Goal: Use online tool/utility: Utilize a website feature to perform a specific function

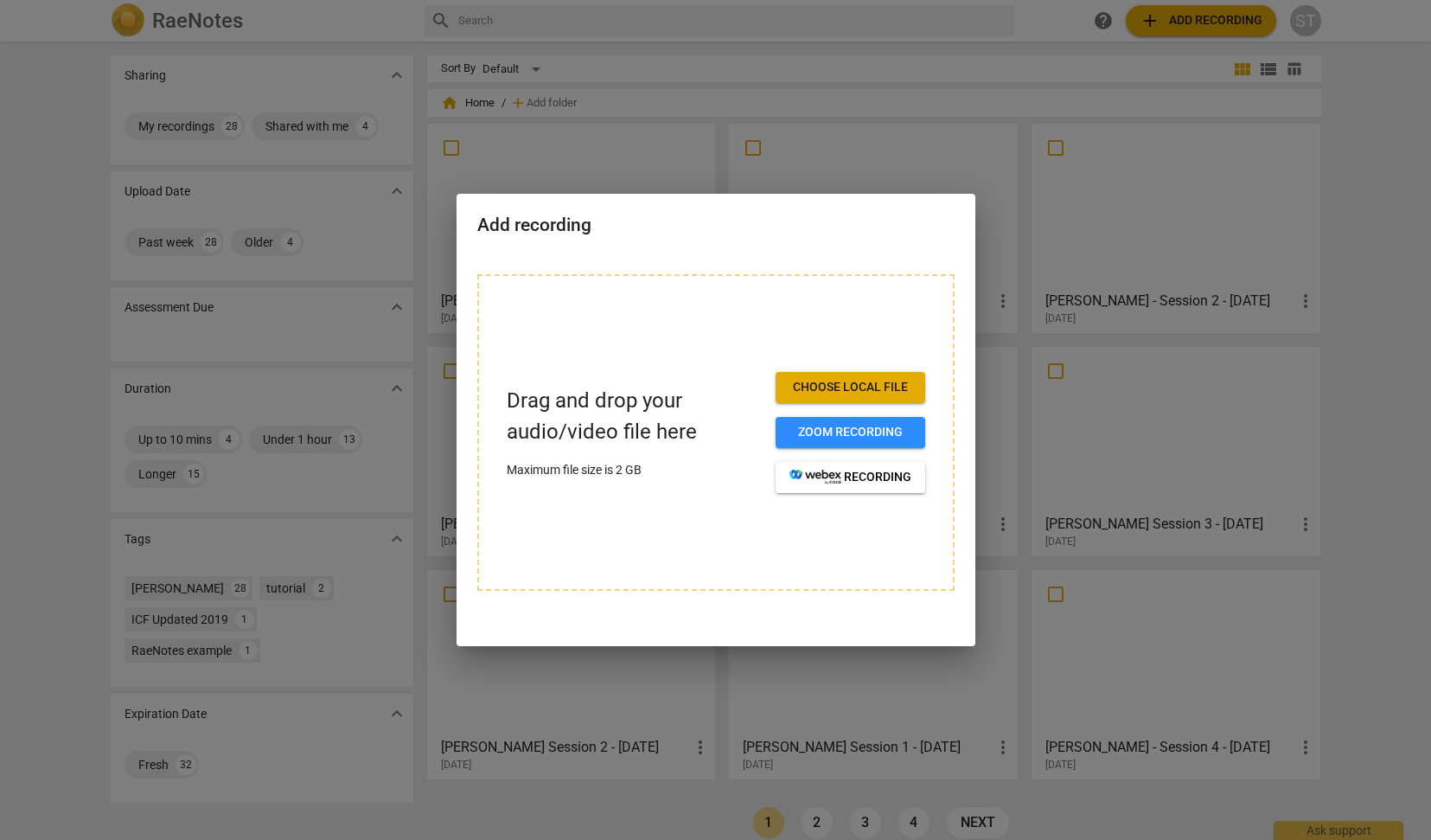
click at [858, 386] on span "Choose local file" at bounding box center [850, 387] width 122 height 17
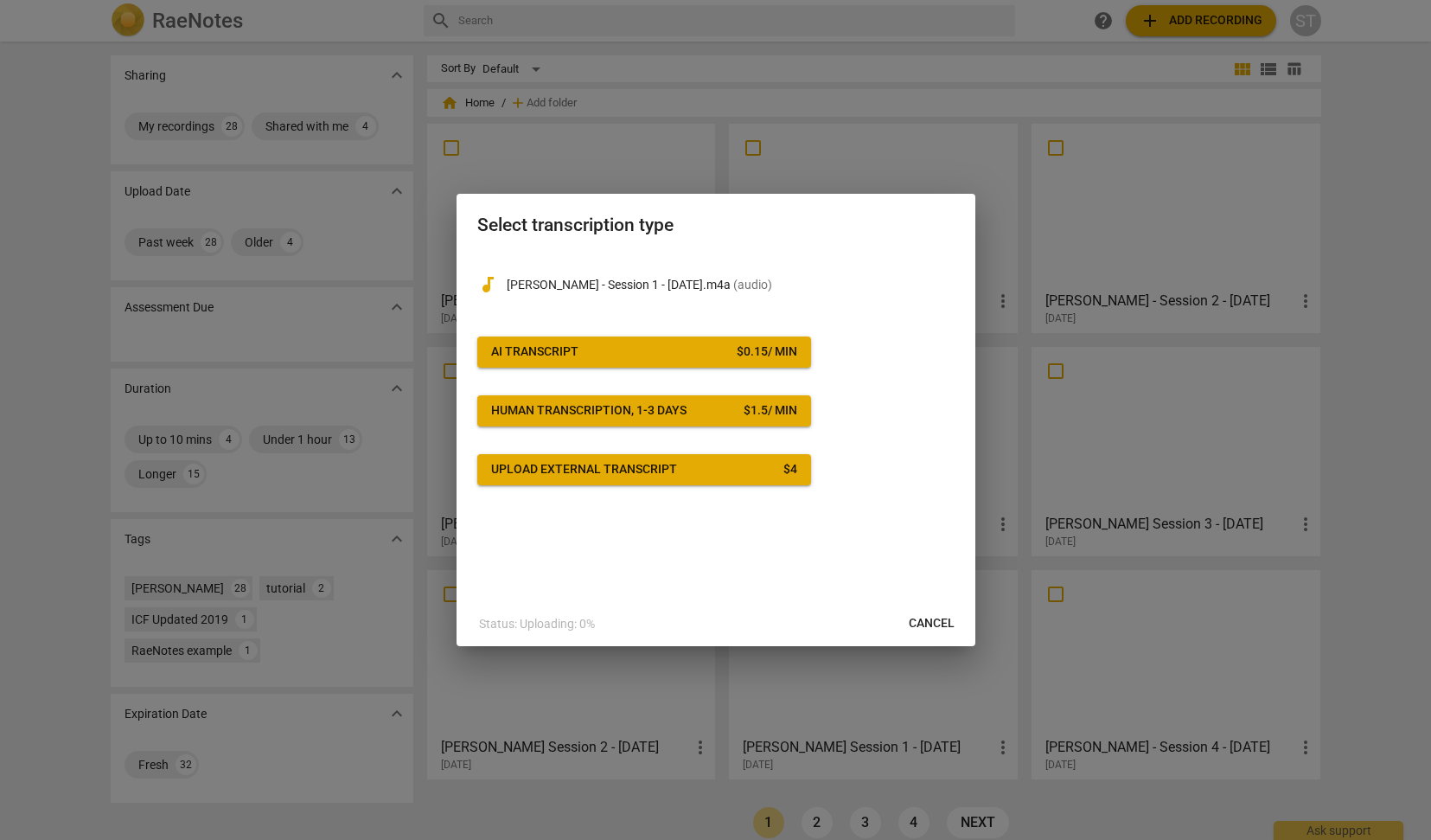
click at [720, 355] on span "AI Transcript $ 0.15 / min" at bounding box center [644, 351] width 307 height 17
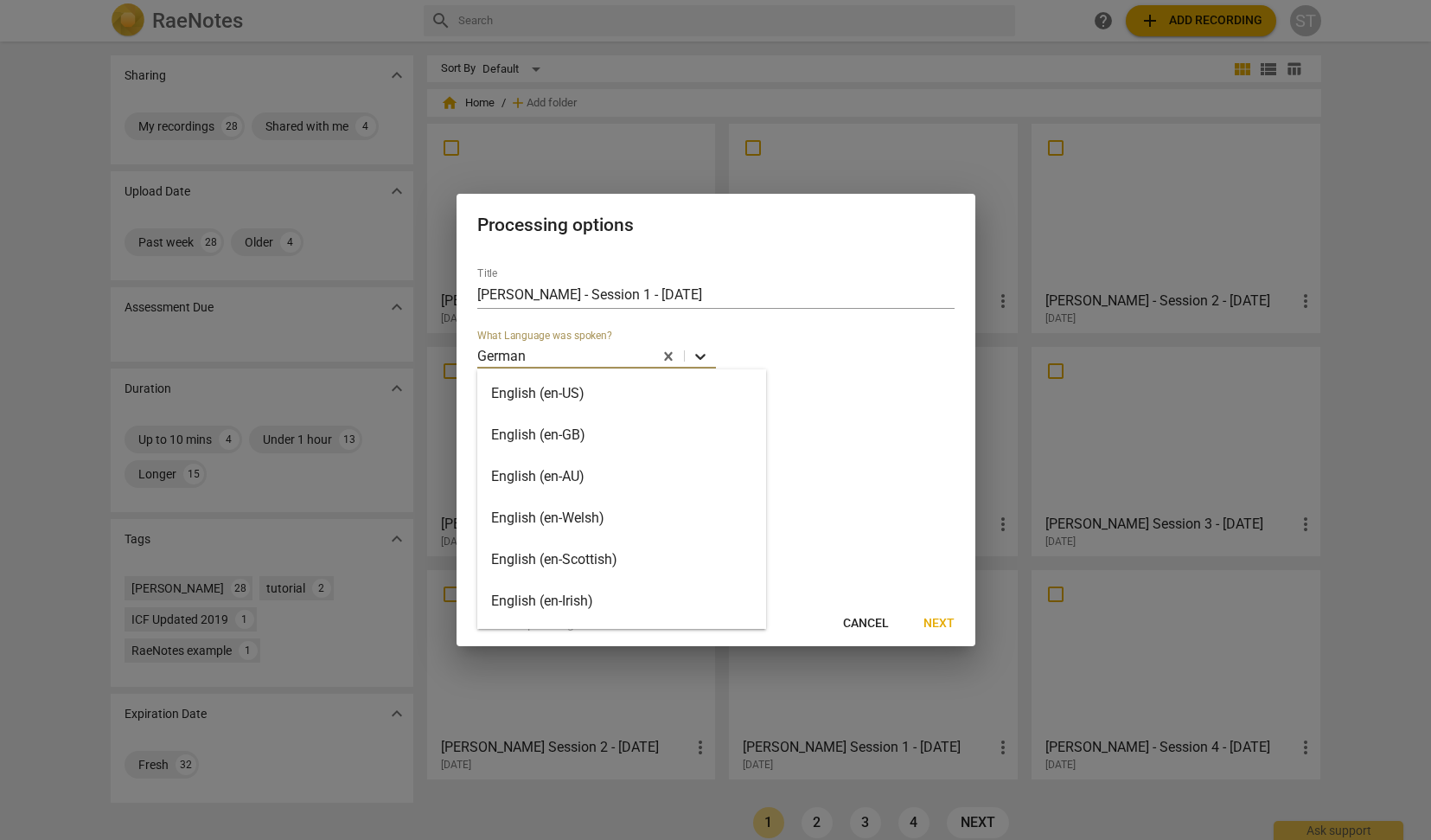
click at [696, 350] on icon at bounding box center [700, 356] width 17 height 17
click at [570, 394] on div "English (en-US)" at bounding box center [621, 393] width 289 height 41
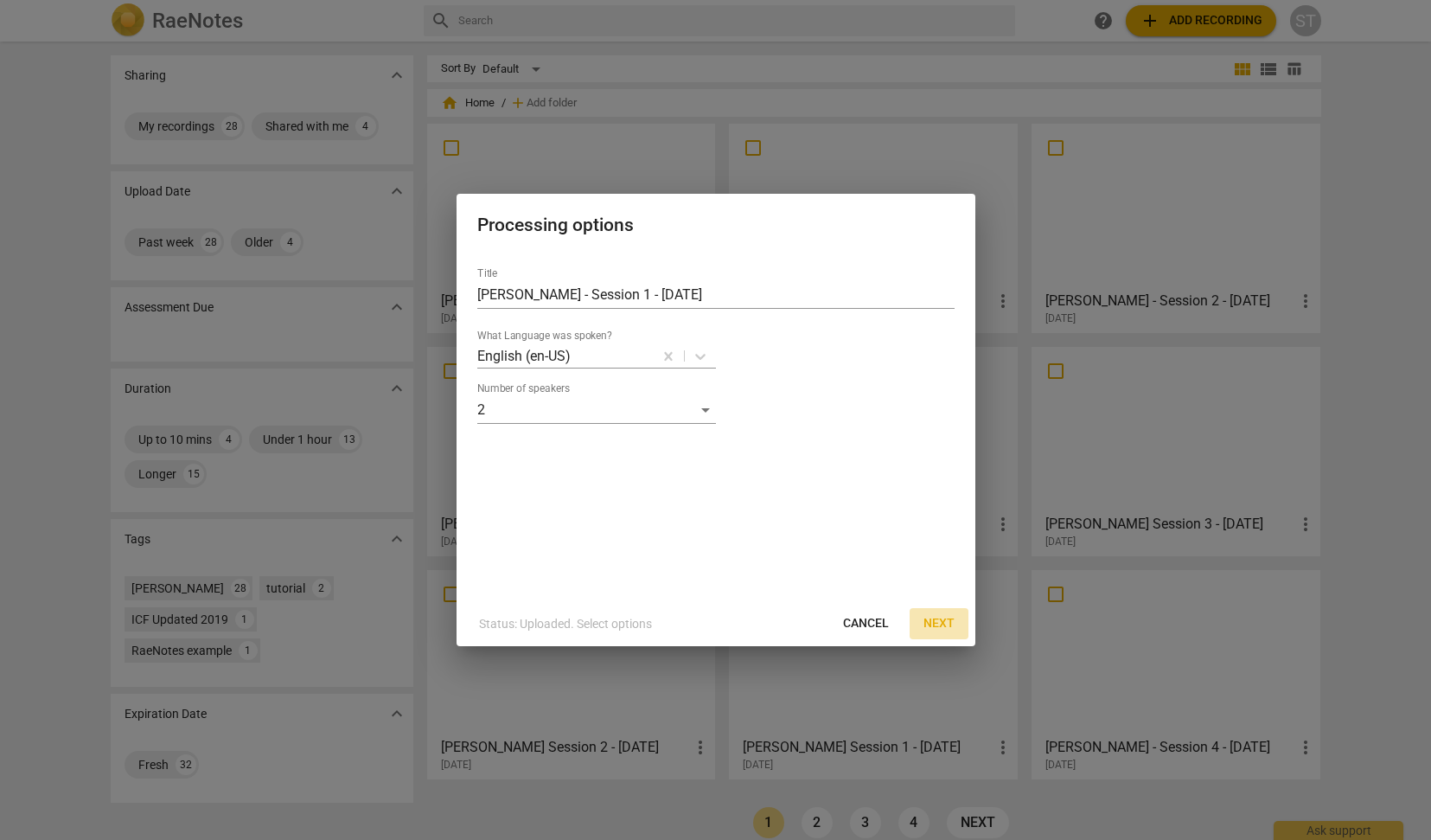
click at [945, 622] on span "Next" at bounding box center [939, 623] width 31 height 17
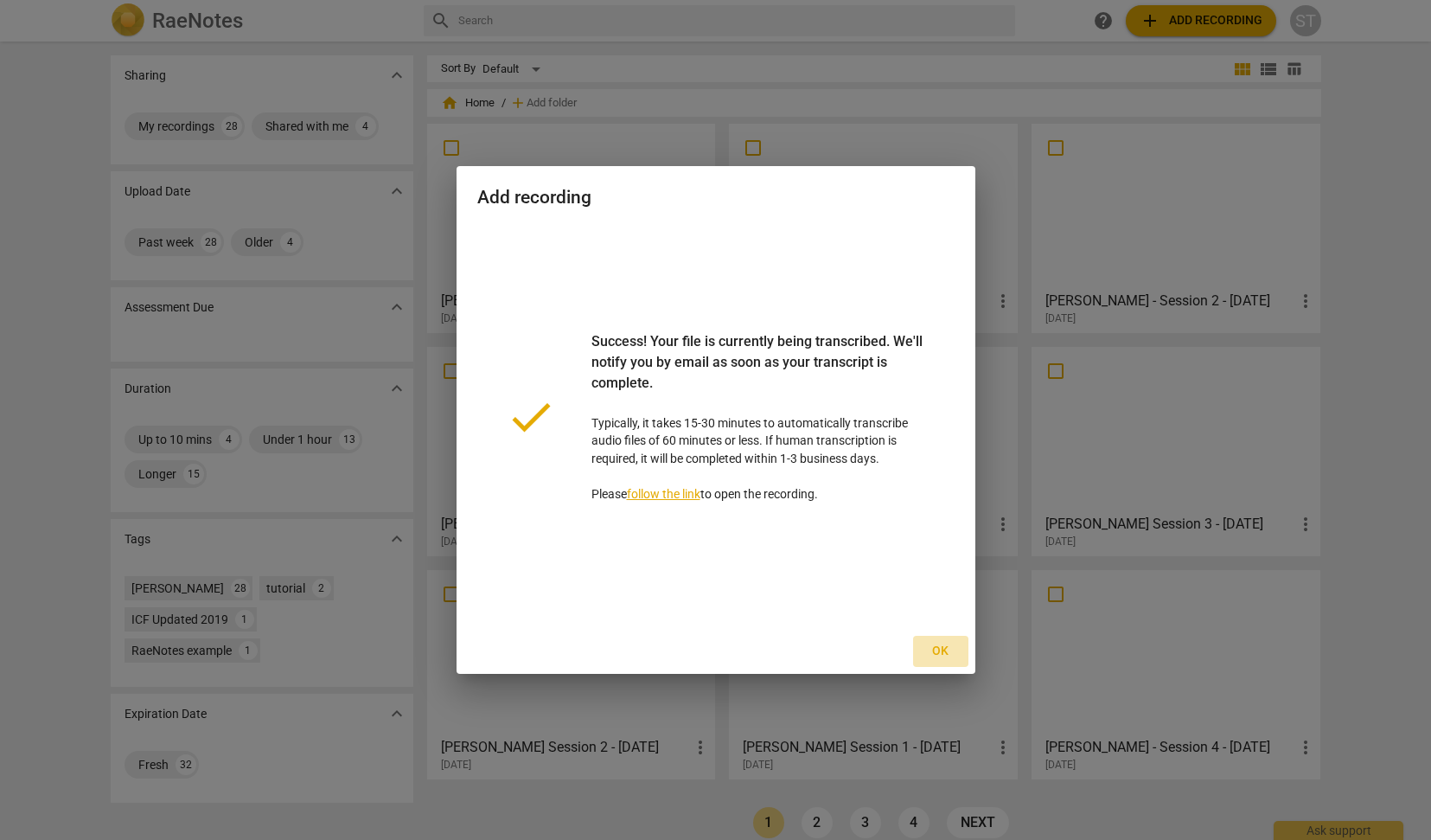
click at [943, 641] on button "Ok" at bounding box center [941, 651] width 55 height 31
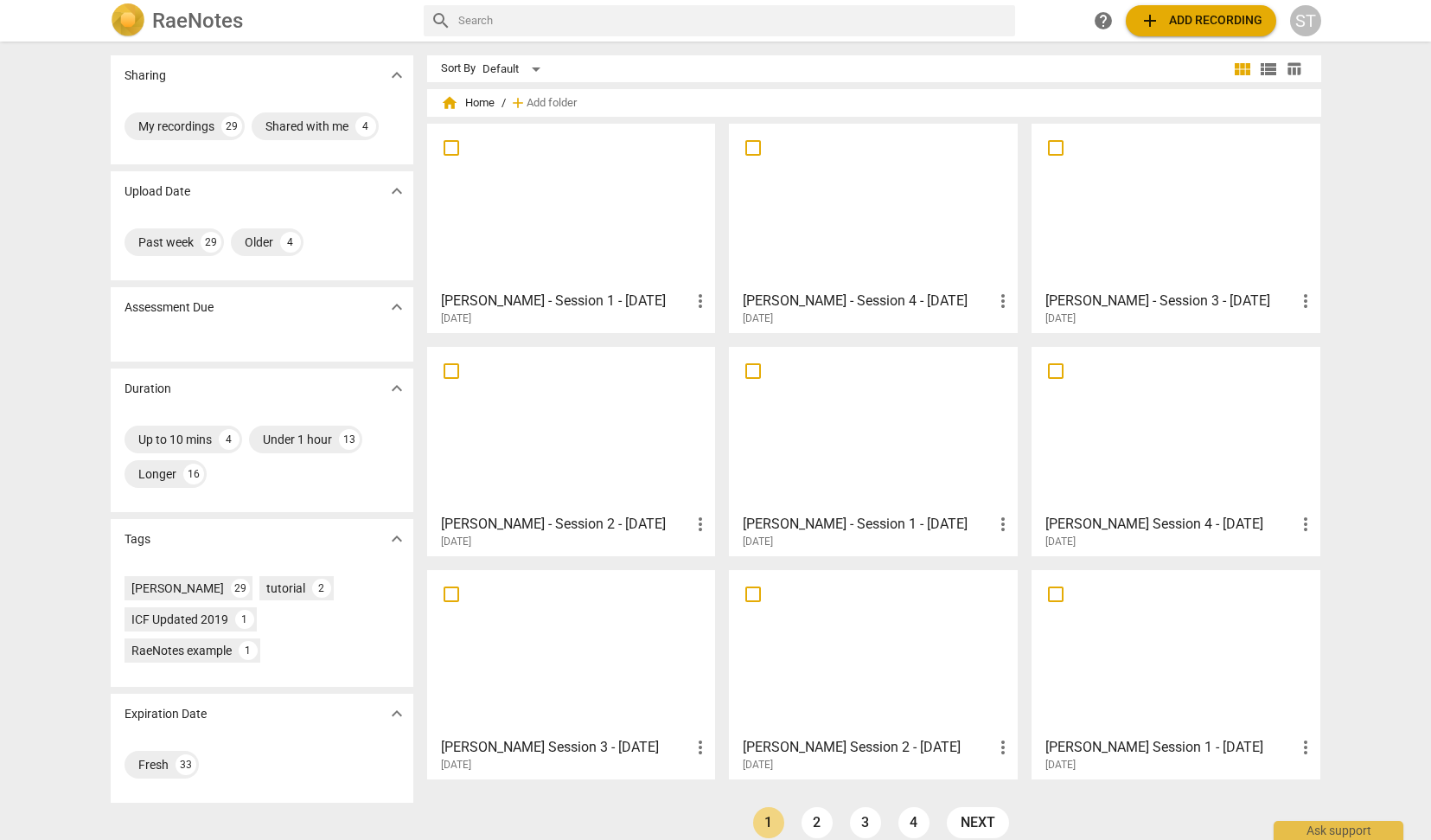
click at [613, 189] on div at bounding box center [572, 206] width 277 height 153
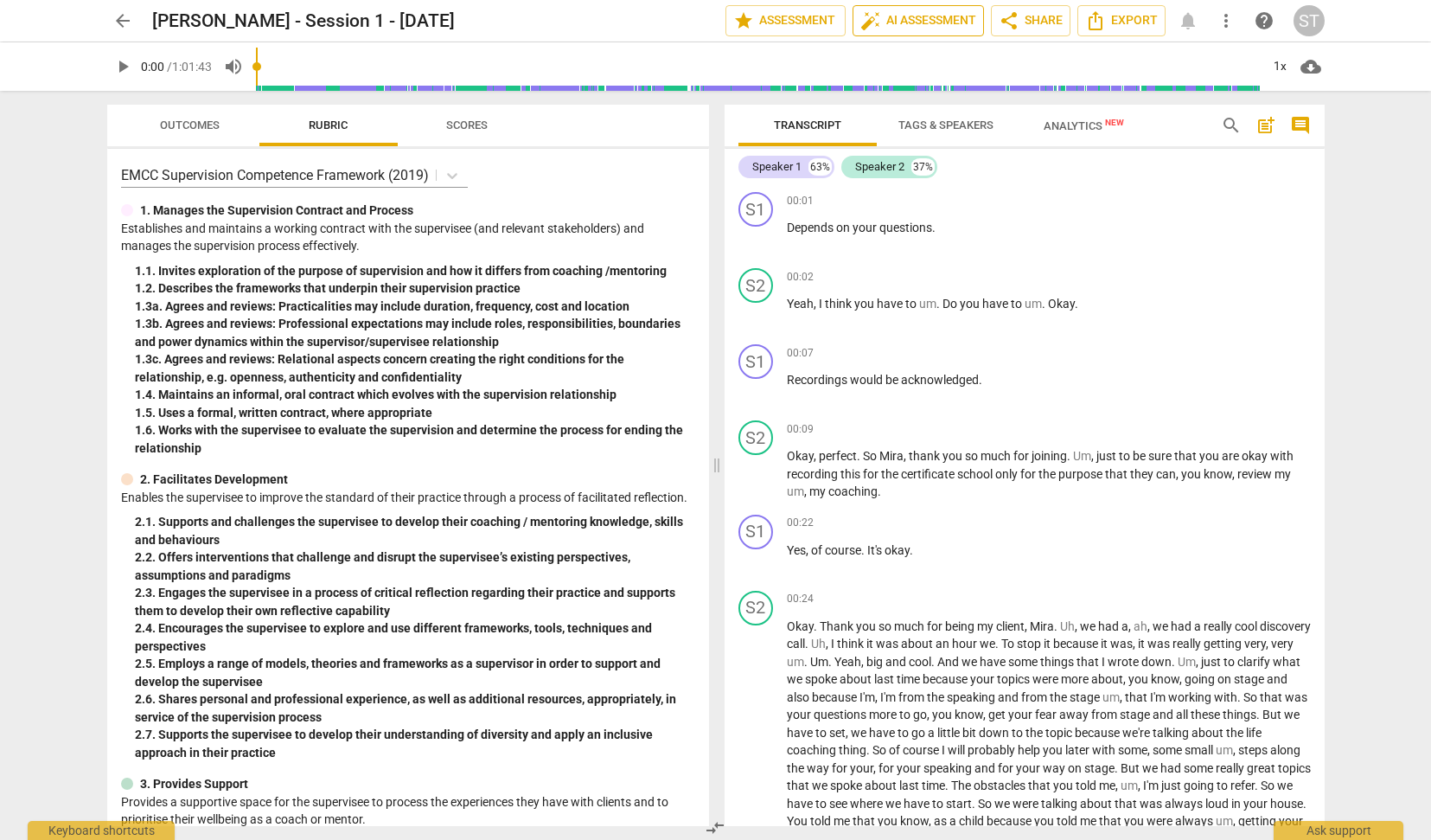
click at [922, 23] on span "auto_fix_high AI Assessment" at bounding box center [919, 21] width 116 height 21
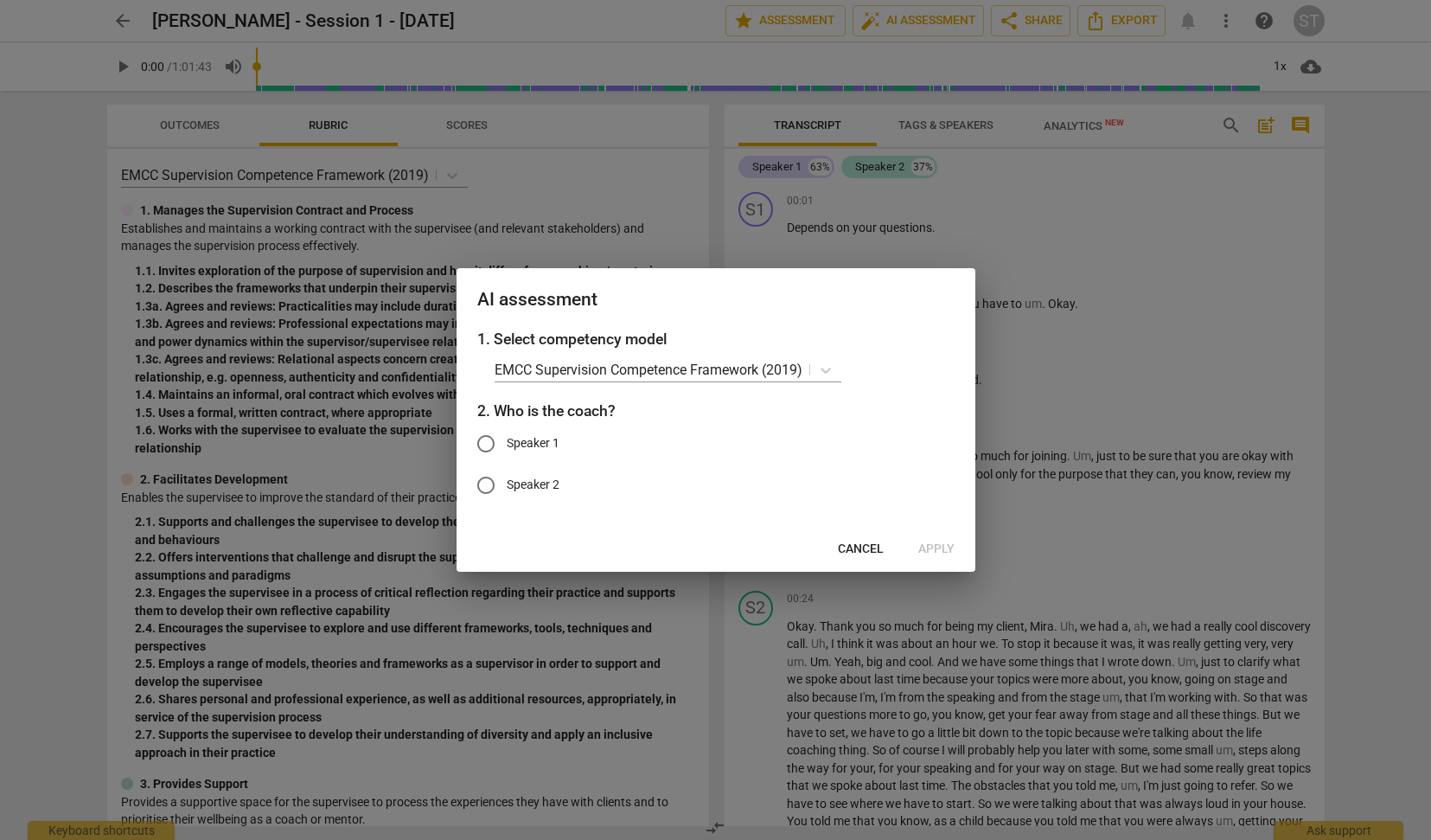
click at [491, 479] on input "Speaker 2" at bounding box center [486, 485] width 41 height 41
radio input "true"
click at [942, 549] on span "Apply" at bounding box center [937, 549] width 37 height 17
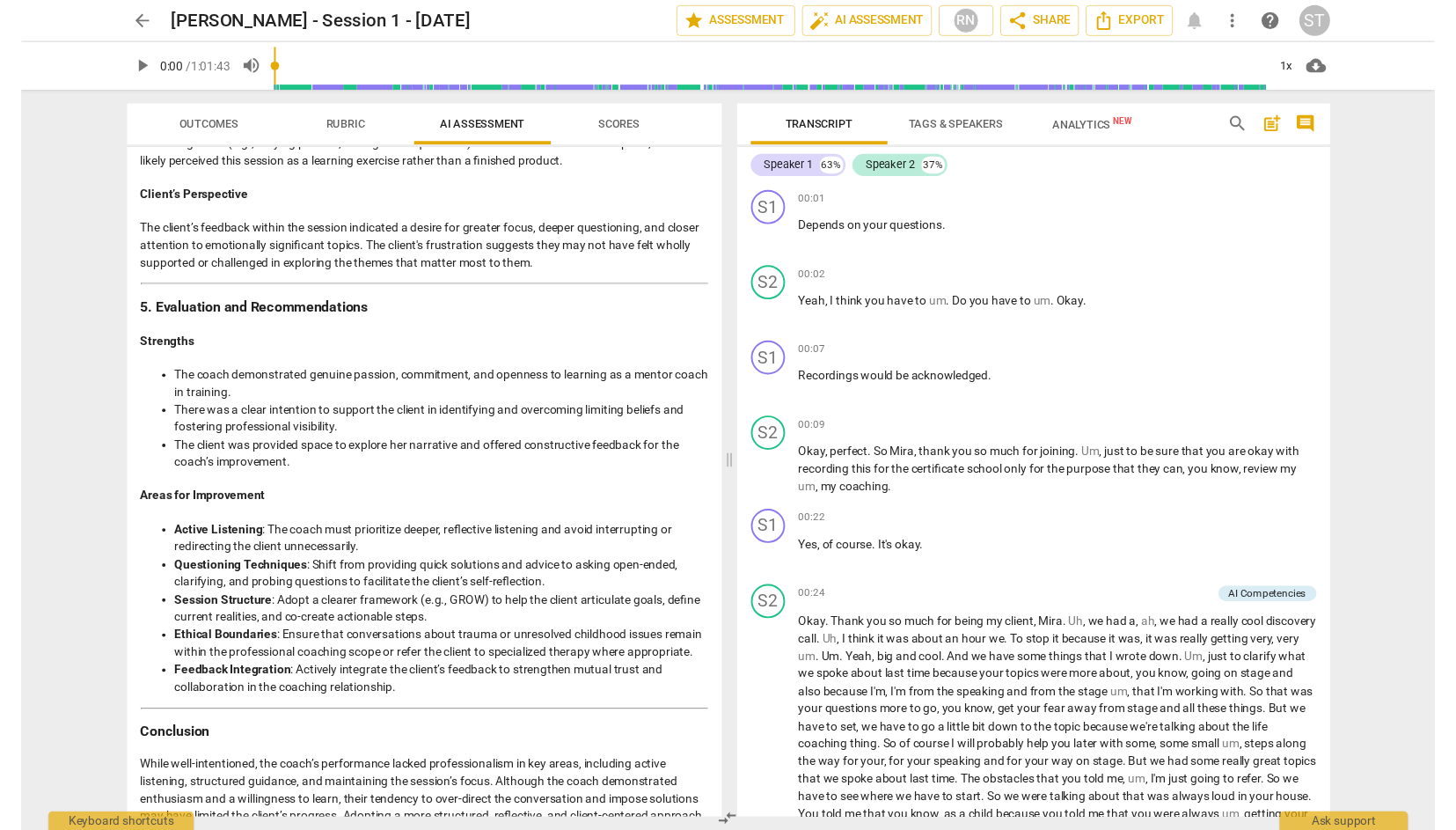
scroll to position [2412, 0]
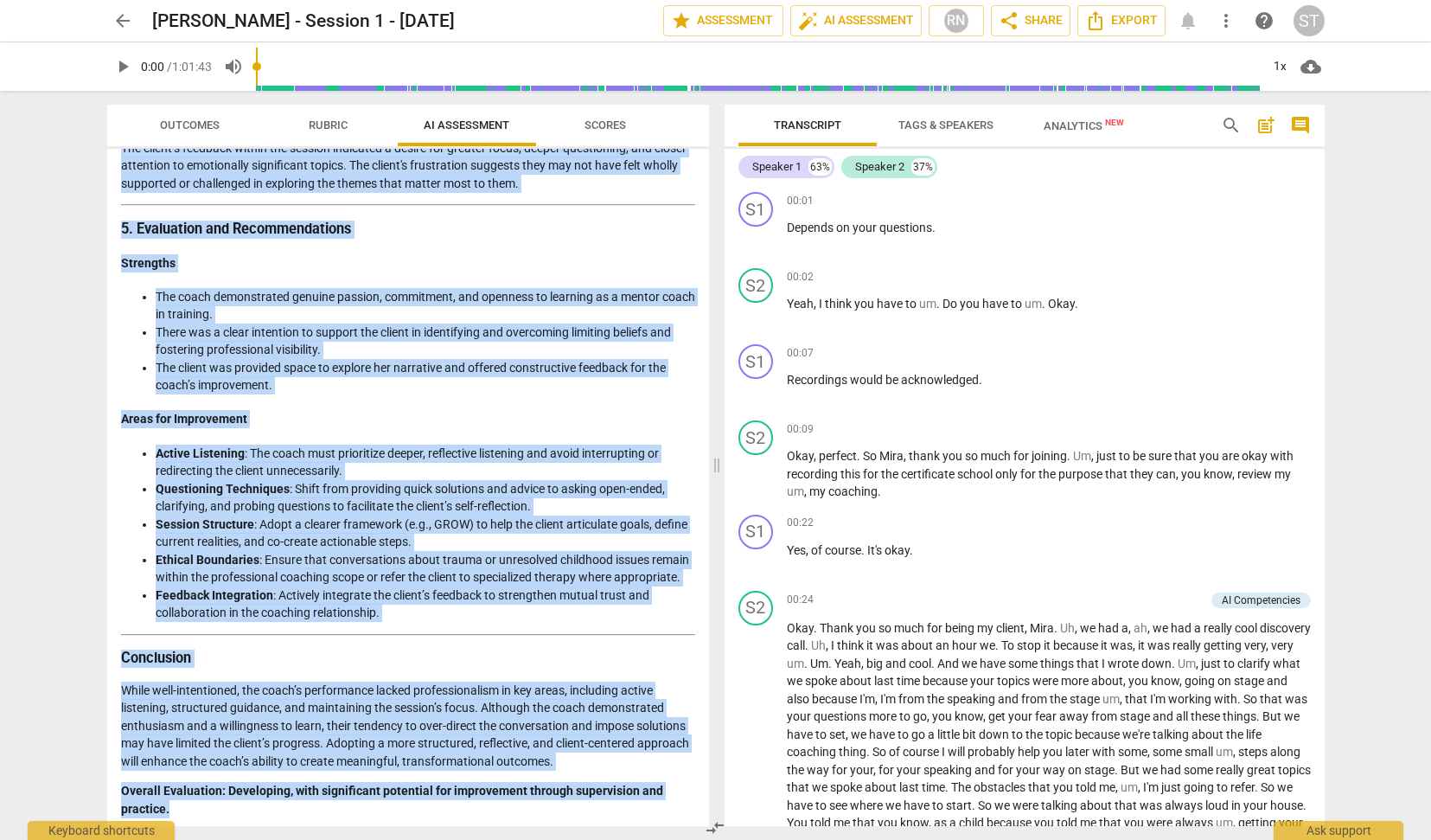
drag, startPoint x: 121, startPoint y: 202, endPoint x: 579, endPoint y: 818, distance: 767.6
click at [579, 818] on div "Disclaimer: AI can make mistakes. Consult a qualified mentor coach before actin…" at bounding box center [408, 487] width 602 height 677
copy div "Loremips do sit Ametcons Adipisc 2. Elits’d Eiusmodt inc Utlaboreetd Mag aliqu …"
click at [122, 20] on span "arrow_back" at bounding box center [122, 21] width 21 height 21
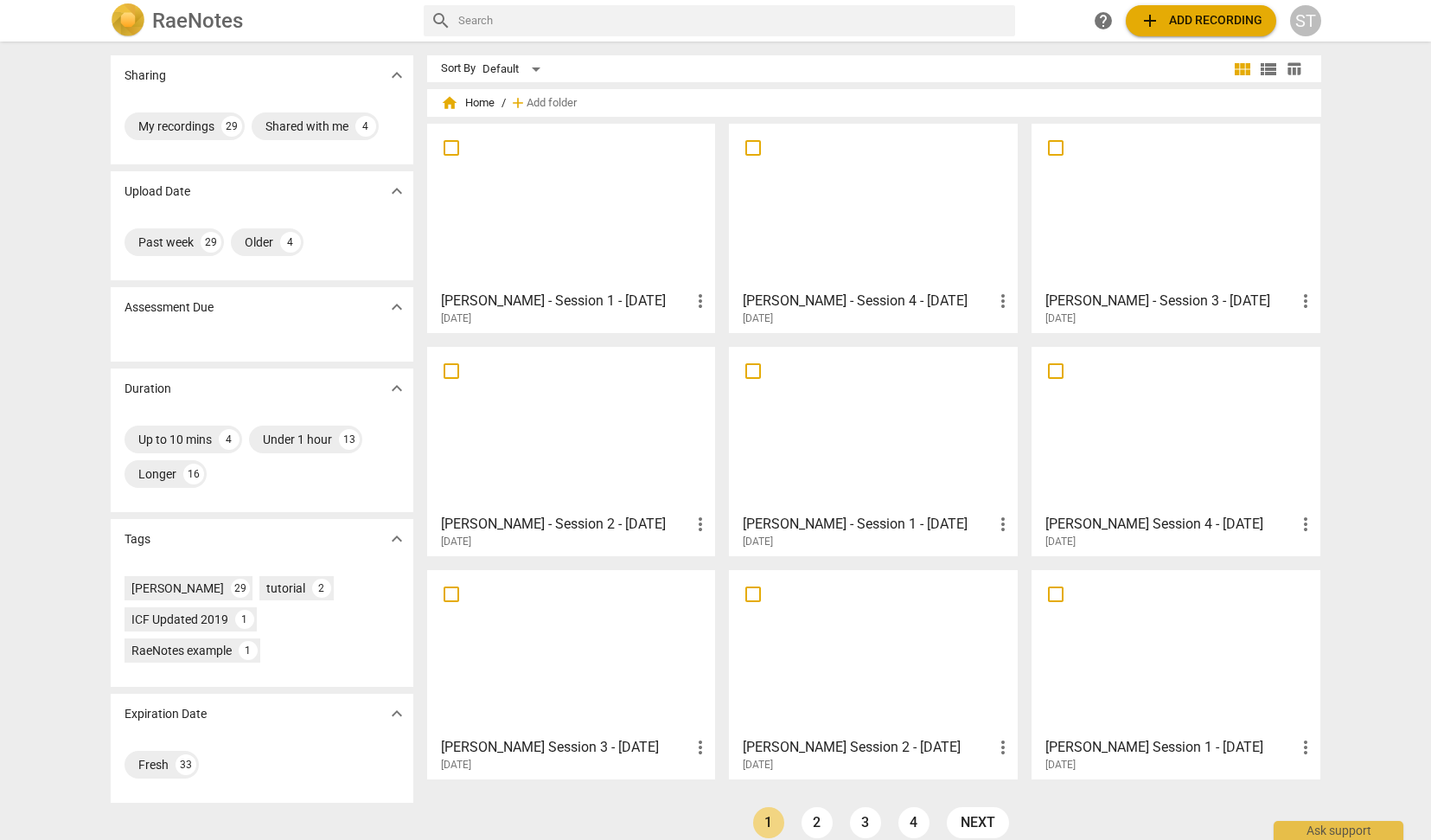
click at [1192, 25] on span "add Add recording" at bounding box center [1200, 21] width 122 height 21
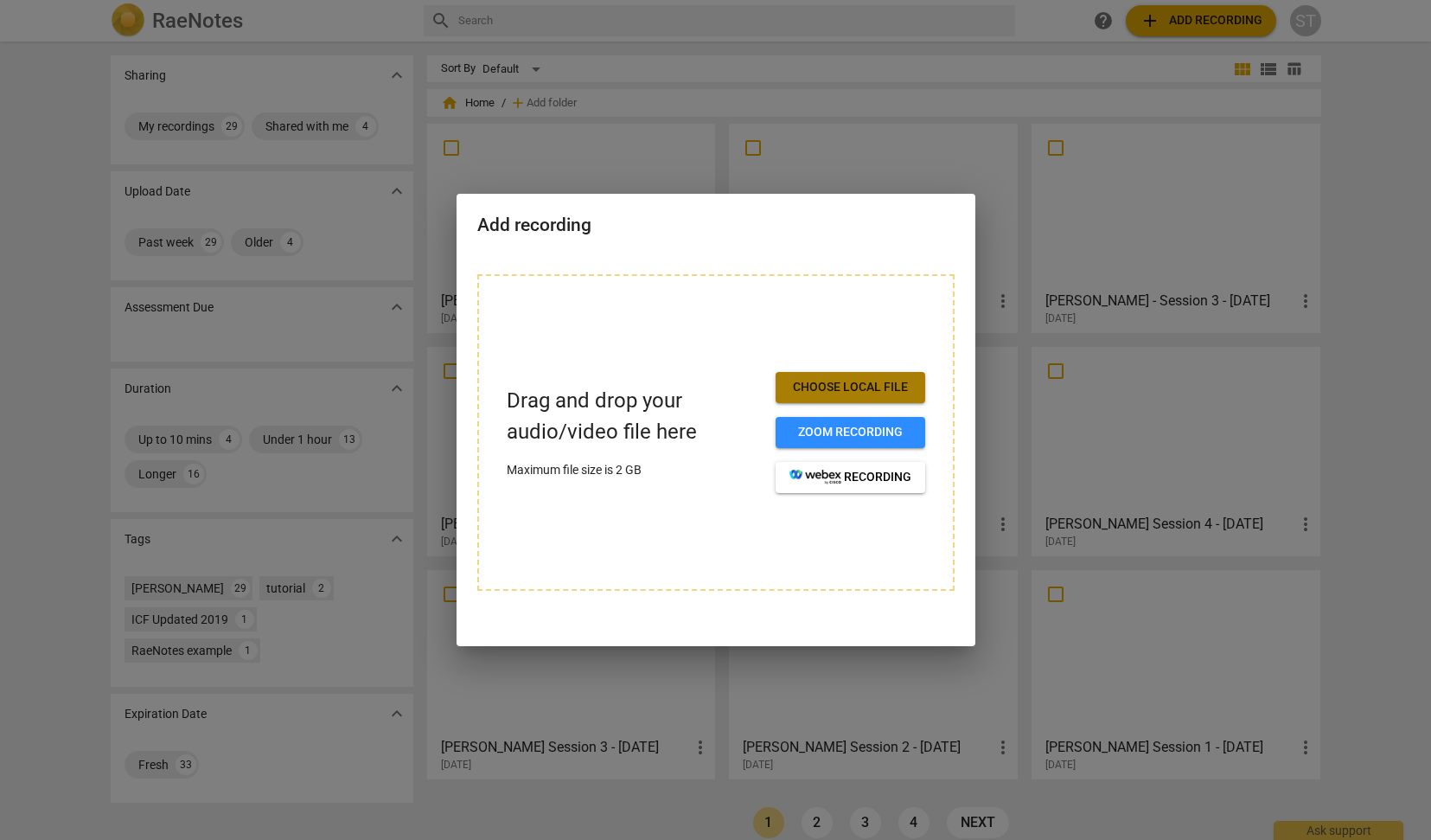
click at [876, 389] on span "Choose local file" at bounding box center [850, 387] width 122 height 17
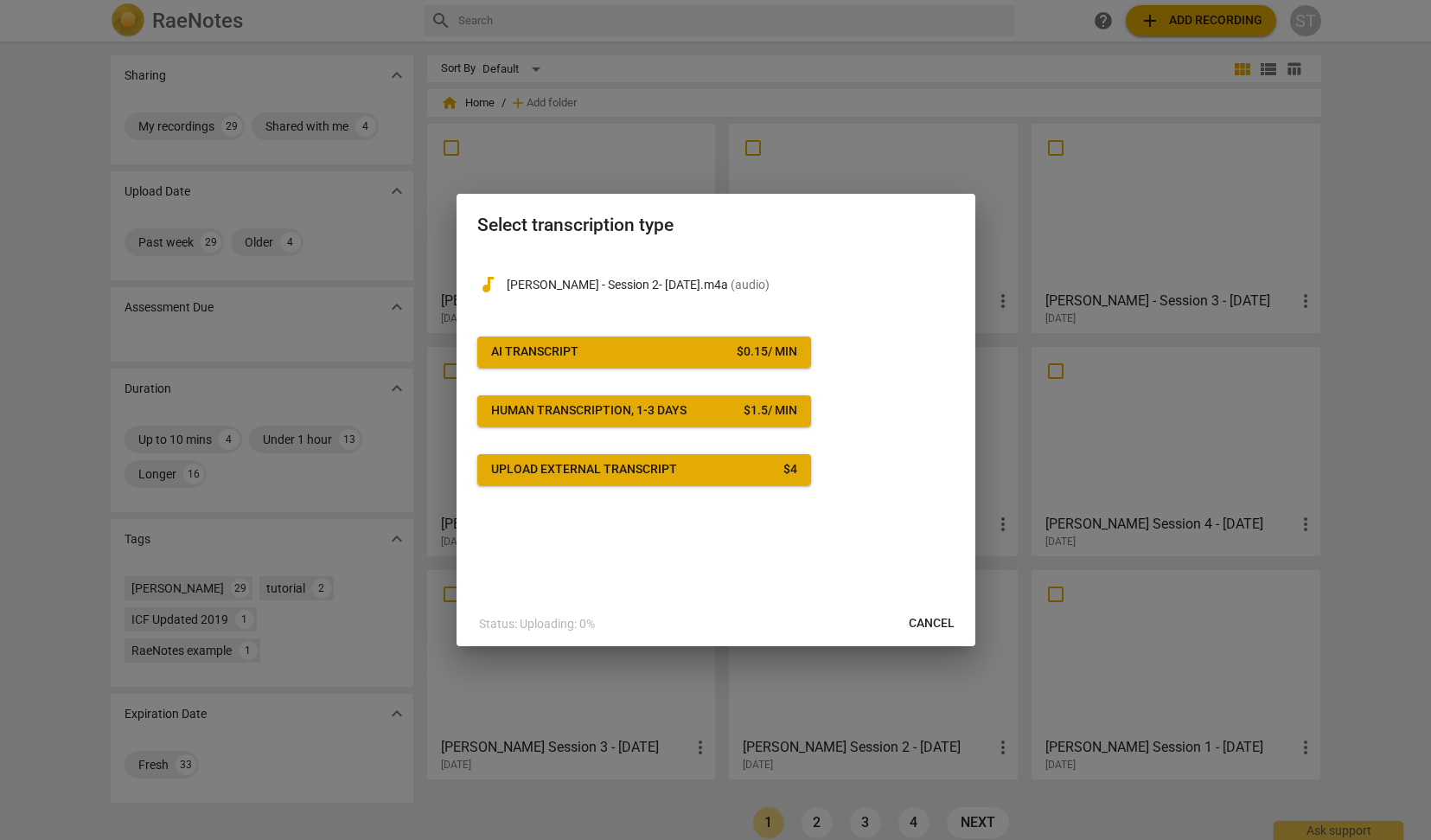
click at [740, 352] on div "$ 0.15 / min" at bounding box center [767, 351] width 61 height 17
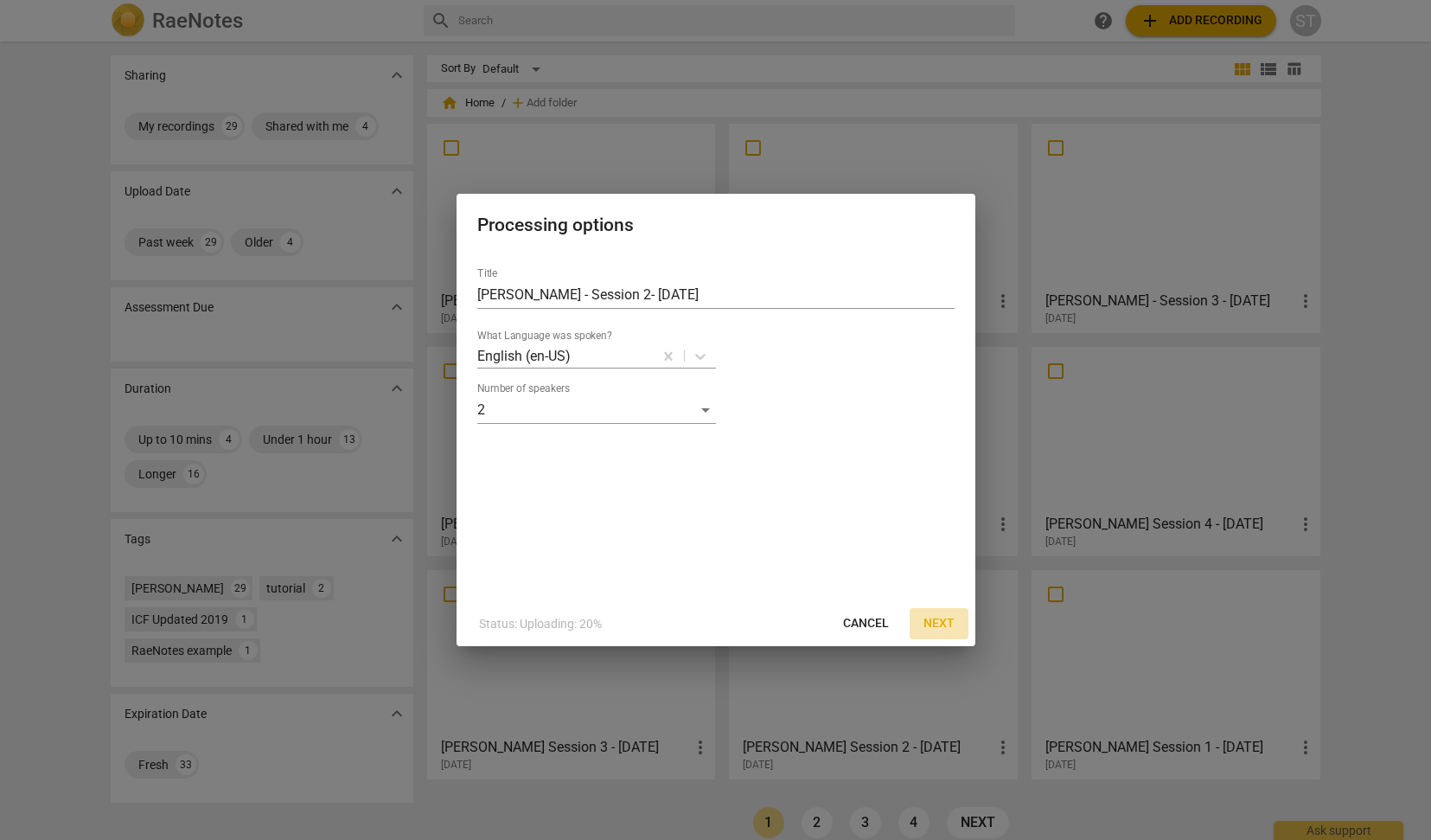
click at [950, 626] on span "Next" at bounding box center [939, 623] width 31 height 17
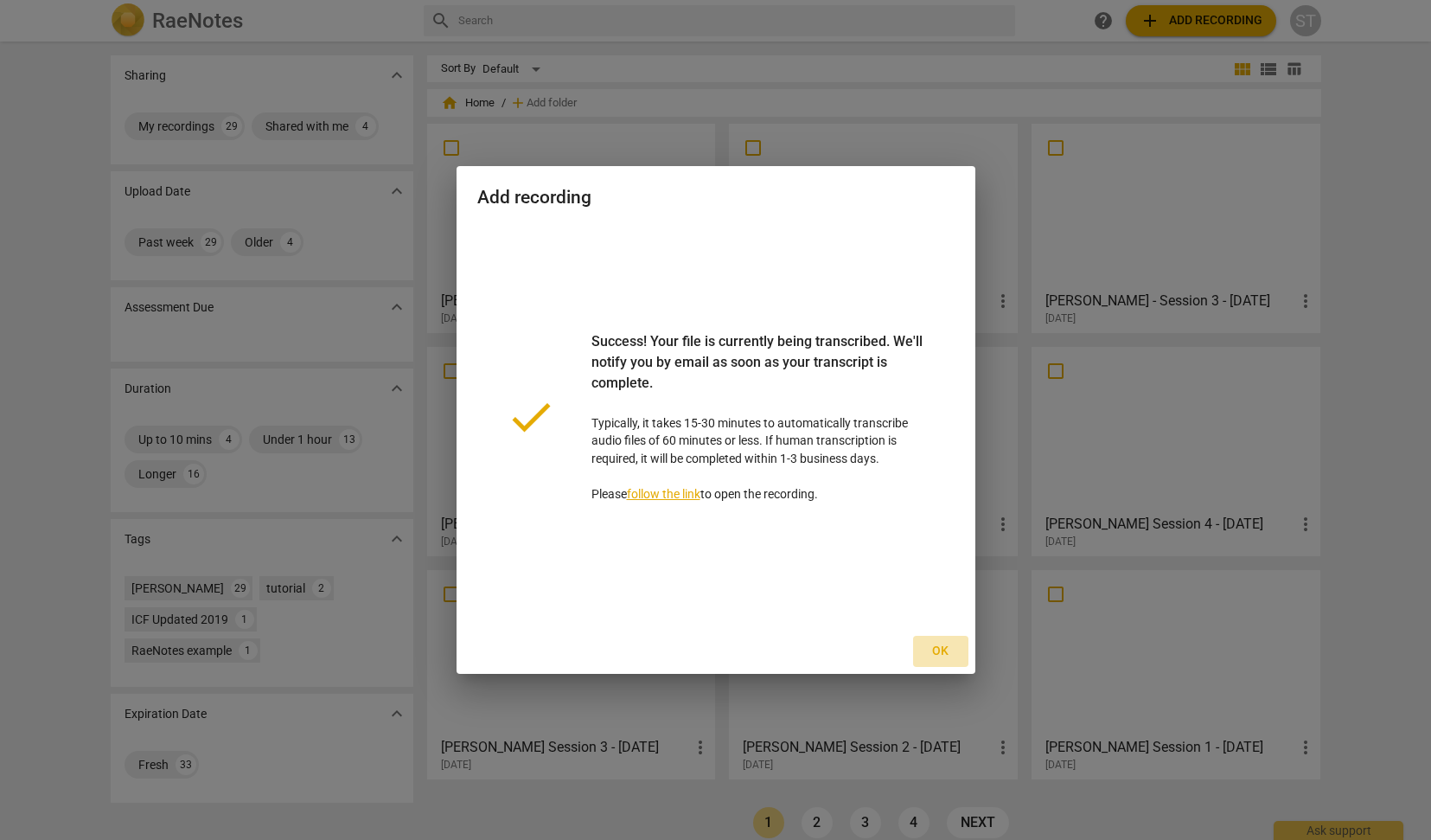
click at [944, 646] on span "Ok" at bounding box center [940, 651] width 28 height 17
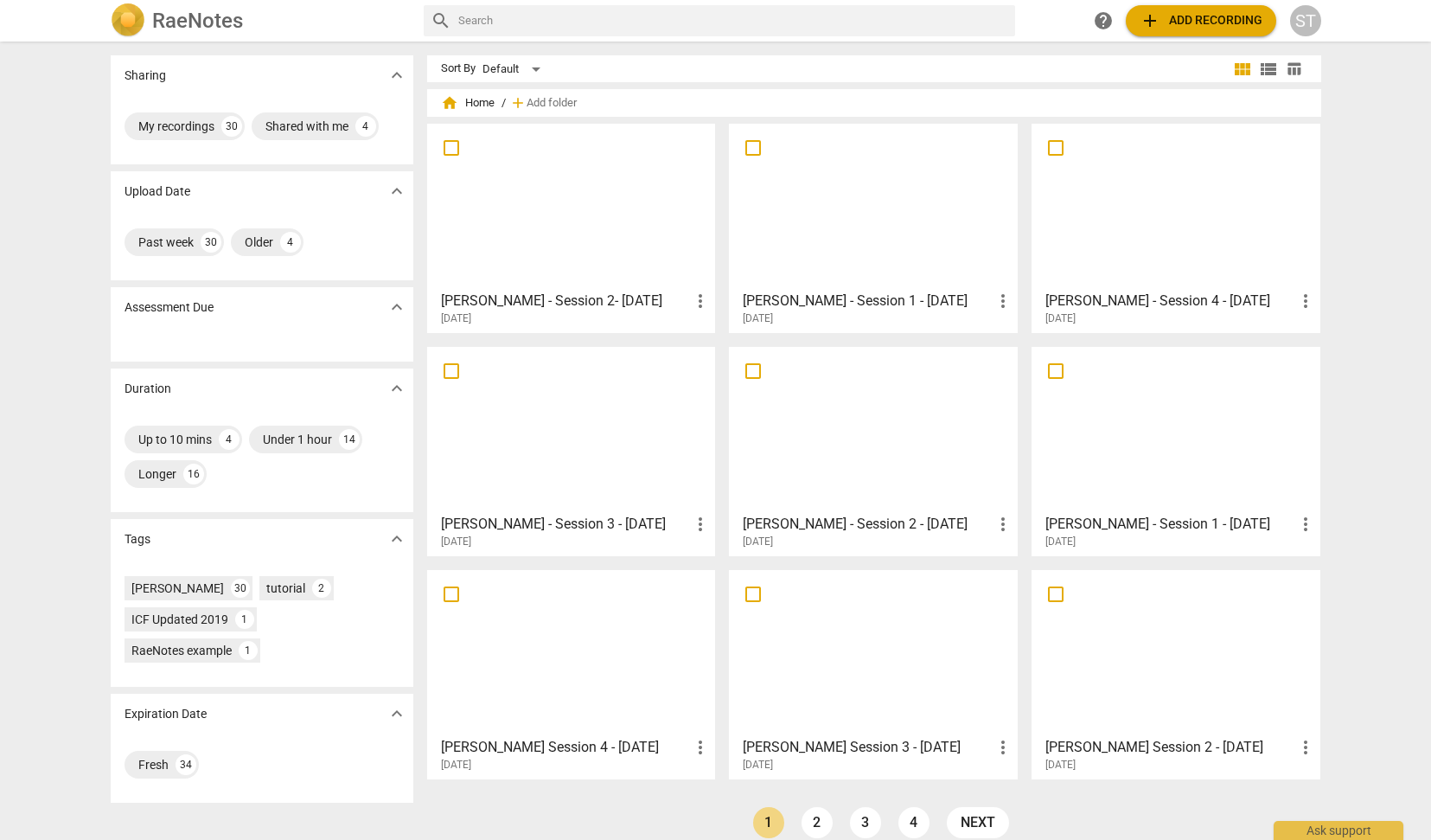
click at [686, 164] on div at bounding box center [572, 206] width 277 height 153
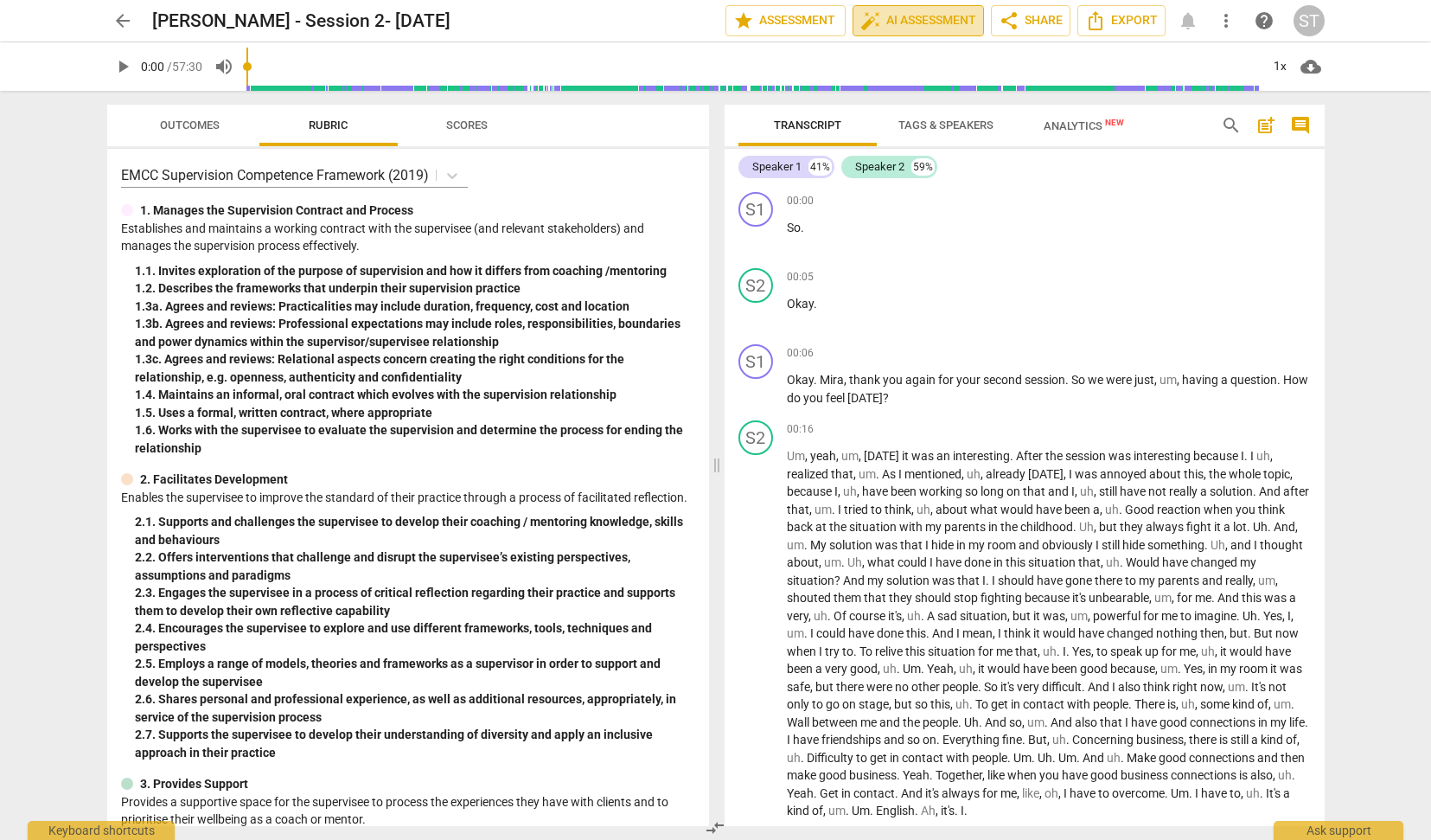
click at [916, 13] on span "auto_fix_high AI Assessment" at bounding box center [919, 21] width 116 height 21
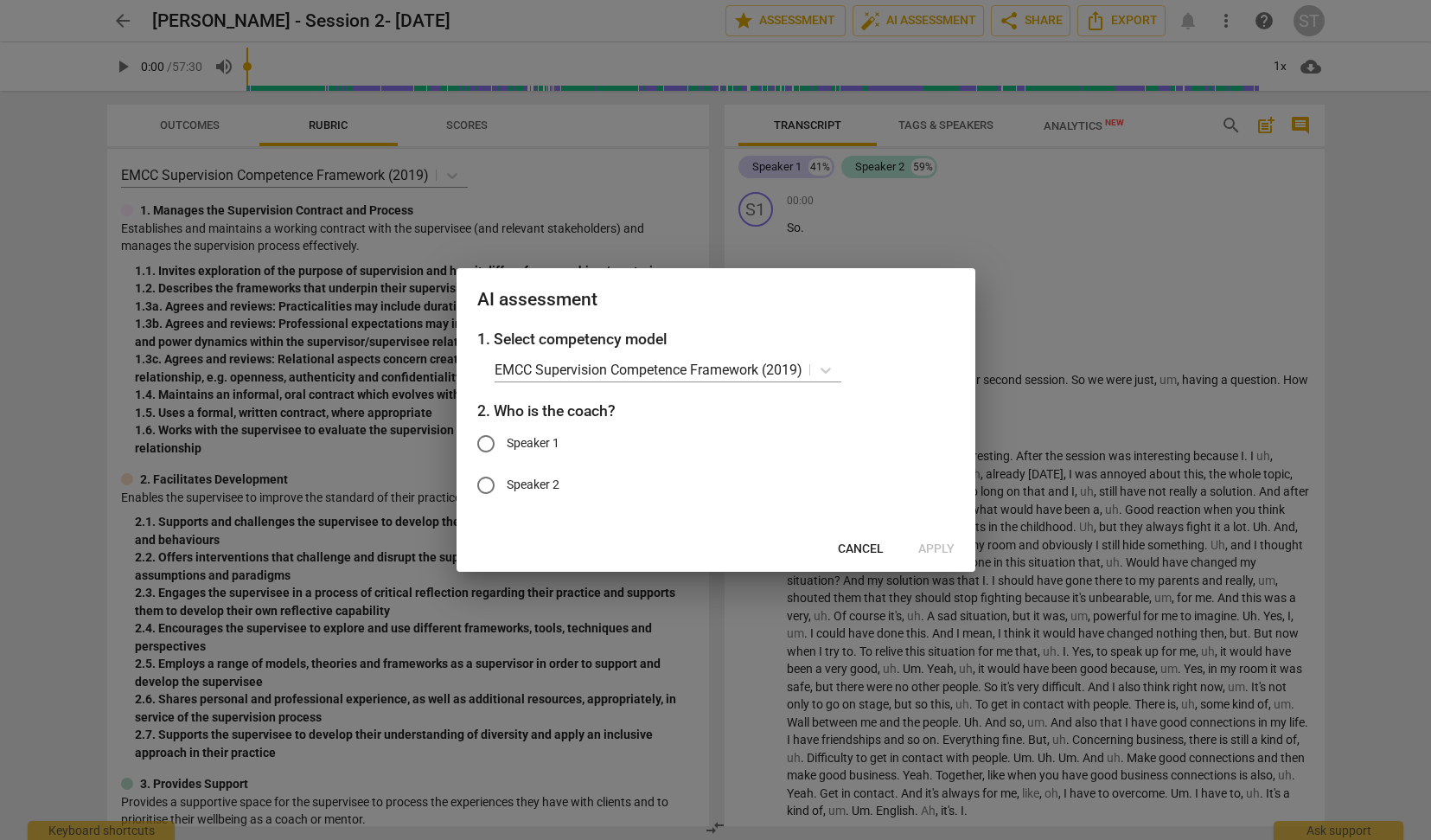
click at [526, 442] on span "Speaker 1" at bounding box center [533, 443] width 53 height 18
click at [507, 442] on input "Speaker 1" at bounding box center [486, 443] width 41 height 41
radio input "true"
click at [948, 550] on span "Apply" at bounding box center [937, 549] width 37 height 17
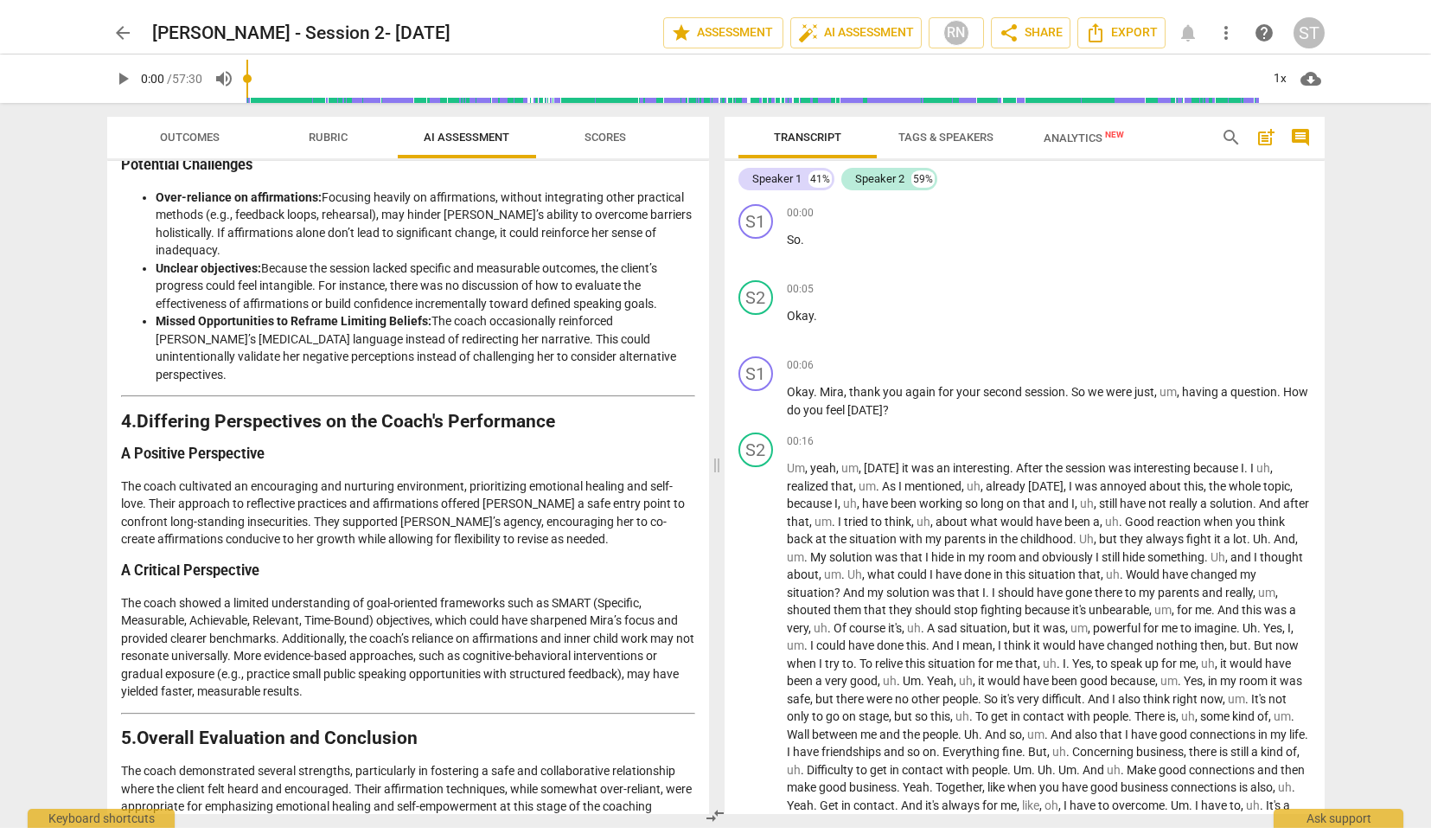
scroll to position [1708, 0]
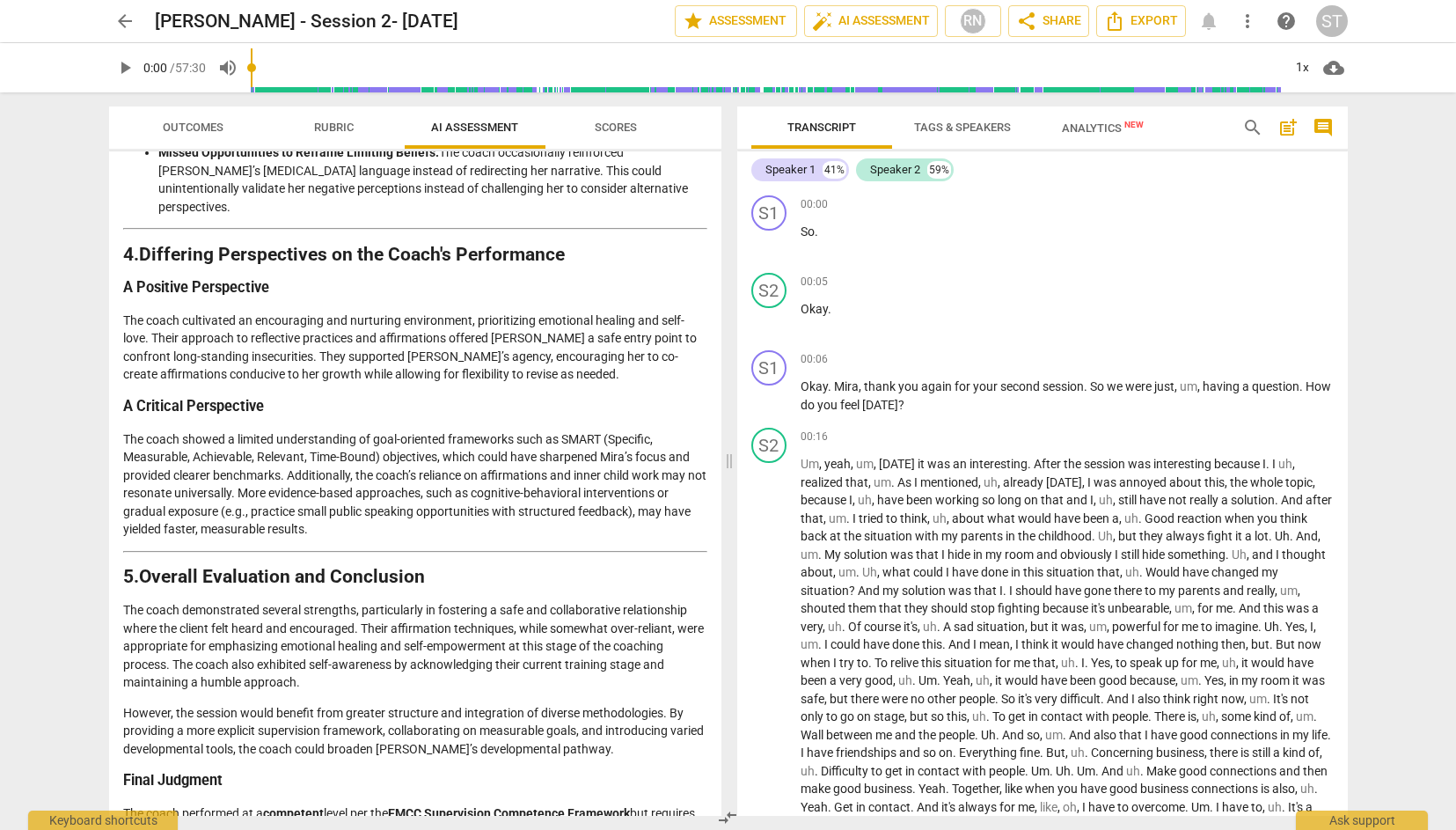
drag, startPoint x: 126, startPoint y: 204, endPoint x: 700, endPoint y: 806, distance: 831.8
click at [700, 806] on div "Disclaimer: AI can make mistakes. Consult a qualified mentor coach before actin…" at bounding box center [416, 483] width 613 height 665
copy div "Loremips do sit Ametc’a Elitsedd 1. Eiusmo tem Incididu Utlabor Etdolorem Ali e…"
click at [126, 15] on span "arrow_back" at bounding box center [125, 21] width 21 height 21
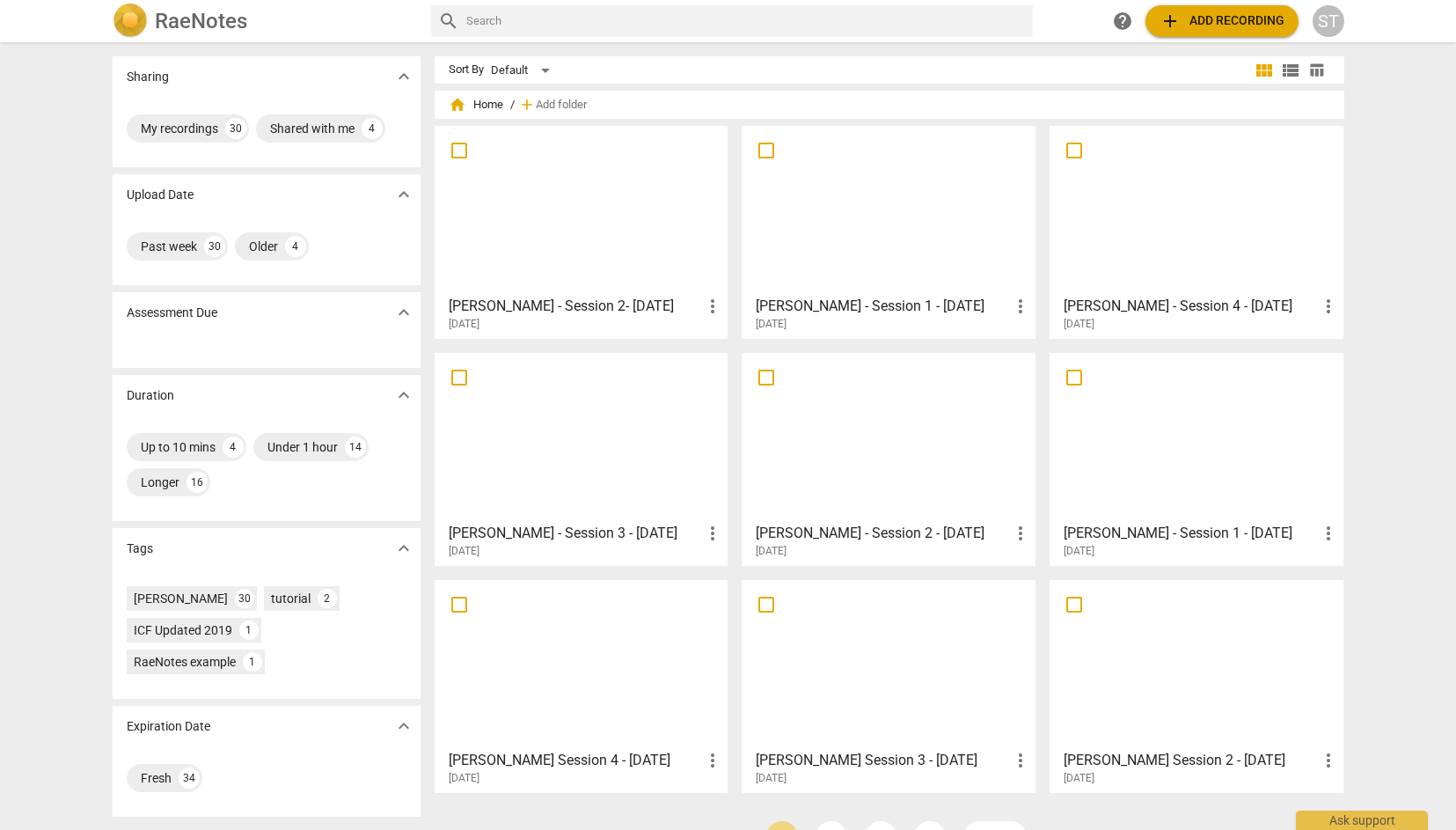
click at [1203, 33] on button "add Add recording" at bounding box center [1222, 21] width 153 height 32
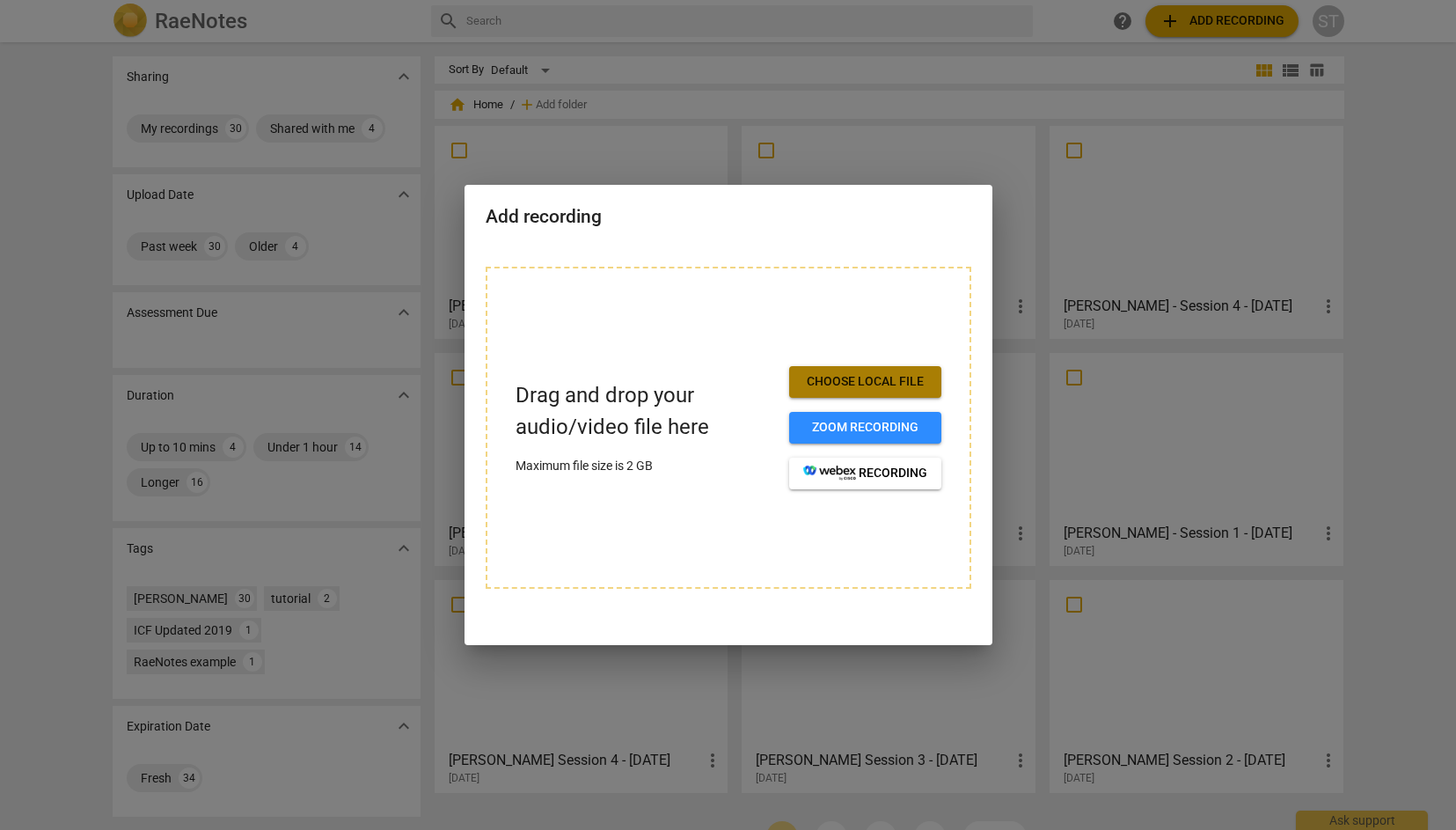
click at [854, 380] on span "Choose local file" at bounding box center [865, 381] width 124 height 17
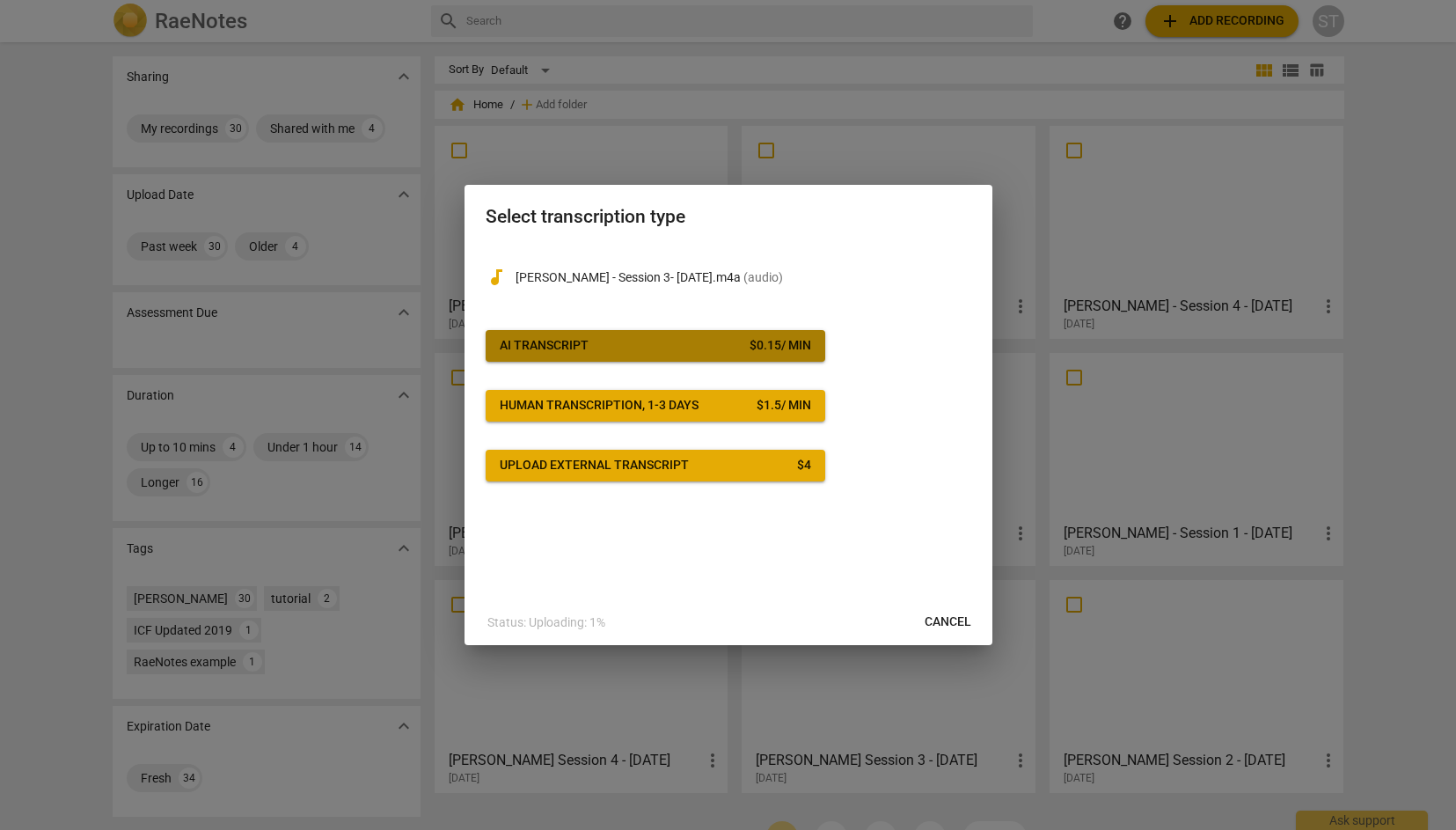
click at [733, 345] on span "AI Transcript $ 0.15 / min" at bounding box center [656, 345] width 312 height 17
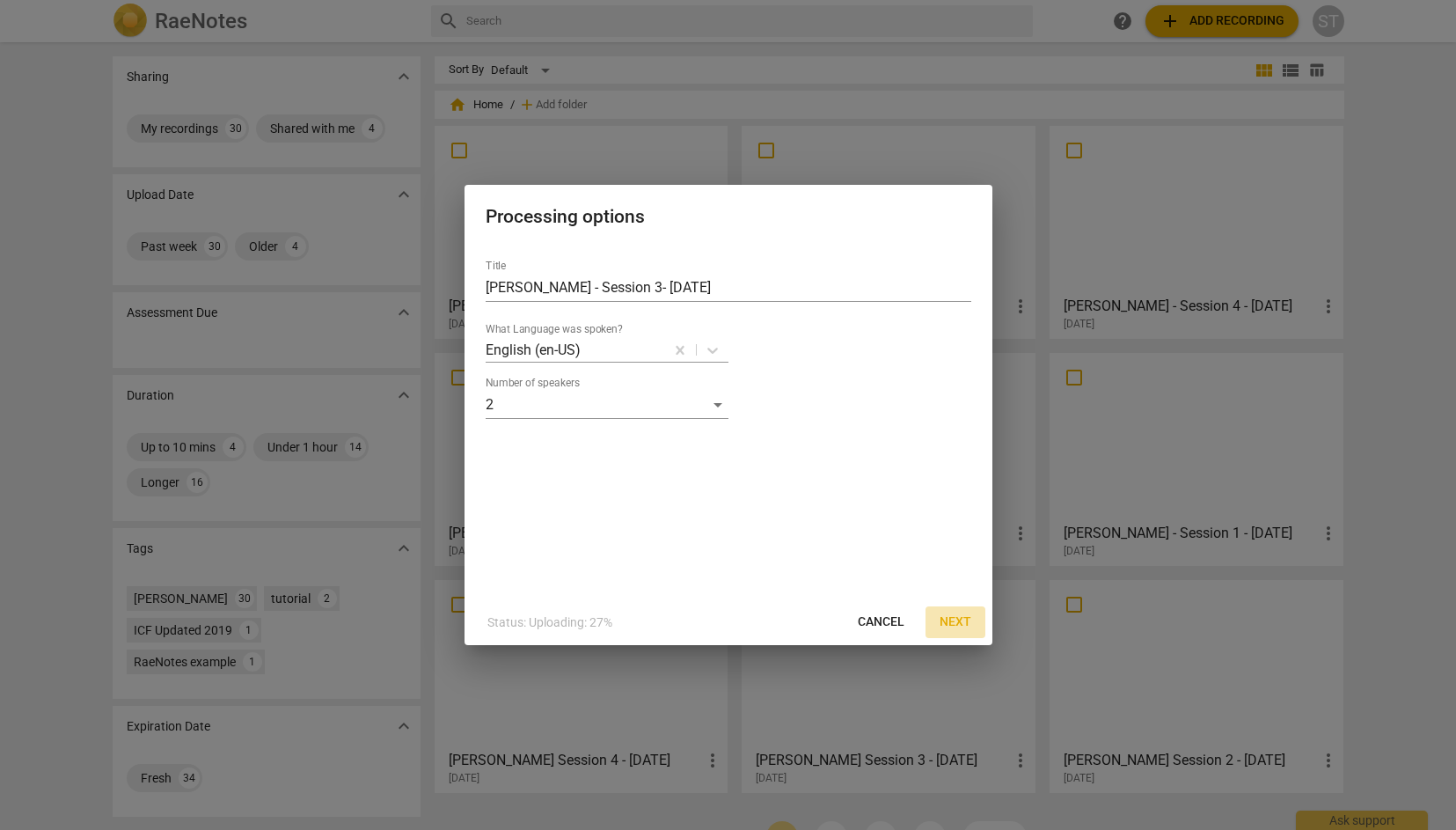
click at [962, 618] on span "Next" at bounding box center [955, 621] width 32 height 17
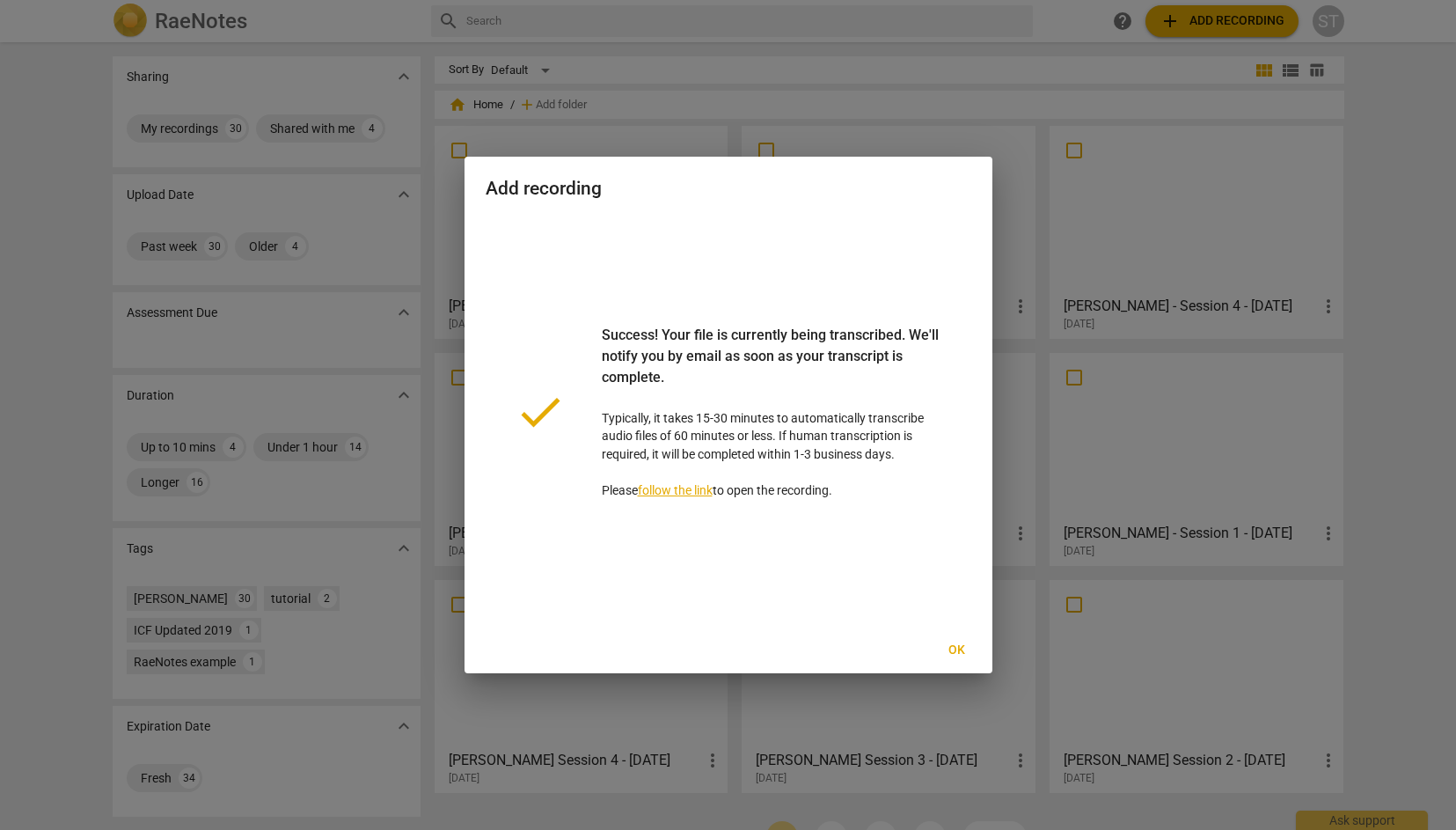
click at [961, 647] on span "Ok" at bounding box center [957, 649] width 28 height 17
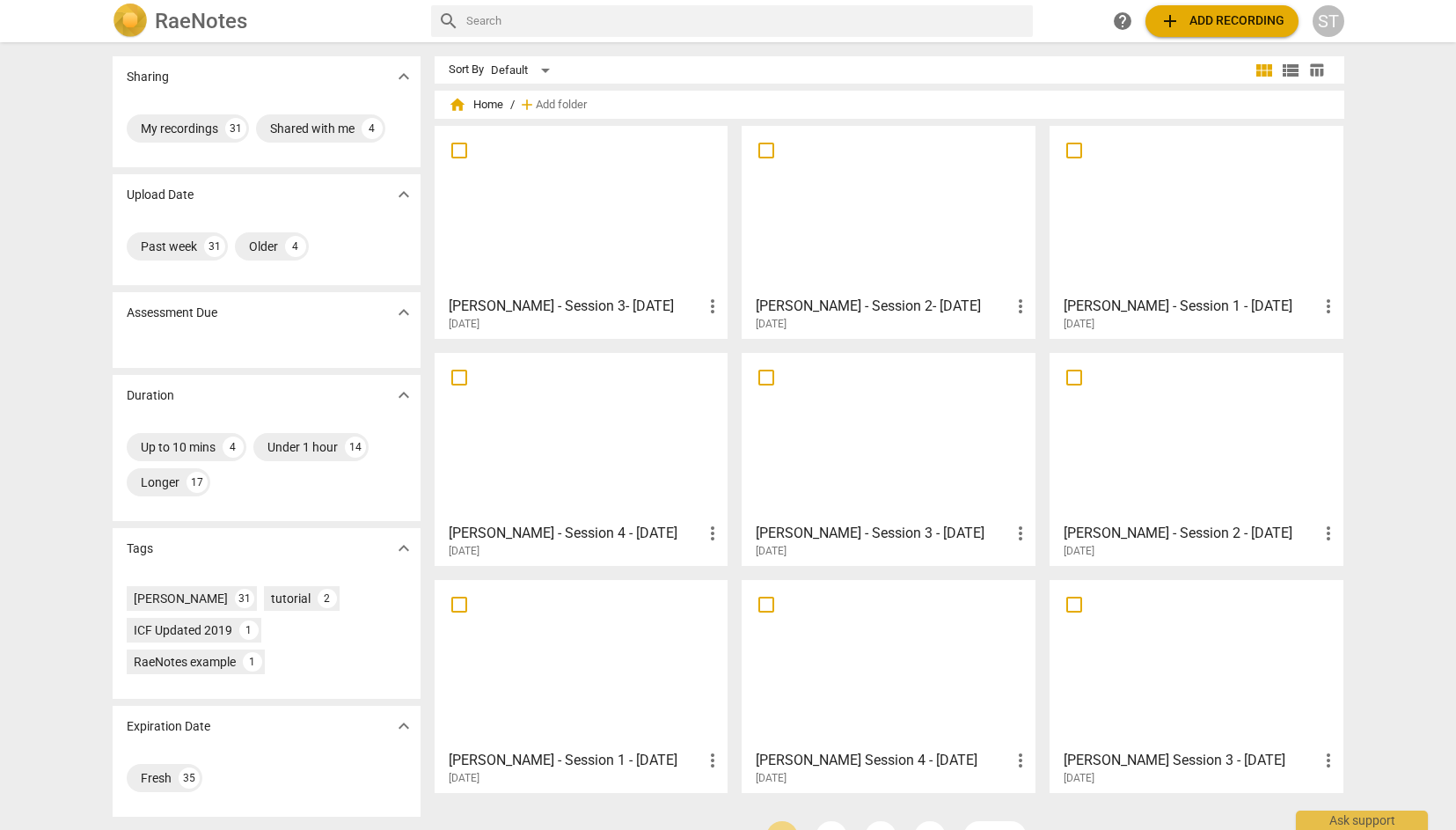
click at [671, 225] on div at bounding box center [582, 209] width 282 height 155
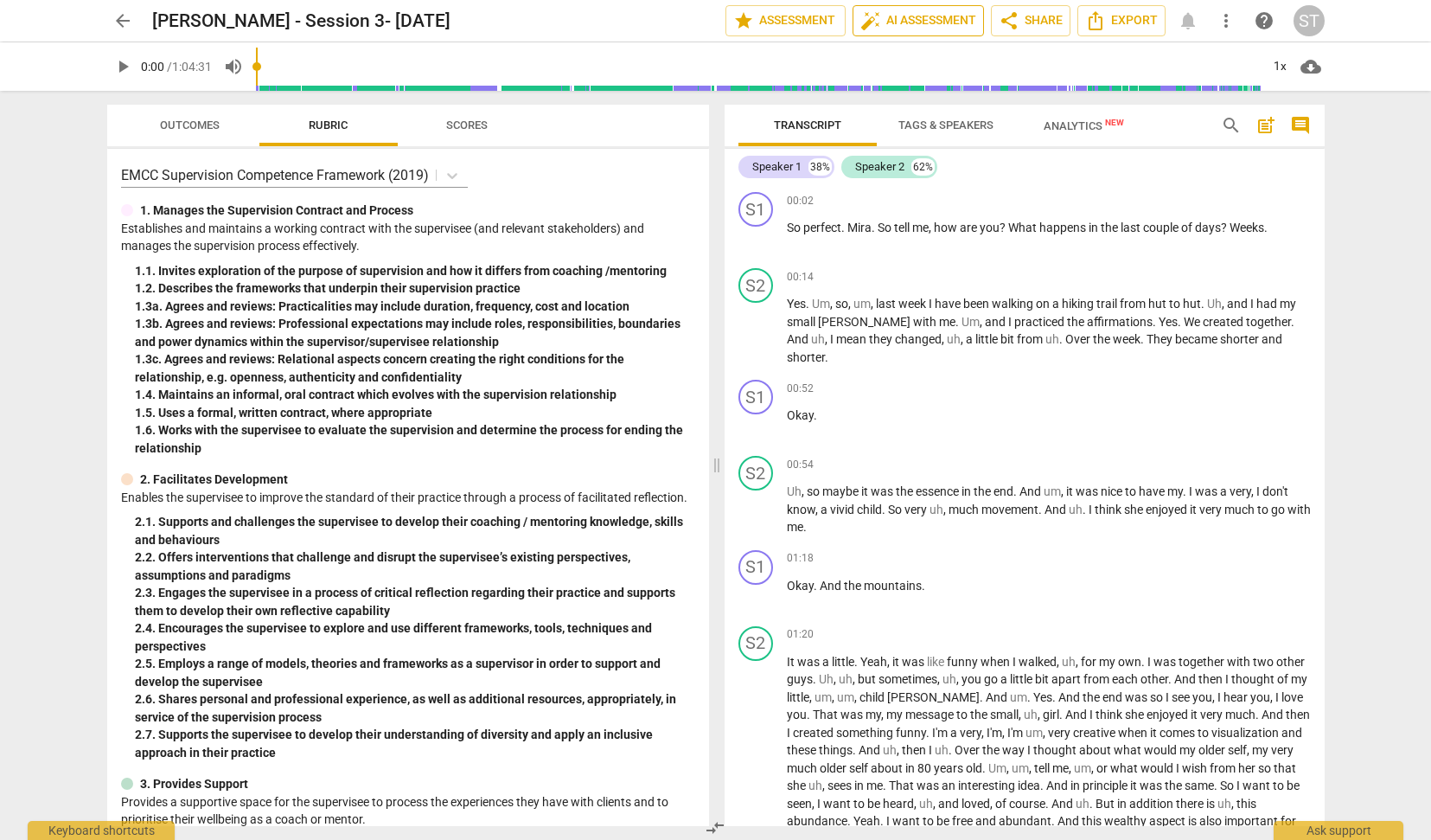
click at [933, 22] on span "auto_fix_high AI Assessment" at bounding box center [919, 21] width 116 height 21
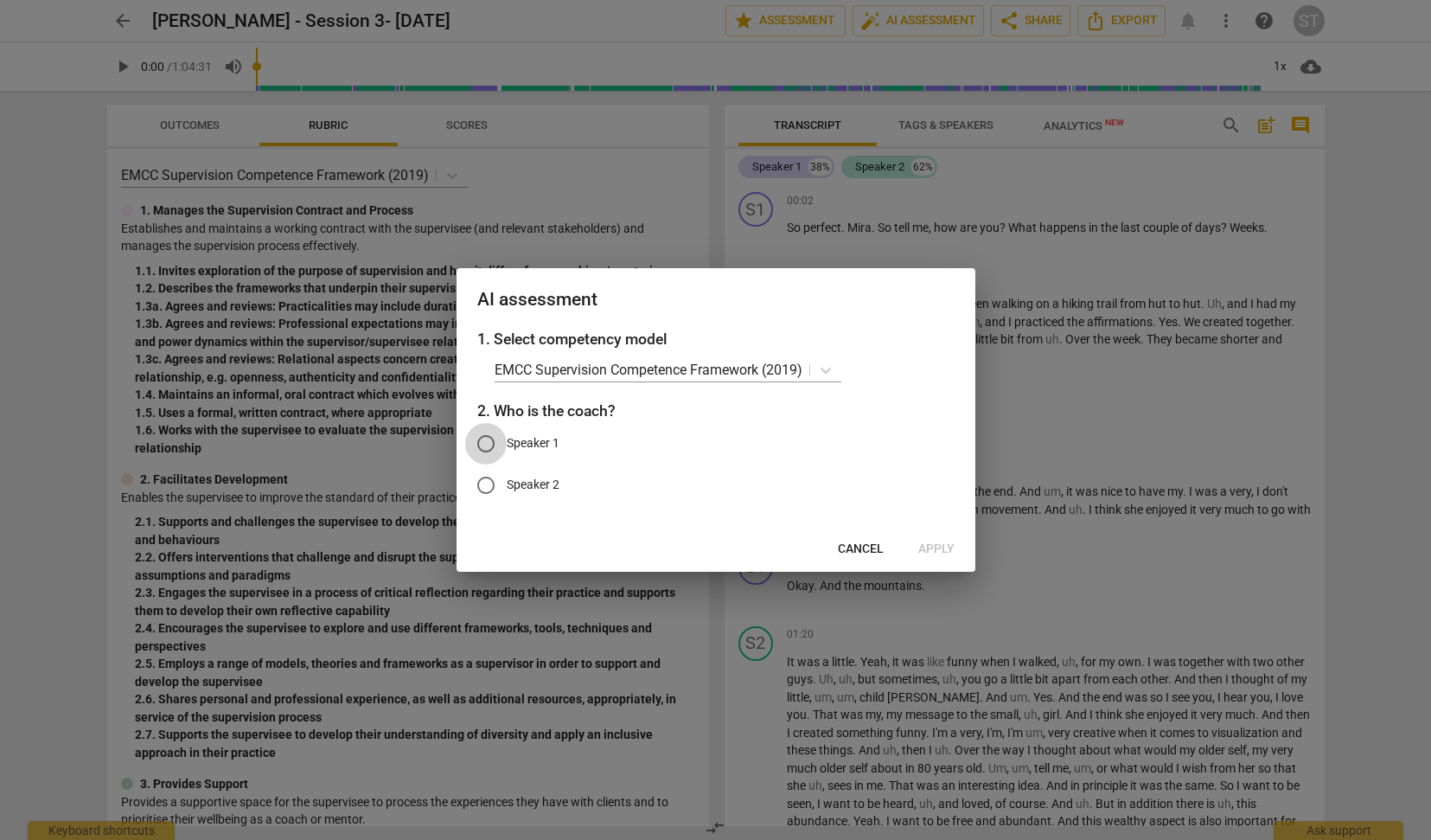
click at [491, 435] on input "Speaker 1" at bounding box center [486, 443] width 41 height 41
radio input "true"
click at [934, 542] on span "Apply" at bounding box center [937, 549] width 37 height 17
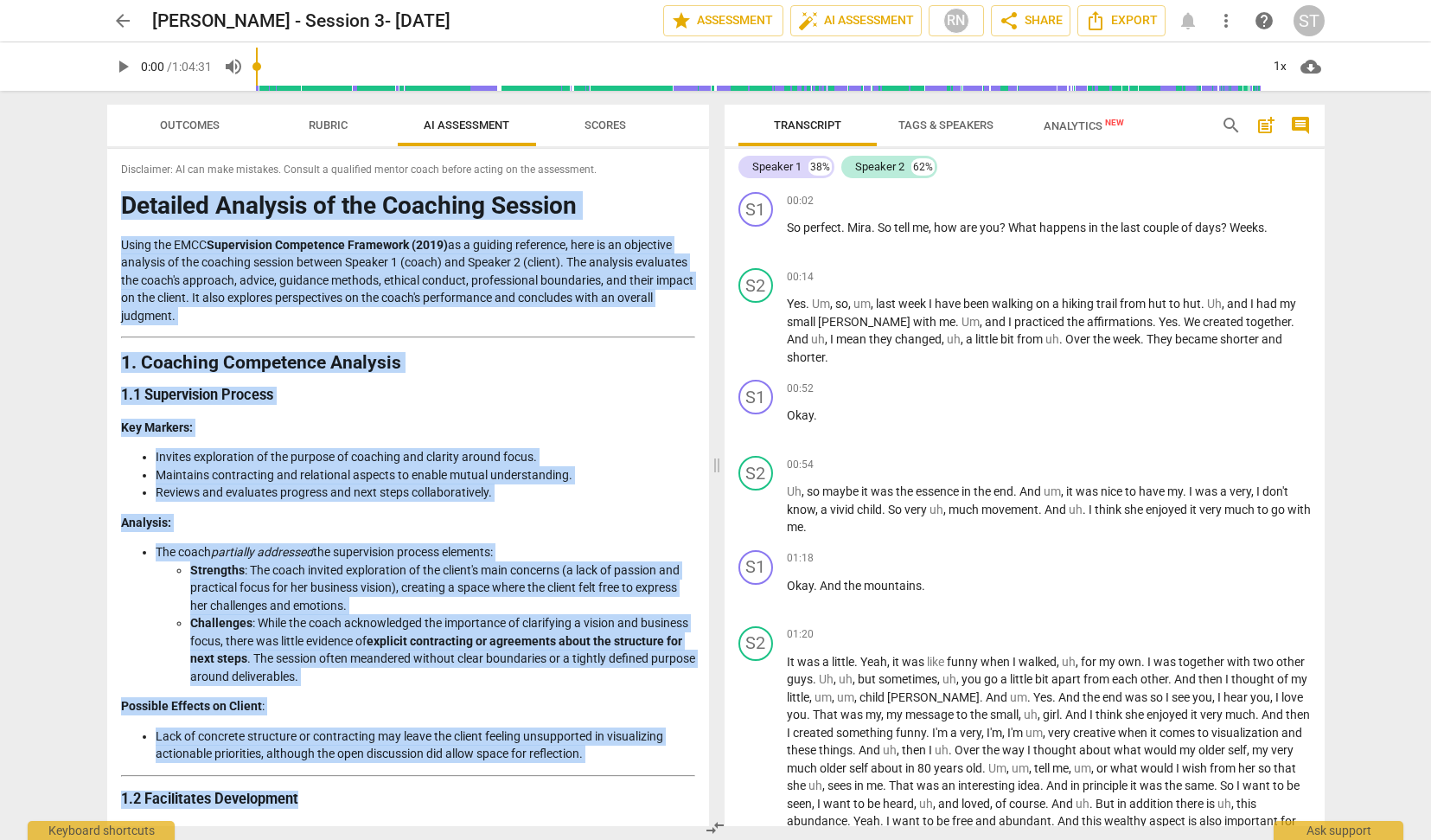
drag, startPoint x: 124, startPoint y: 206, endPoint x: 425, endPoint y: 793, distance: 659.7
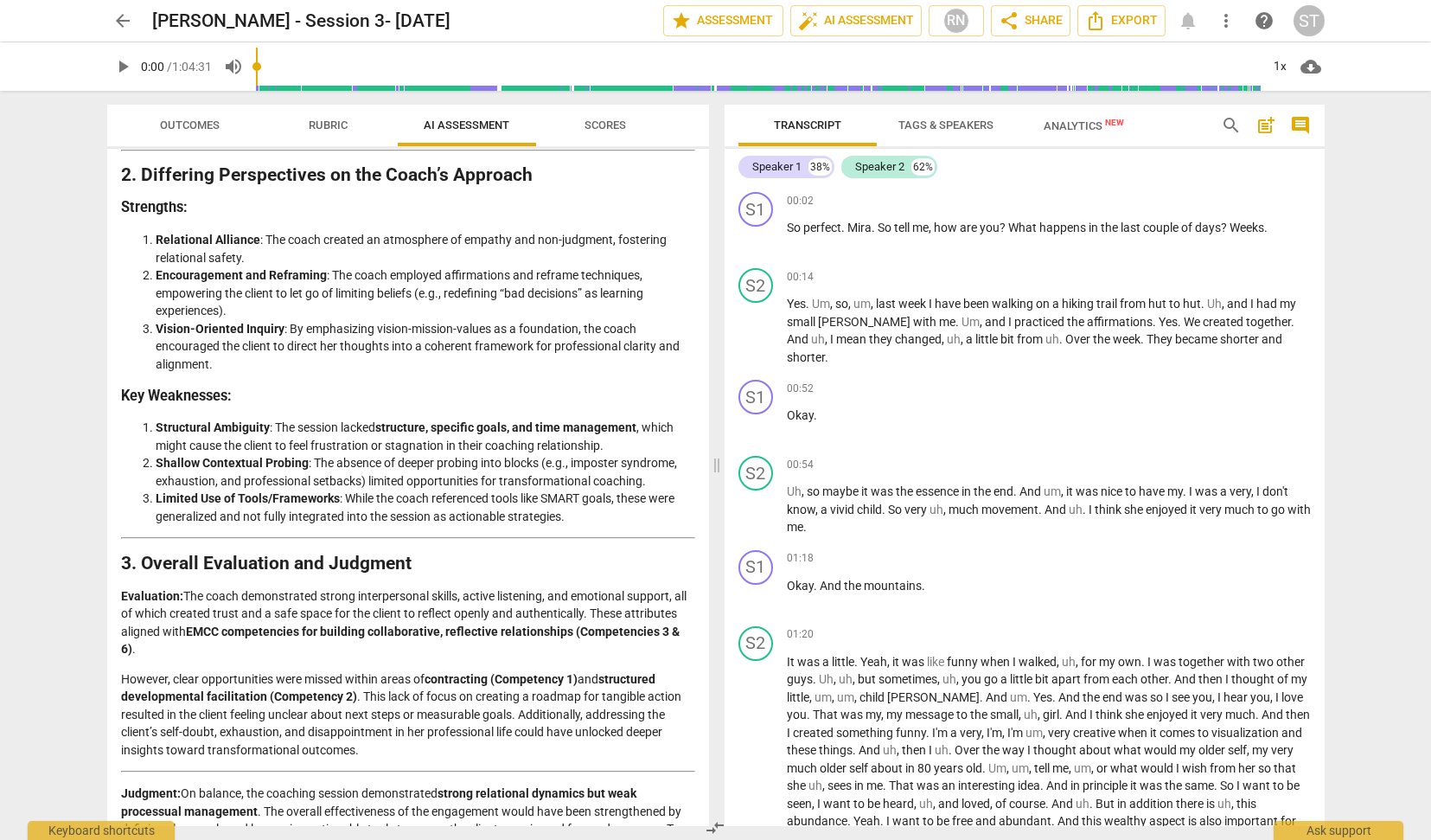
scroll to position [2514, 0]
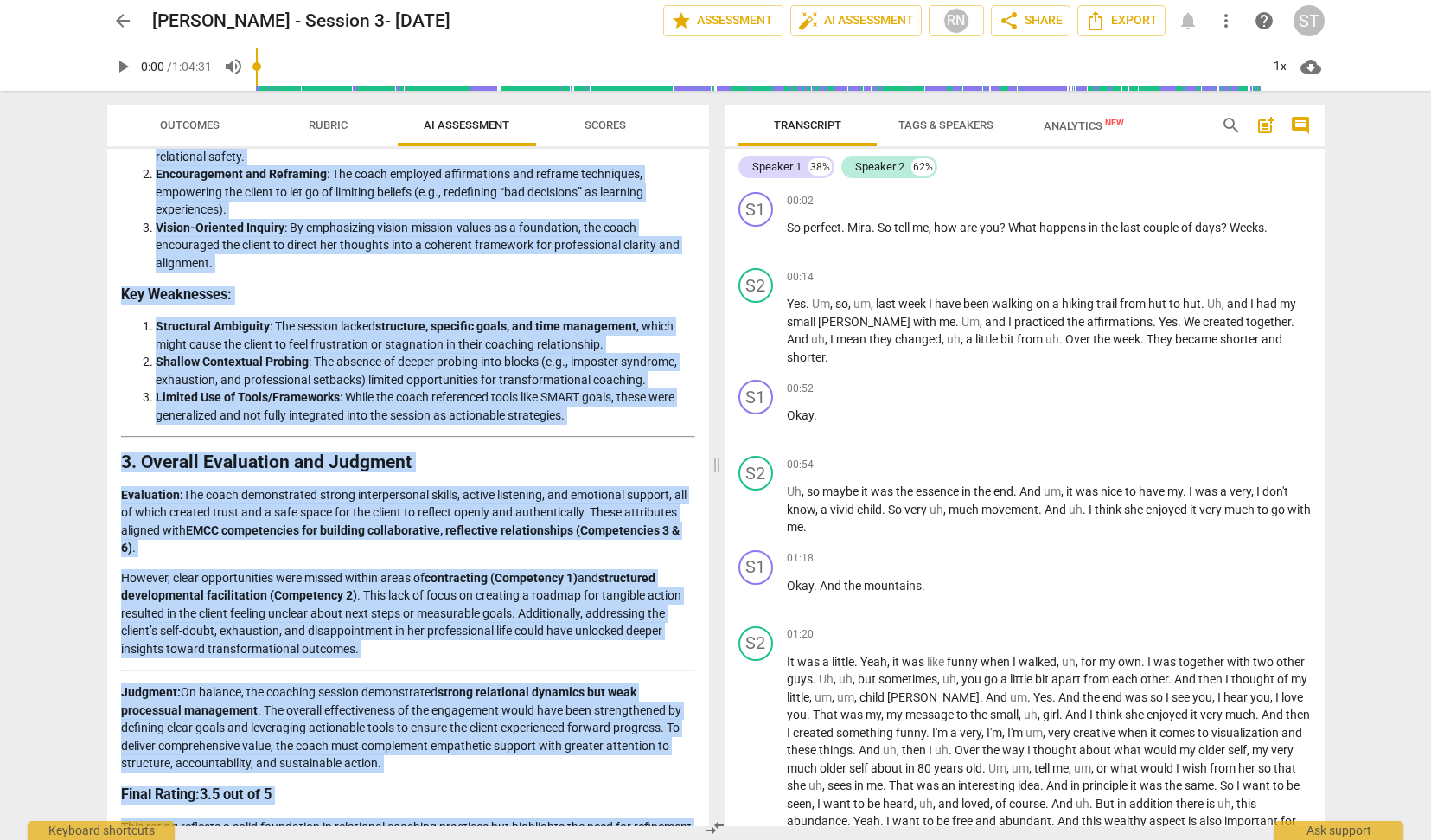
drag, startPoint x: 189, startPoint y: 382, endPoint x: 655, endPoint y: 823, distance: 641.6
click at [655, 823] on div "Disclaimer: AI can make mistakes. Consult a qualified mentor coach before actin…" at bounding box center [408, 487] width 602 height 677
copy div "Detailed Analysis of the Coaching Session Using the EMCC Supervision Competence…"
click at [124, 20] on span "arrow_back" at bounding box center [122, 21] width 21 height 21
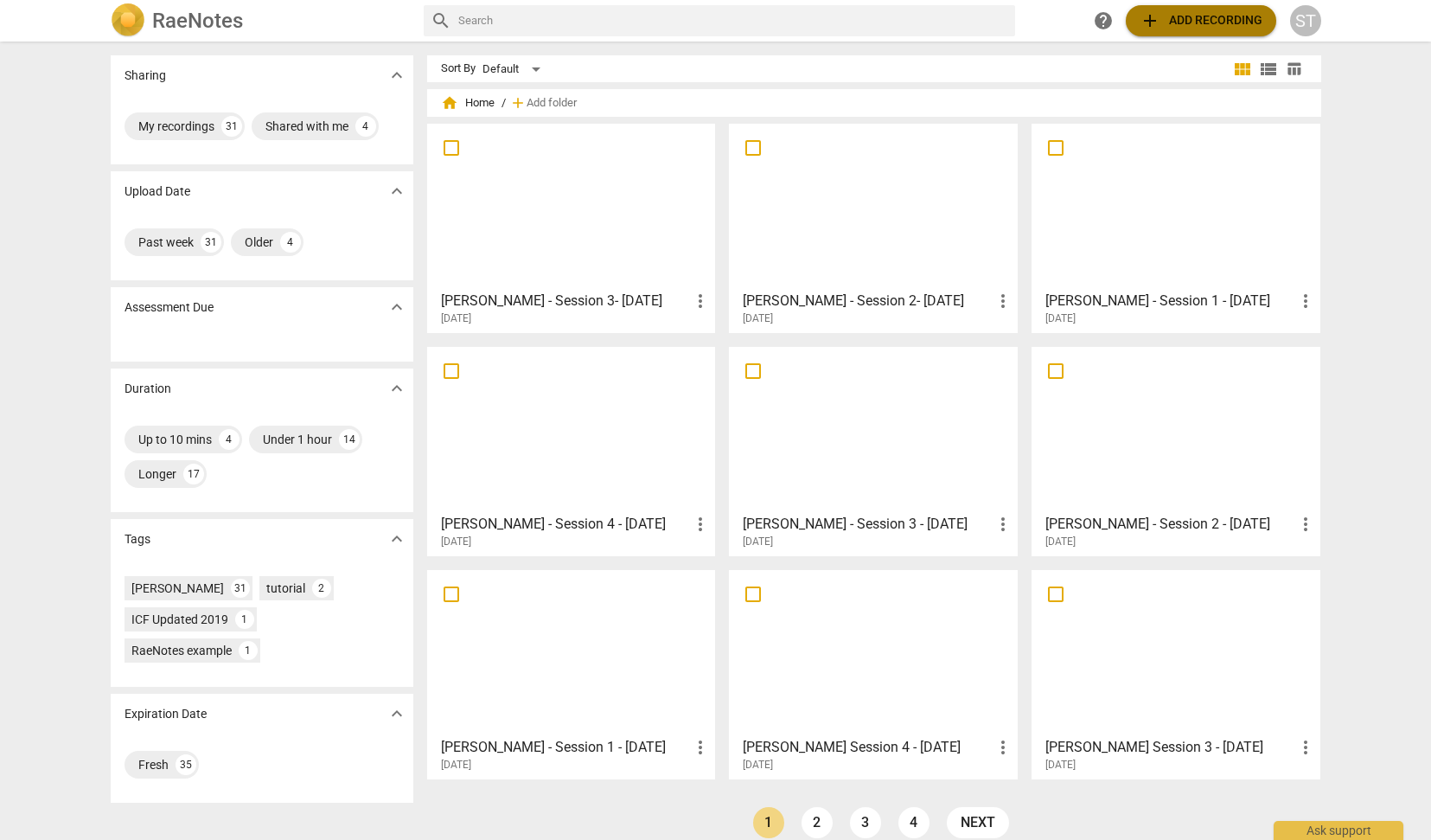
click at [1166, 26] on span "add Add recording" at bounding box center [1200, 21] width 122 height 21
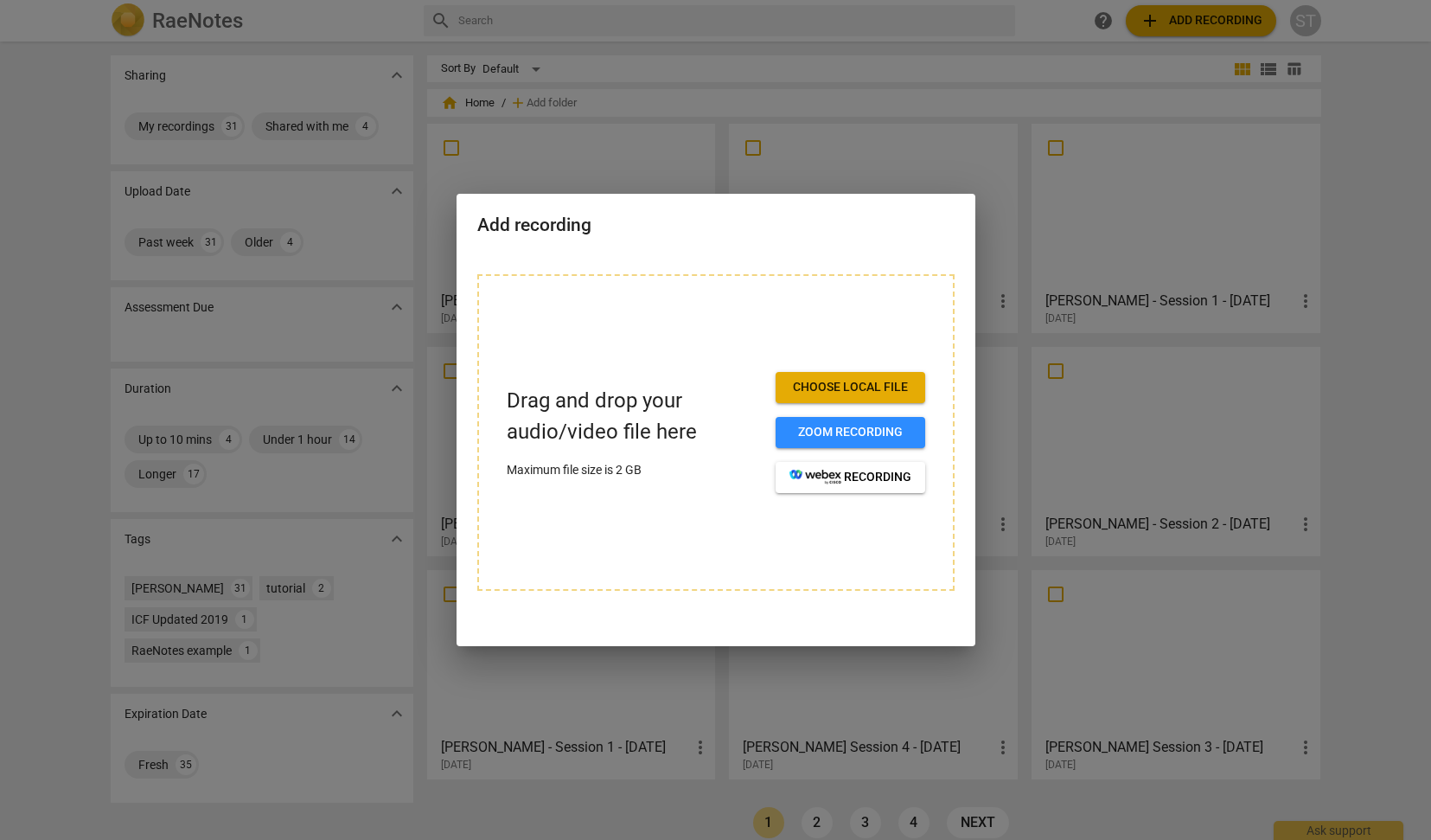
click at [870, 389] on span "Choose local file" at bounding box center [850, 387] width 122 height 17
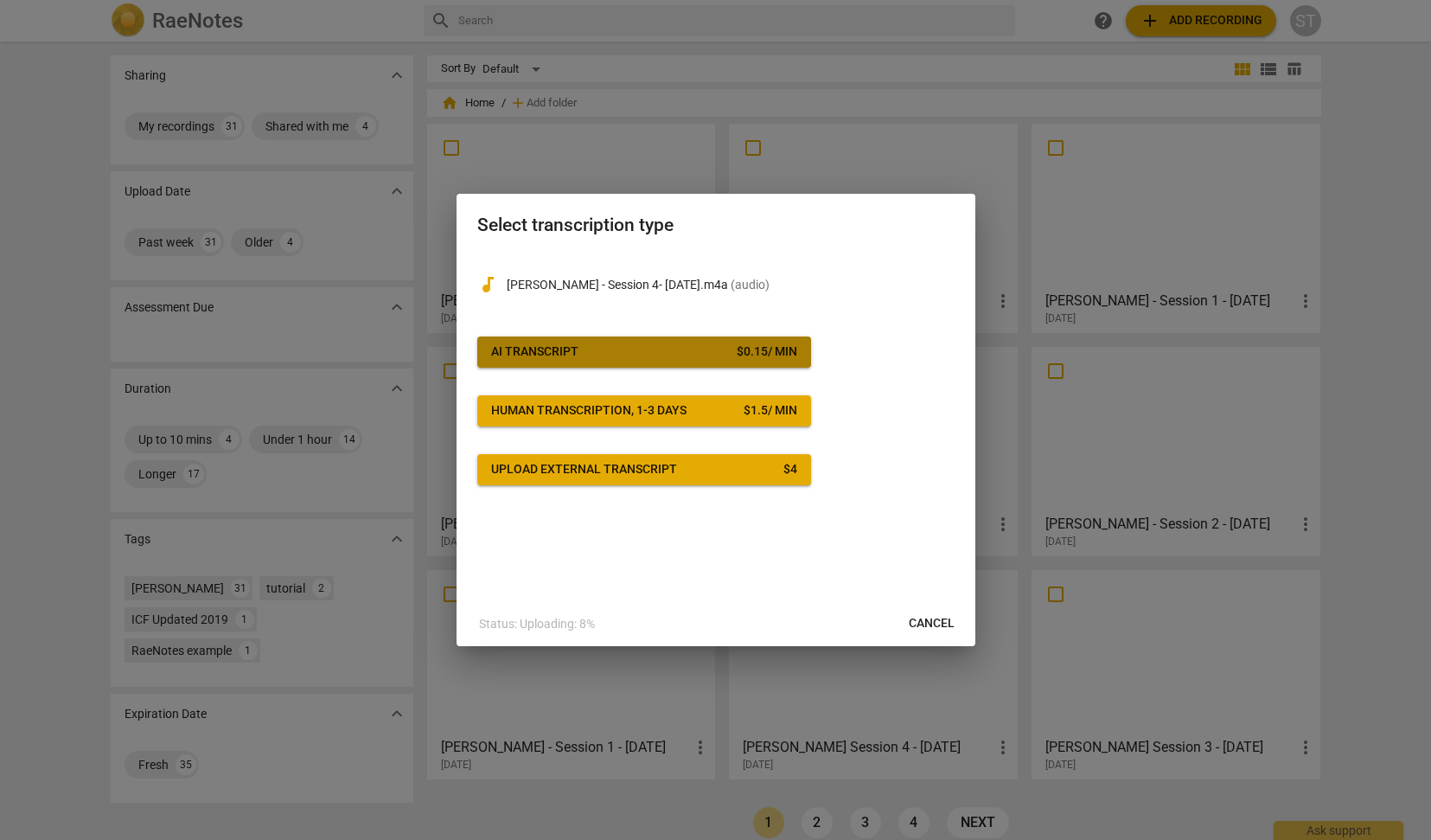
click at [691, 352] on span "AI Transcript $ 0.15 / min" at bounding box center [644, 351] width 307 height 17
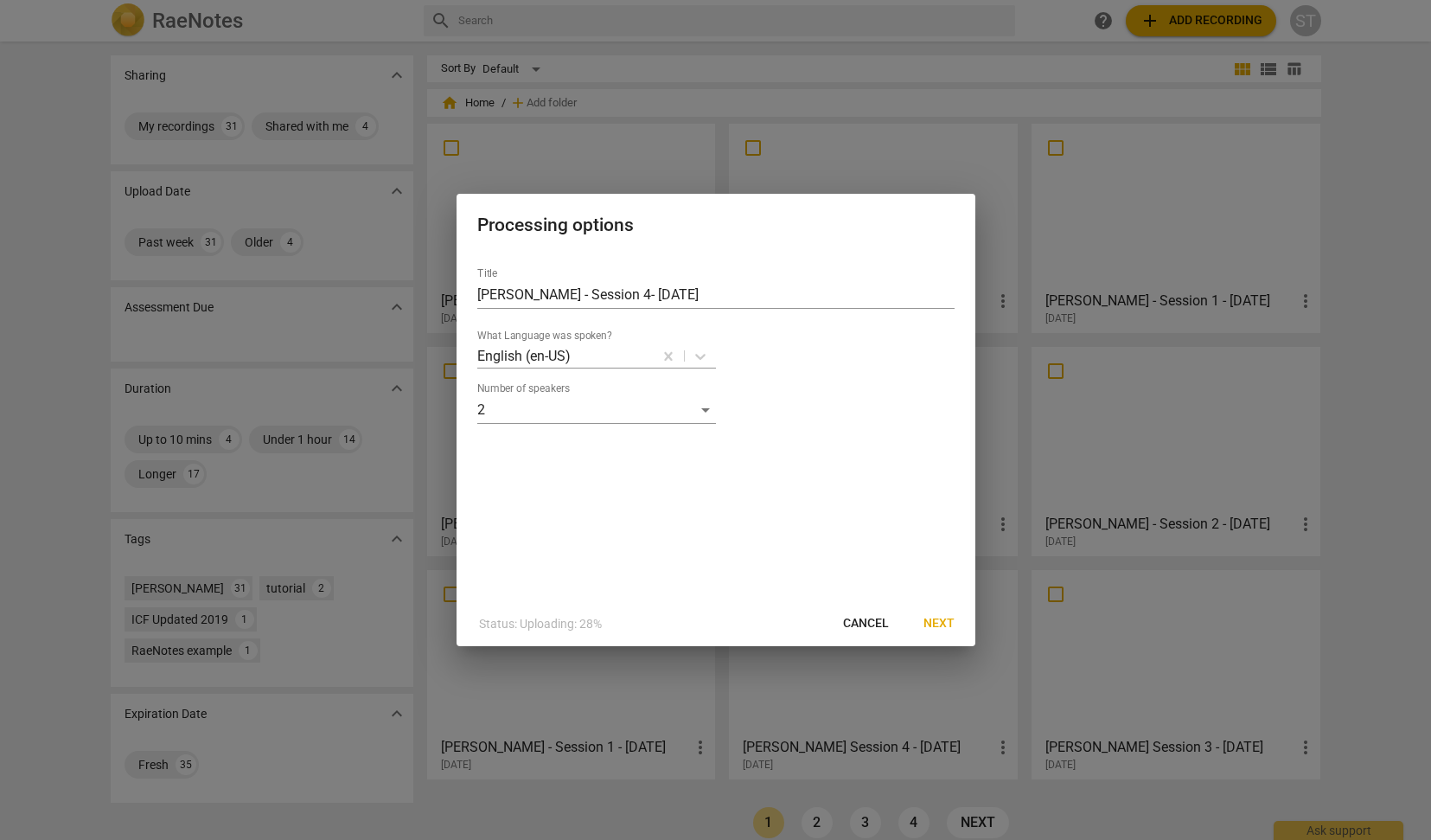
click at [943, 616] on span "Next" at bounding box center [939, 623] width 31 height 17
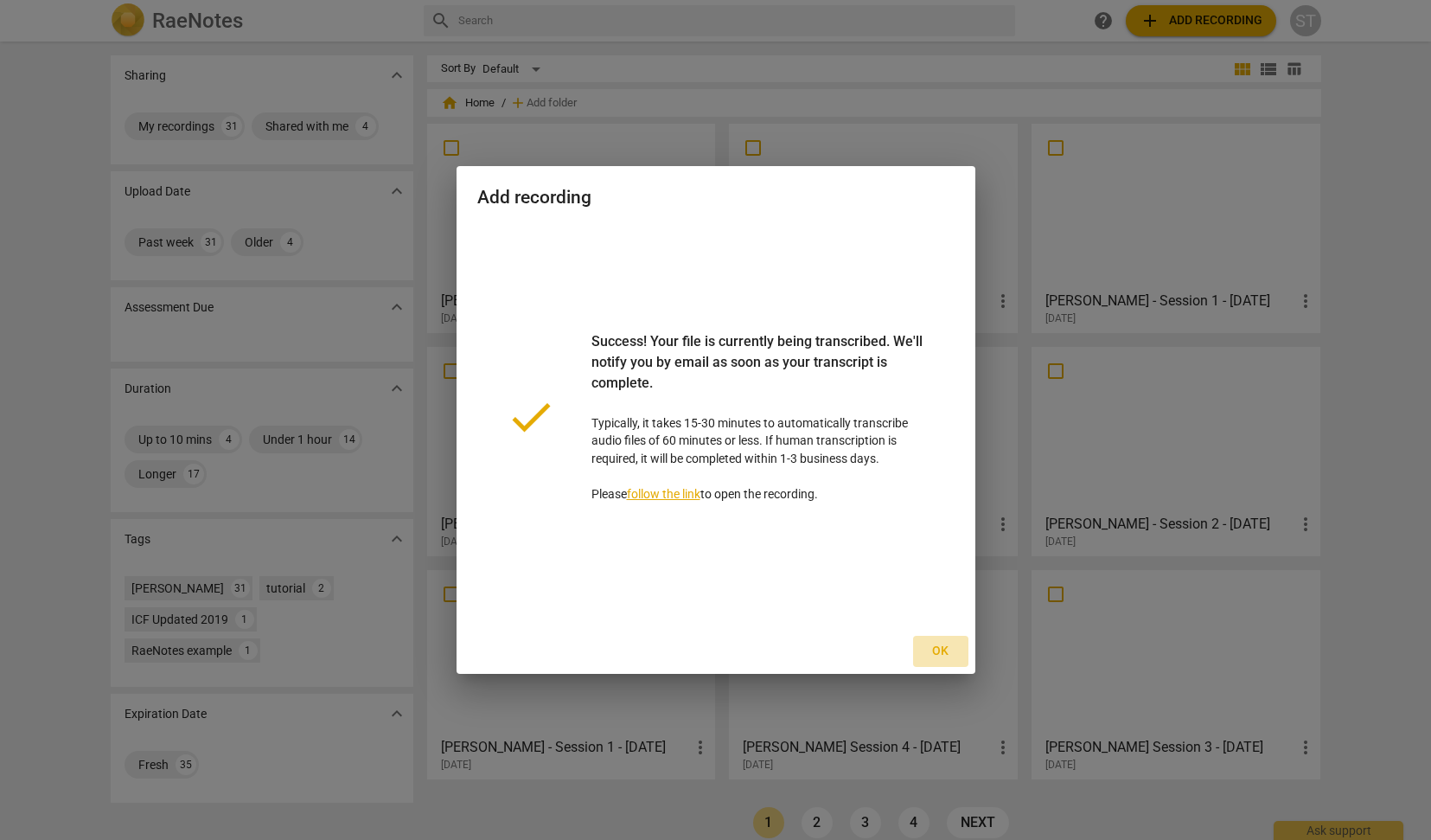
click at [941, 641] on button "Ok" at bounding box center [941, 651] width 55 height 31
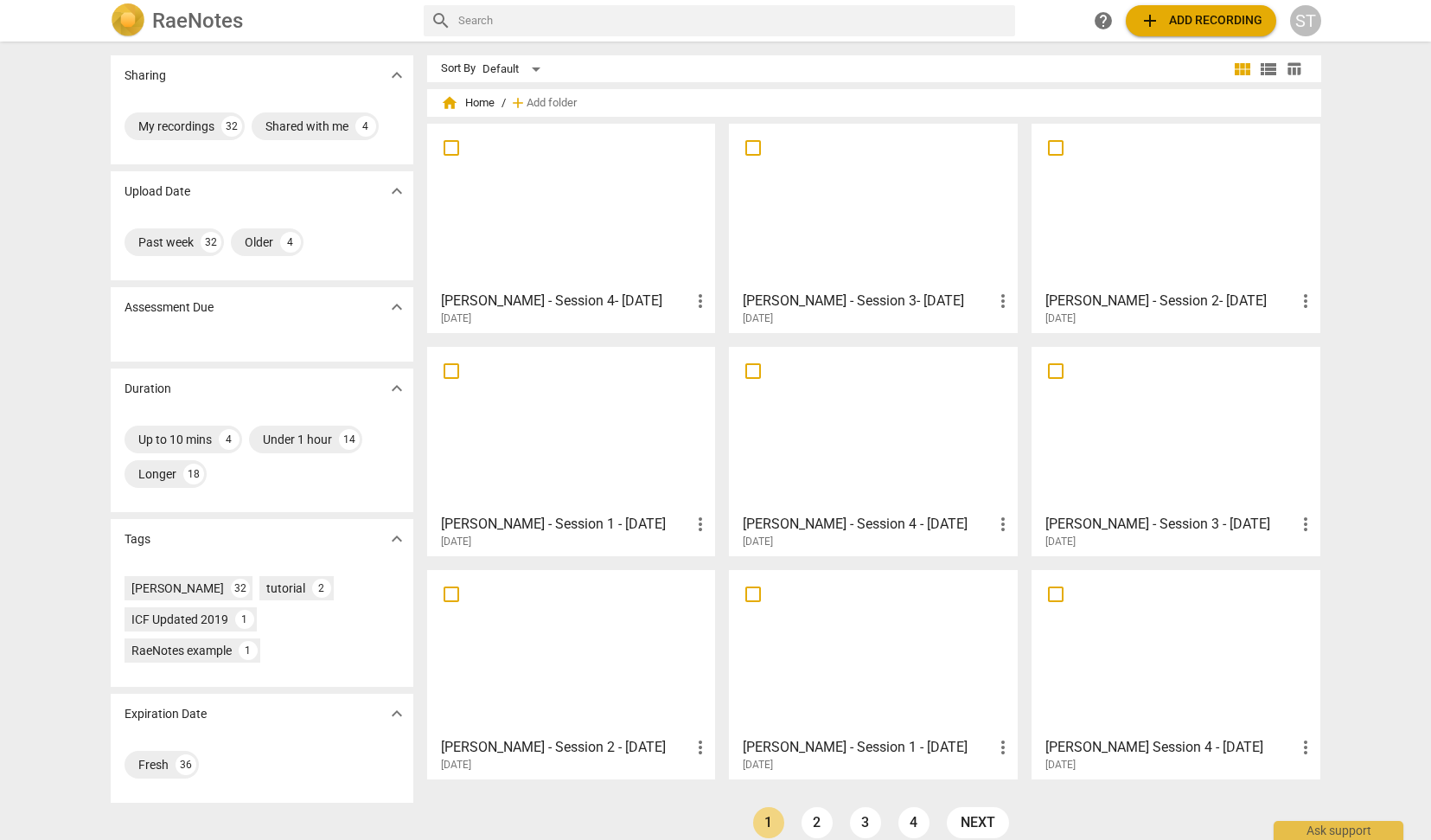
click at [652, 265] on div at bounding box center [572, 206] width 277 height 153
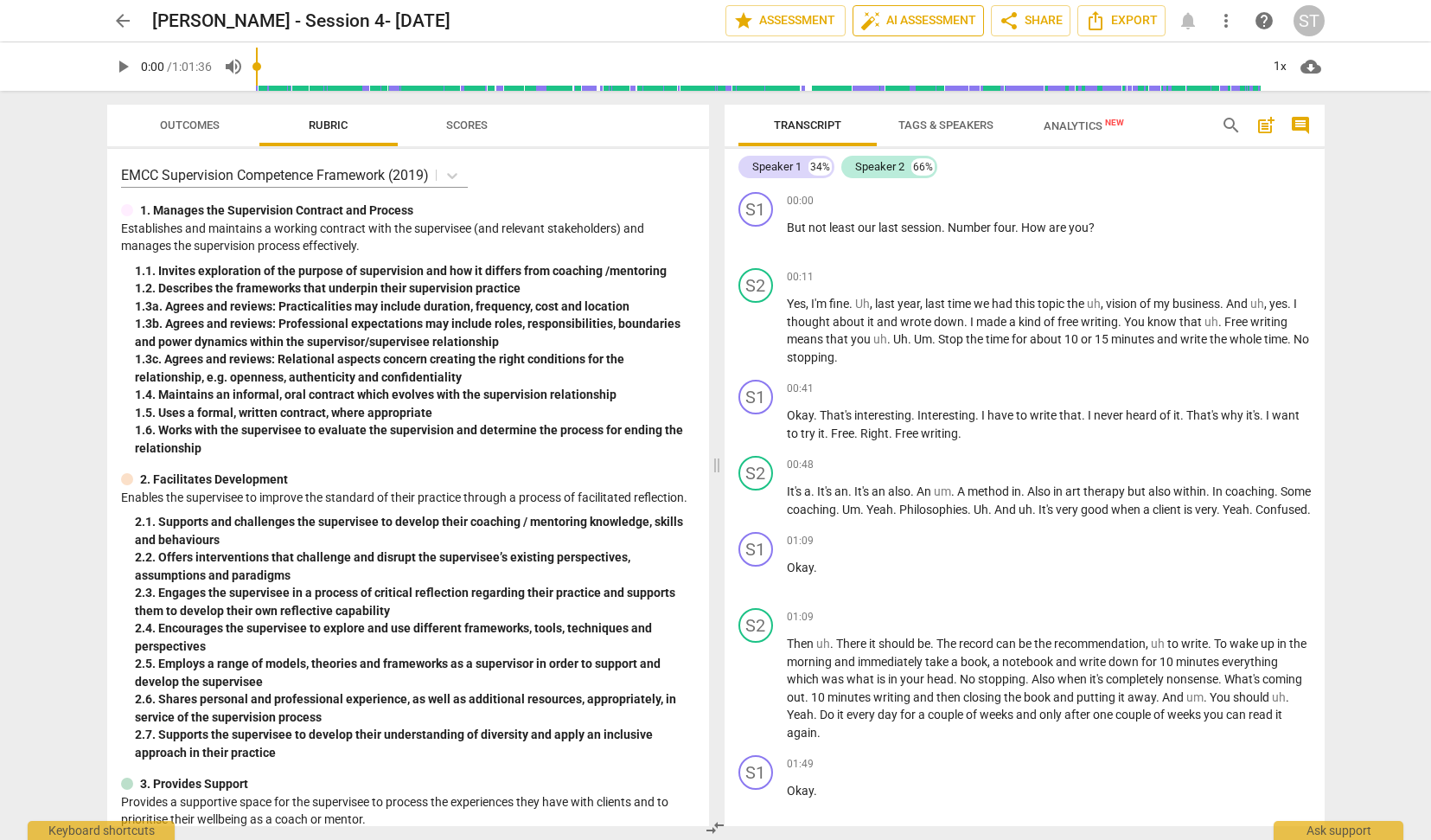
click at [953, 13] on span "auto_fix_high AI Assessment" at bounding box center [919, 21] width 116 height 21
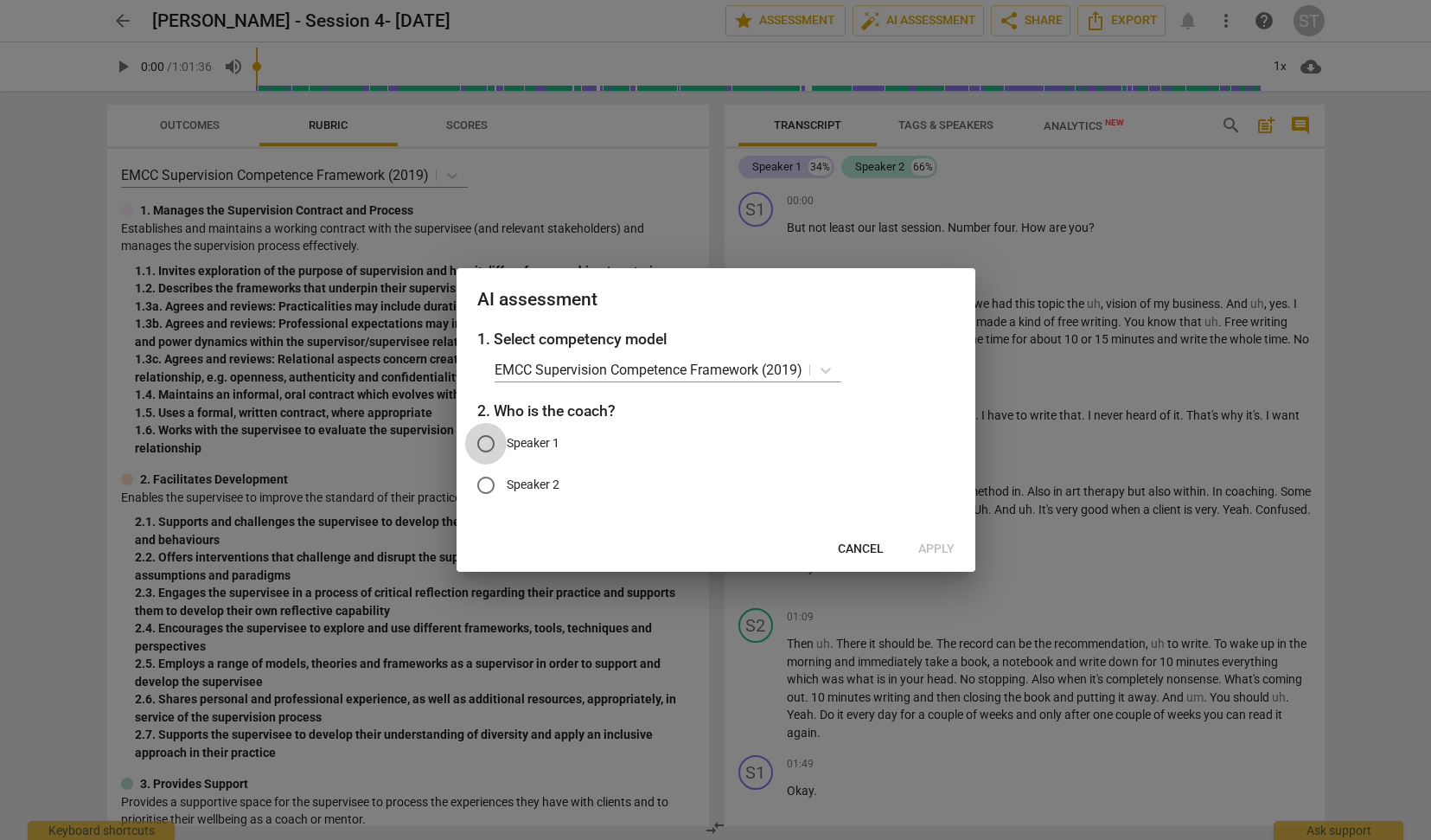
click at [489, 439] on input "Speaker 1" at bounding box center [486, 443] width 41 height 41
radio input "true"
click at [951, 549] on span "Apply" at bounding box center [937, 549] width 37 height 17
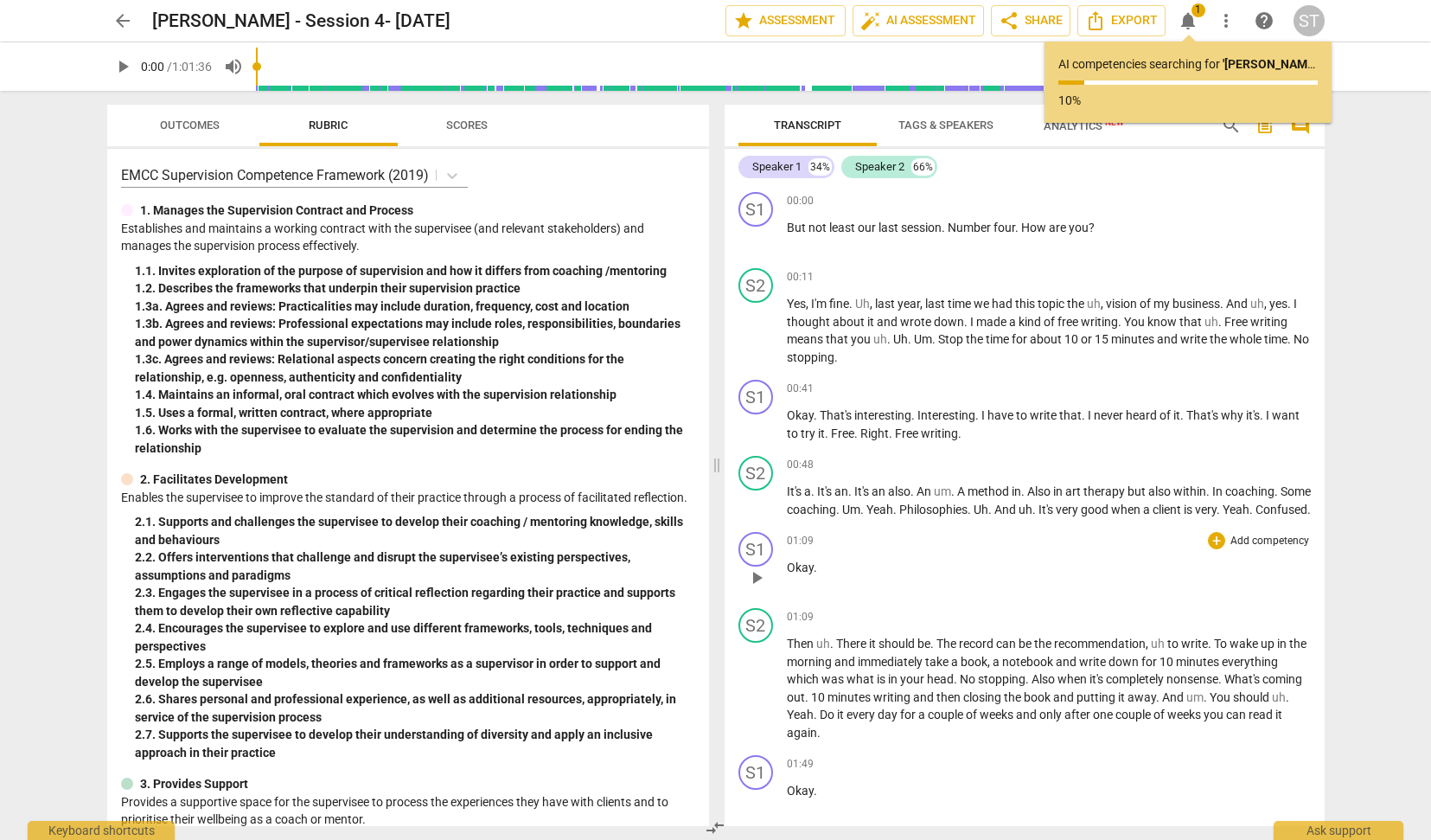
drag, startPoint x: 954, startPoint y: 545, endPoint x: 974, endPoint y: 547, distance: 20.1
click at [974, 547] on div "S1 play_arrow pause 01:09 + Add competency keyboard_arrow_right Okay ." at bounding box center [1025, 562] width 601 height 76
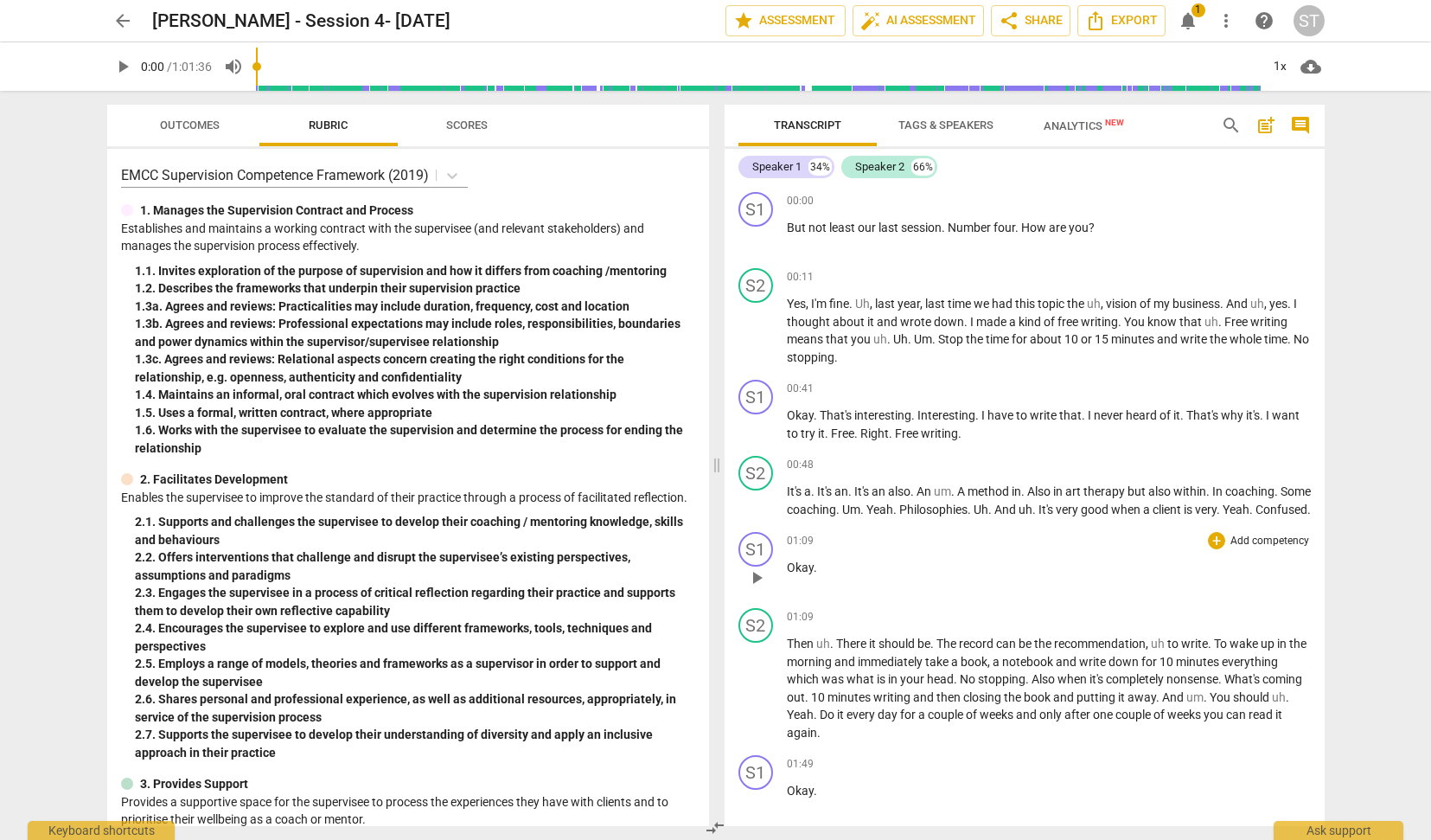
click at [977, 547] on div "01:09 + Add competency keyboard_arrow_right" at bounding box center [1049, 540] width 524 height 17
click at [1200, 10] on span "1" at bounding box center [1198, 10] width 13 height 13
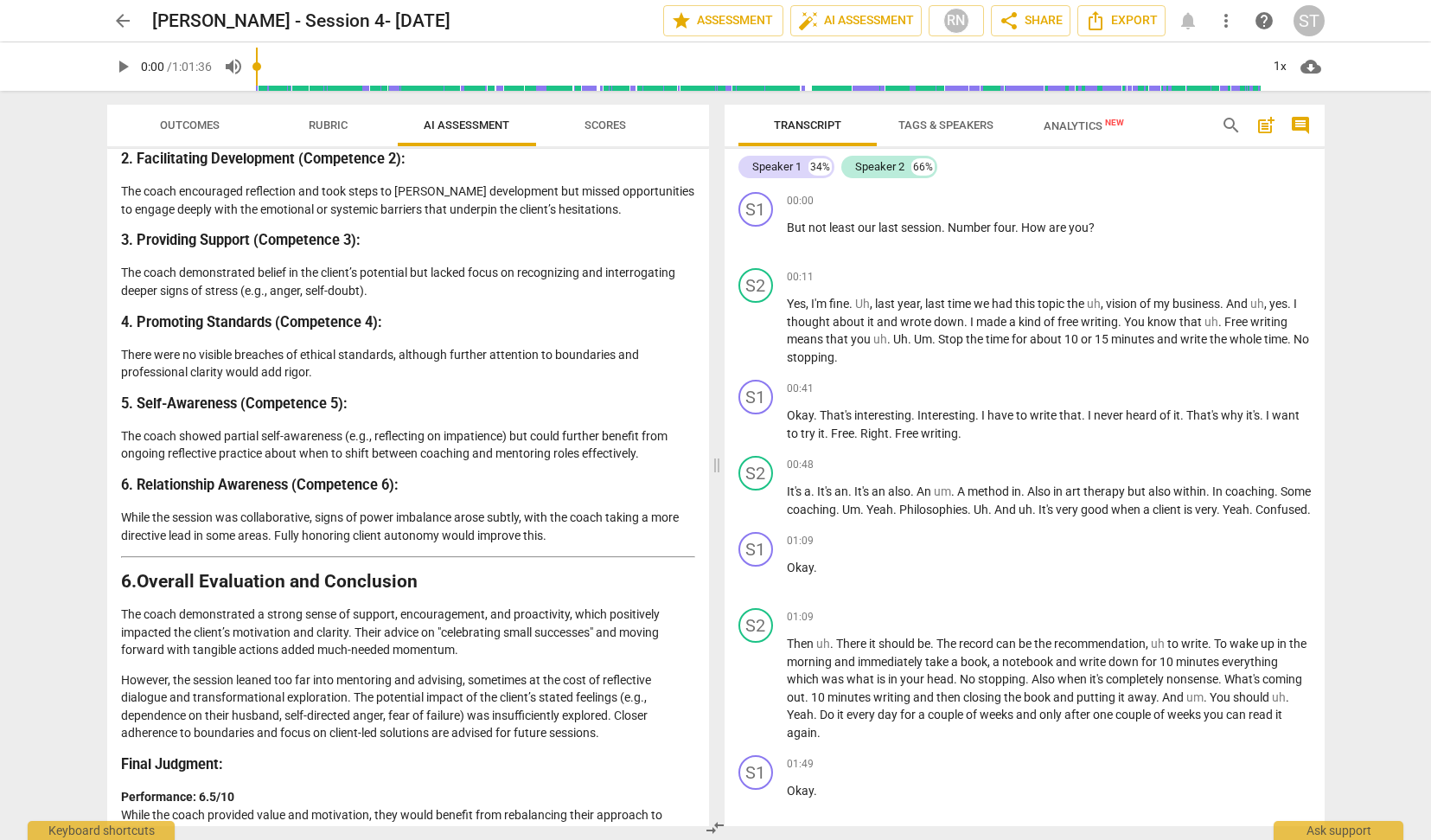
scroll to position [2488, 0]
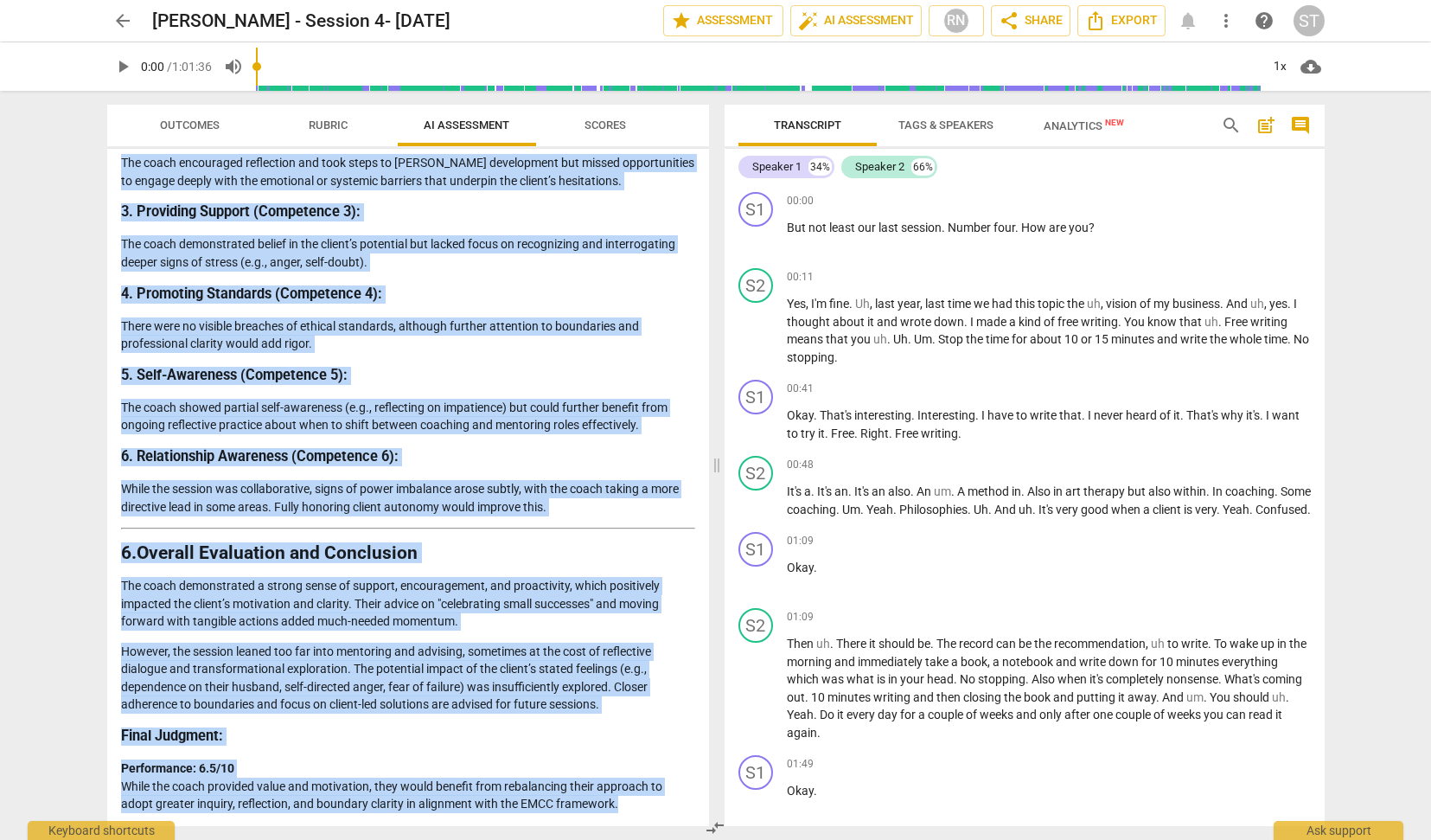
drag, startPoint x: 123, startPoint y: 205, endPoint x: 645, endPoint y: 808, distance: 797.6
copy div "Loremips Dolorsit am con Adipi’e Seddoeiu Tempo in utl etdolorema aliquaen, adm…"
click at [126, 18] on span "arrow_back" at bounding box center [122, 21] width 21 height 21
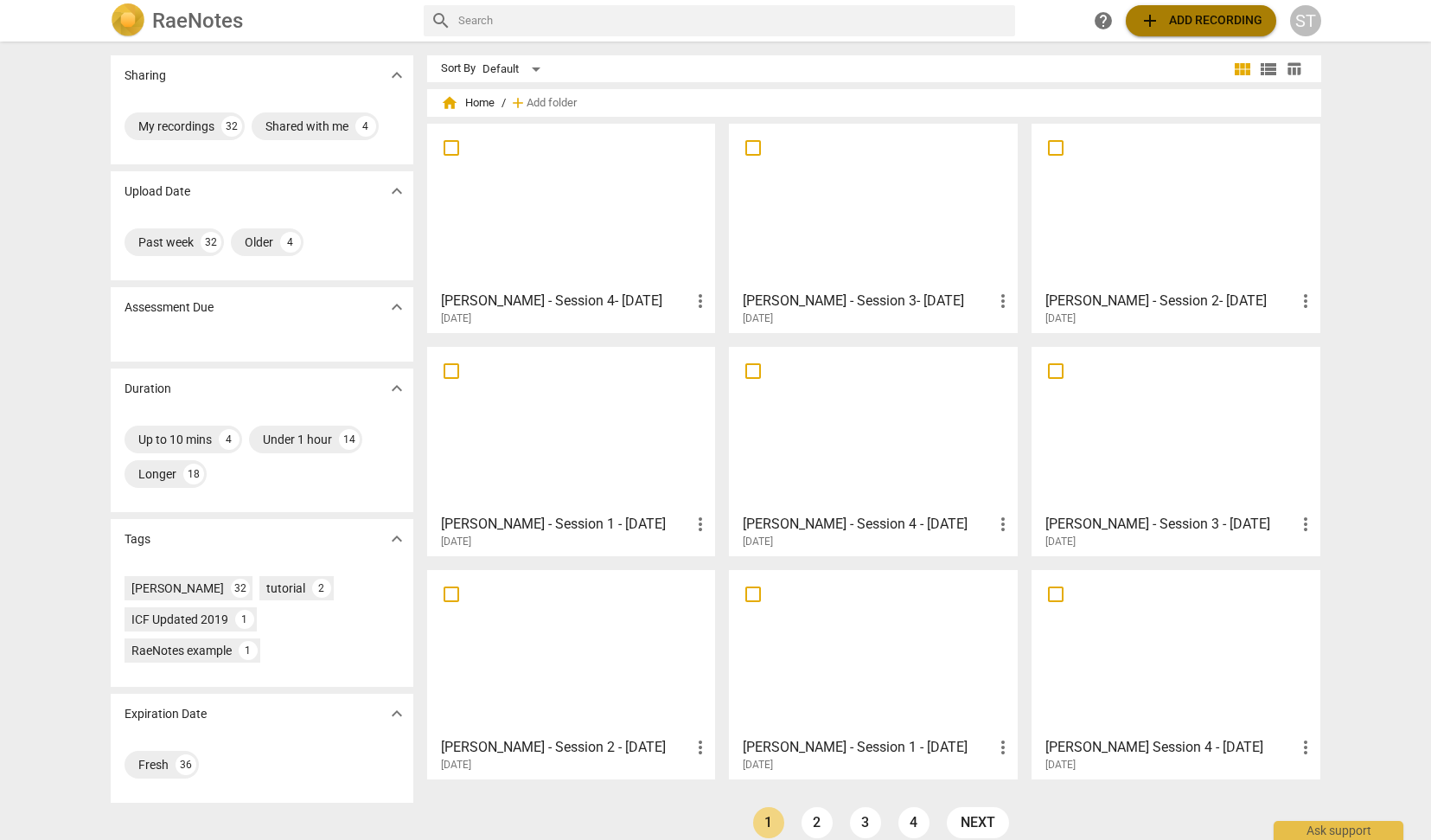
click at [1168, 19] on span "add Add recording" at bounding box center [1200, 21] width 122 height 21
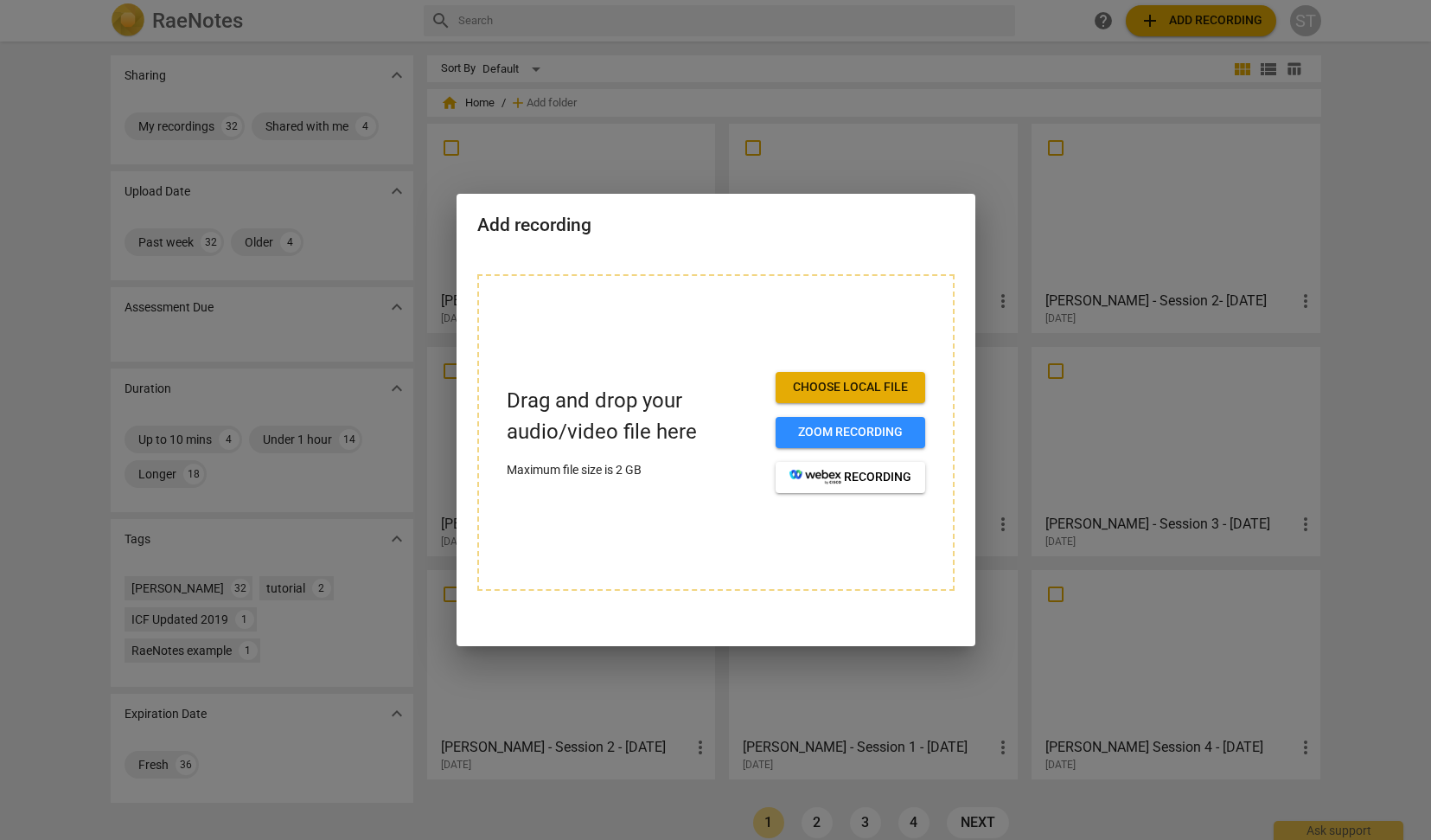
click at [889, 385] on span "Choose local file" at bounding box center [850, 387] width 122 height 17
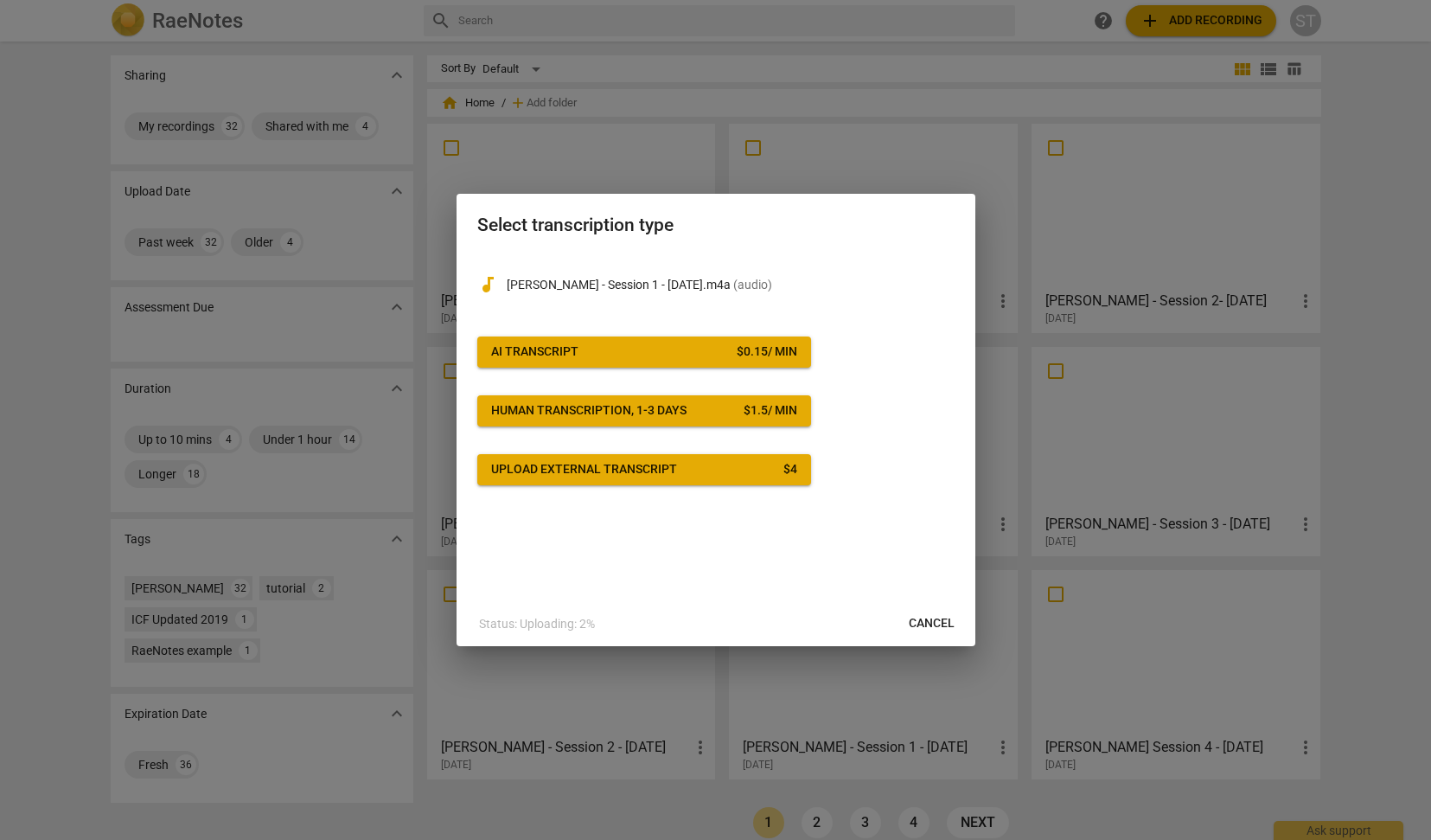
click at [747, 341] on button "AI Transcript $ 0.15 / min" at bounding box center [644, 351] width 334 height 31
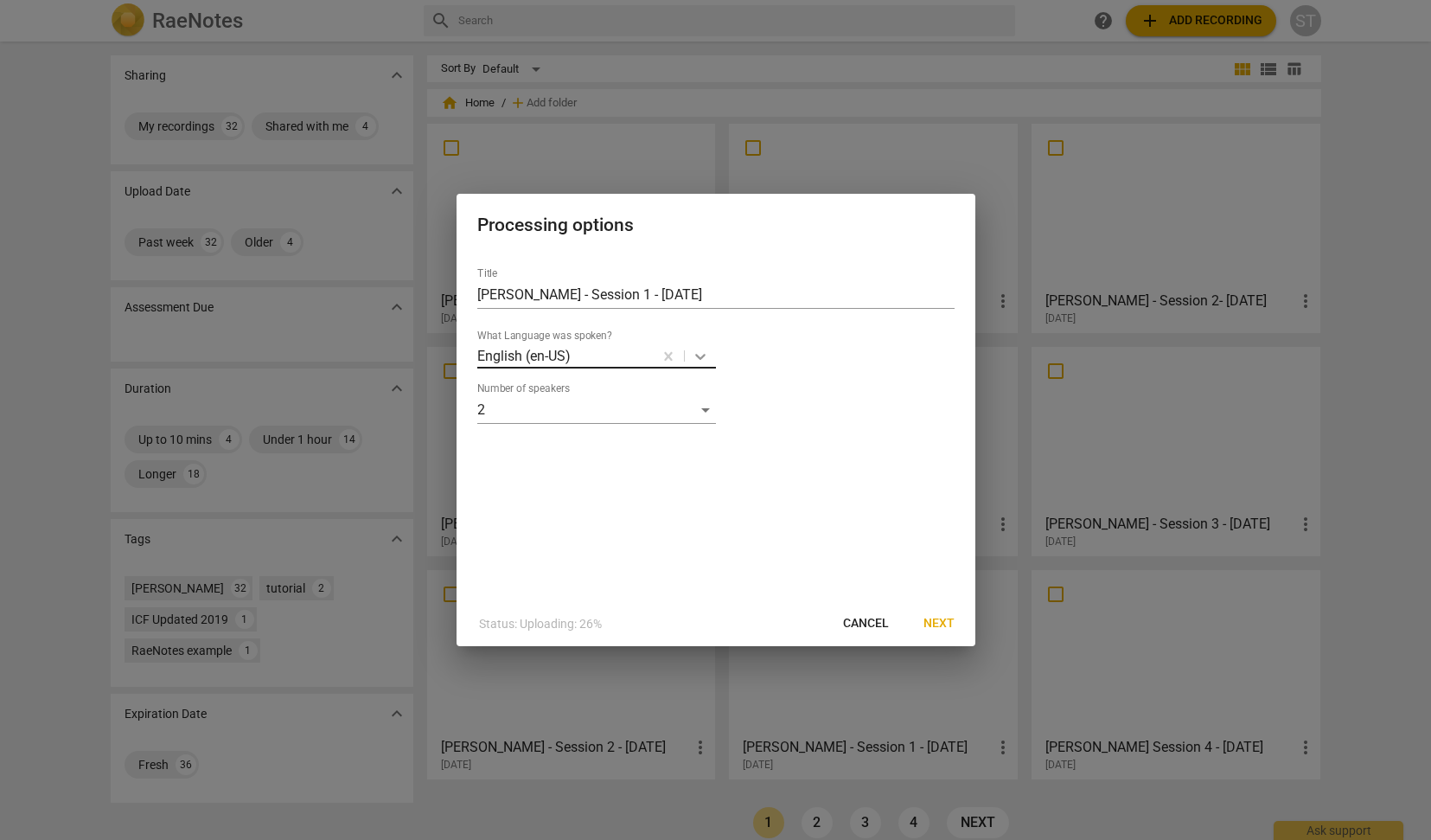
click at [699, 357] on icon at bounding box center [701, 357] width 11 height 6
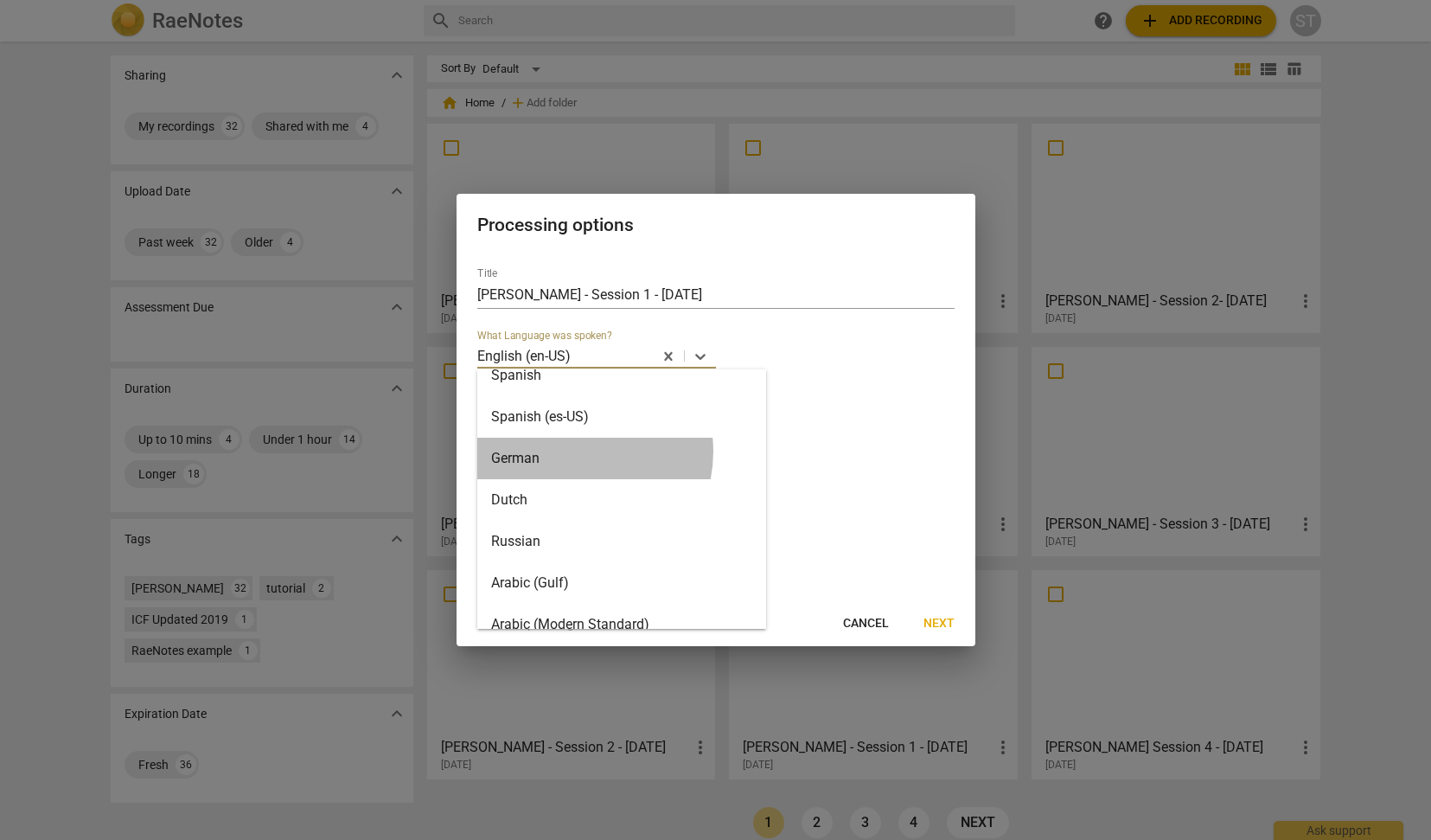
click at [575, 451] on div "German" at bounding box center [621, 458] width 289 height 41
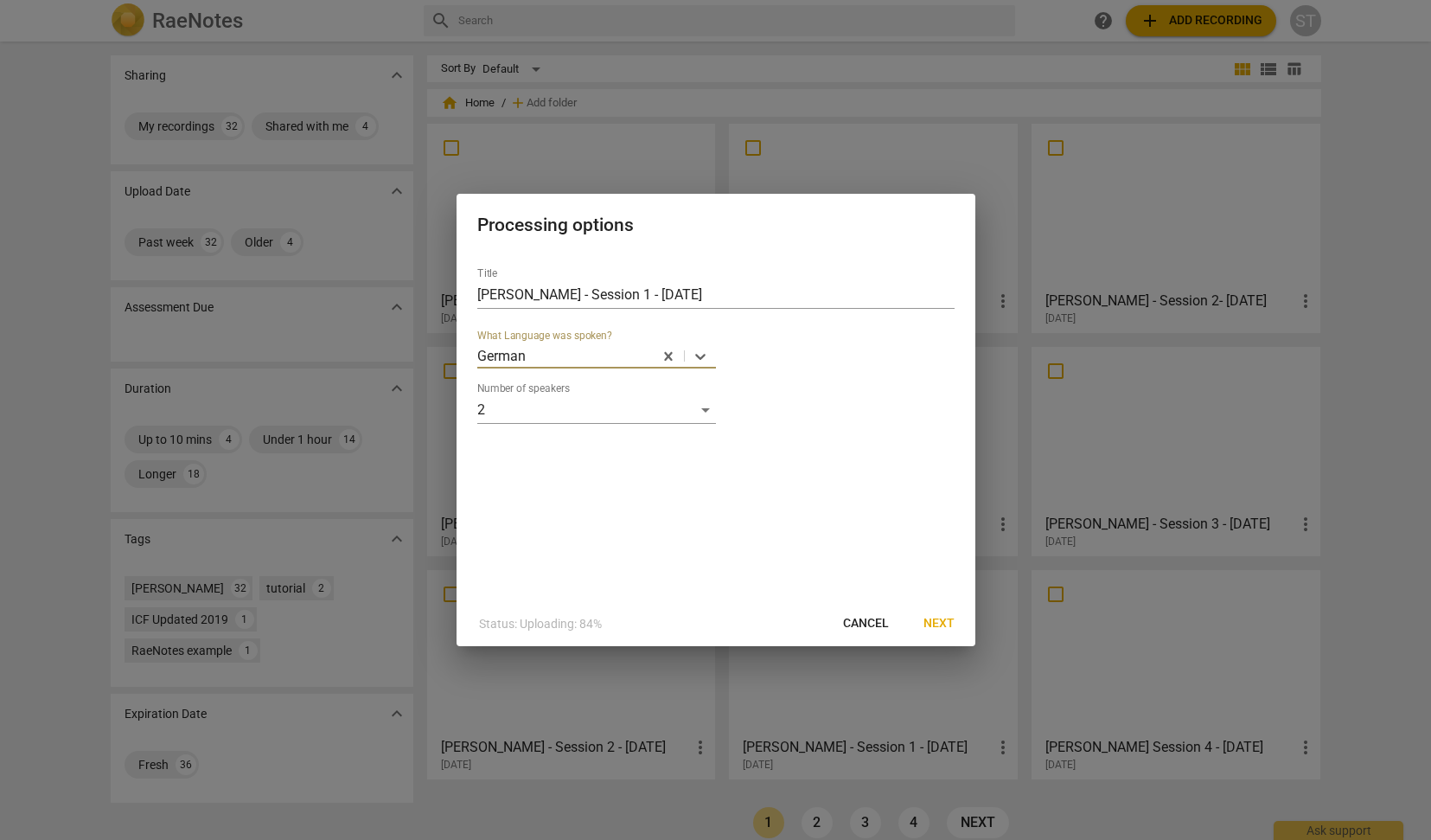
click at [939, 622] on span "Next" at bounding box center [939, 623] width 31 height 17
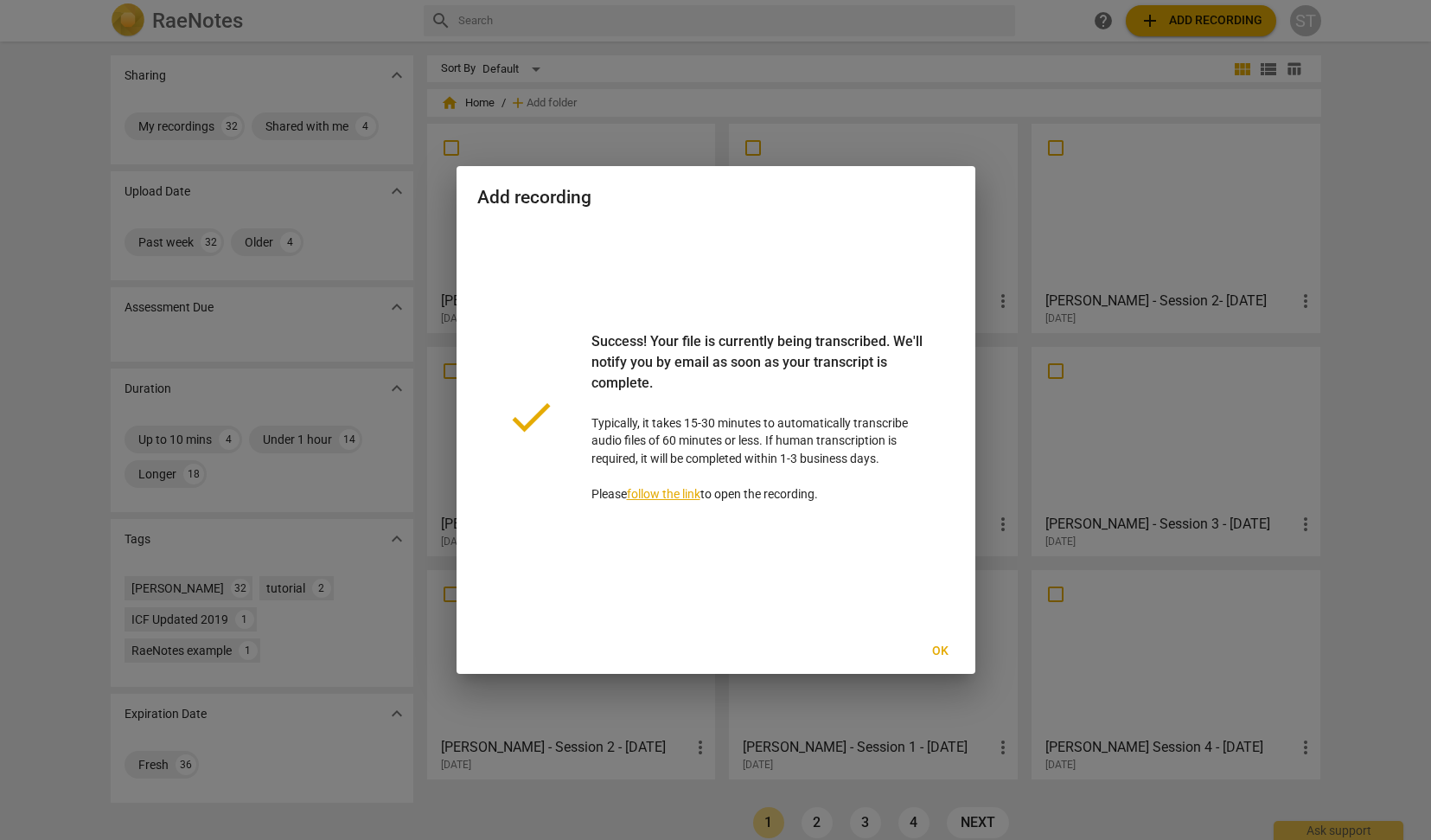
click at [942, 644] on span "Ok" at bounding box center [940, 651] width 28 height 17
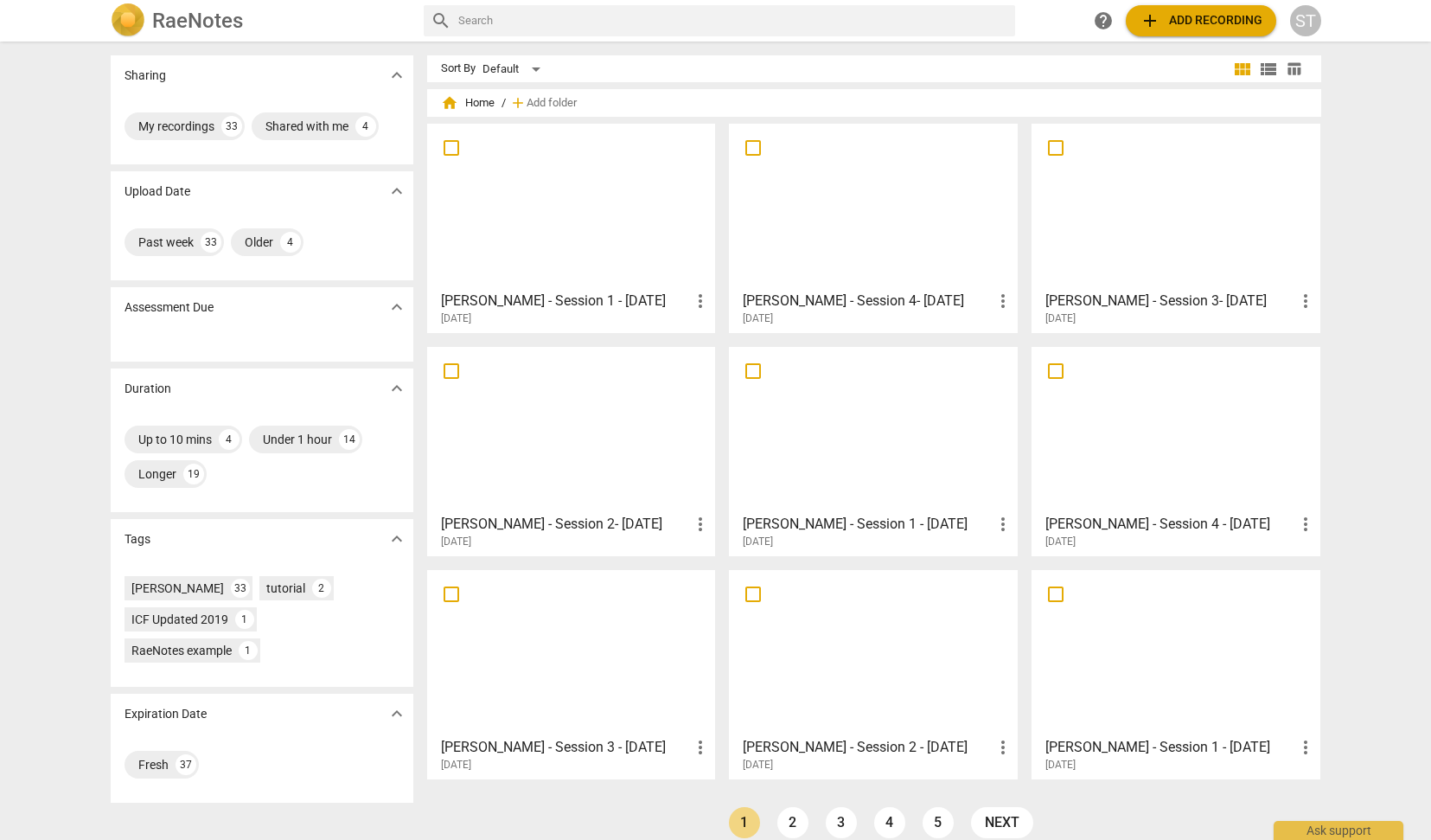
click at [594, 176] on div at bounding box center [572, 206] width 277 height 153
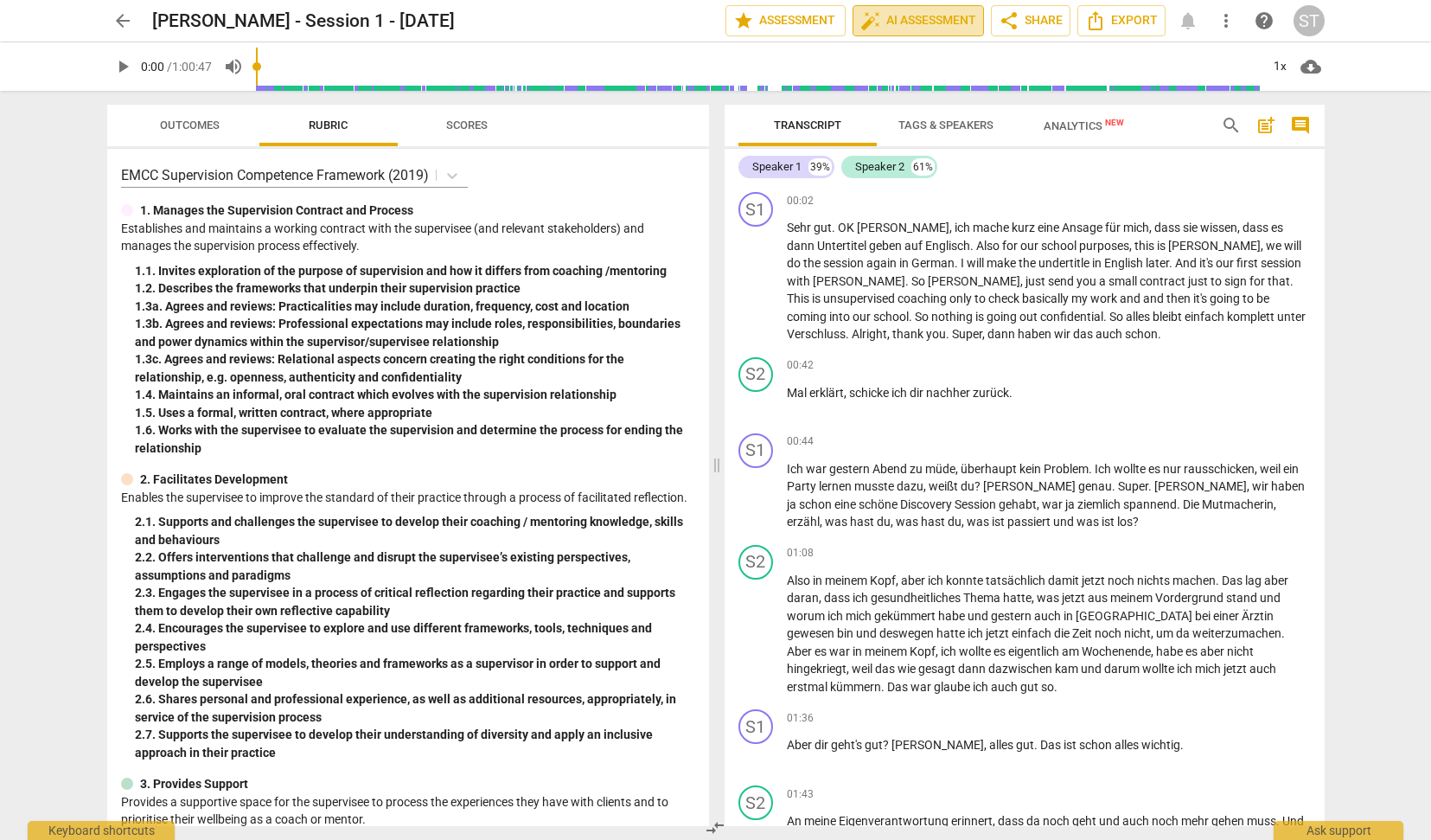
click at [913, 24] on span "auto_fix_high AI Assessment" at bounding box center [919, 21] width 116 height 21
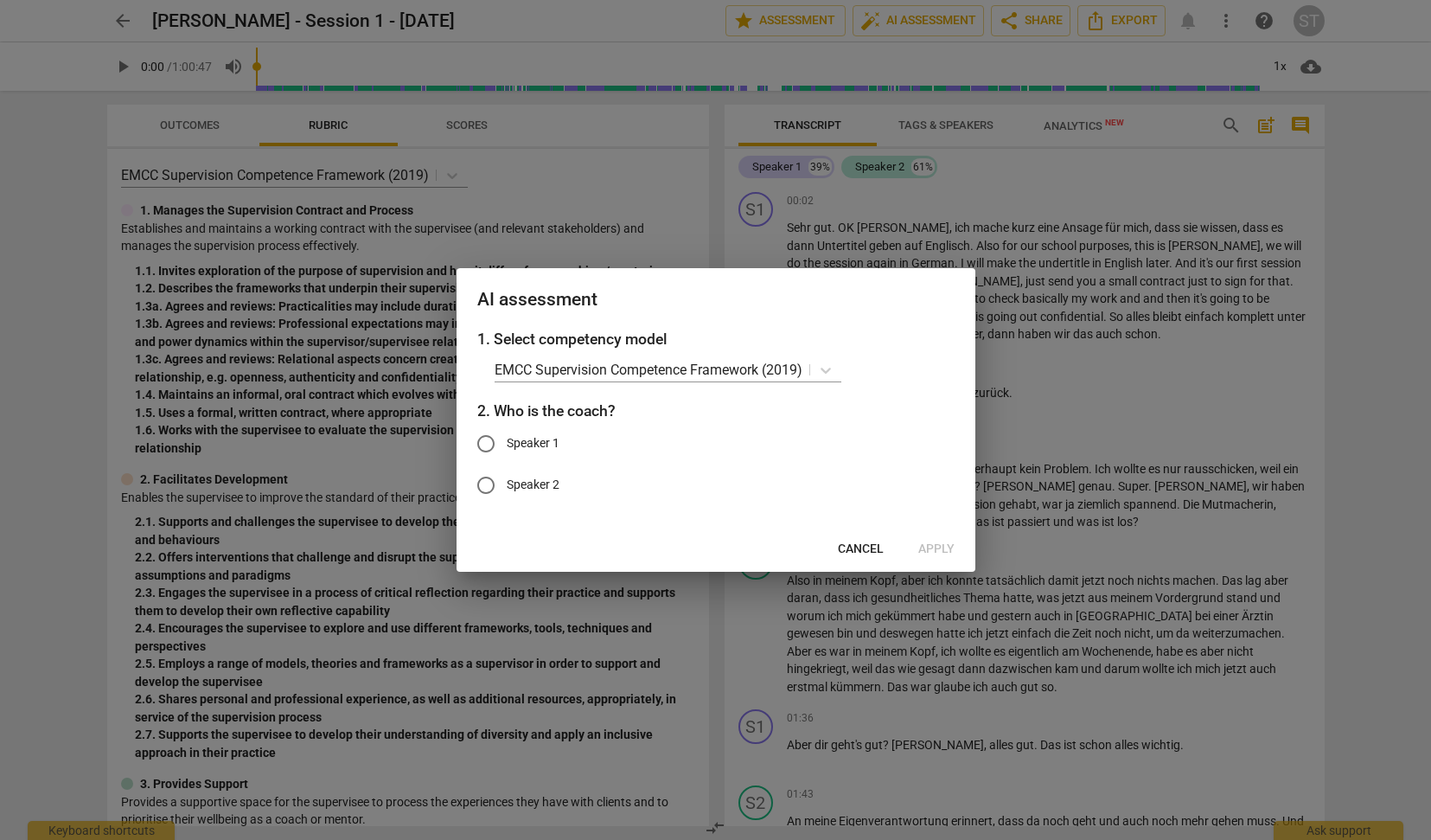
click at [551, 441] on span "Speaker 1" at bounding box center [533, 443] width 53 height 18
click at [507, 441] on input "Speaker 1" at bounding box center [486, 443] width 41 height 41
radio input "true"
click at [932, 550] on span "Apply" at bounding box center [937, 549] width 37 height 17
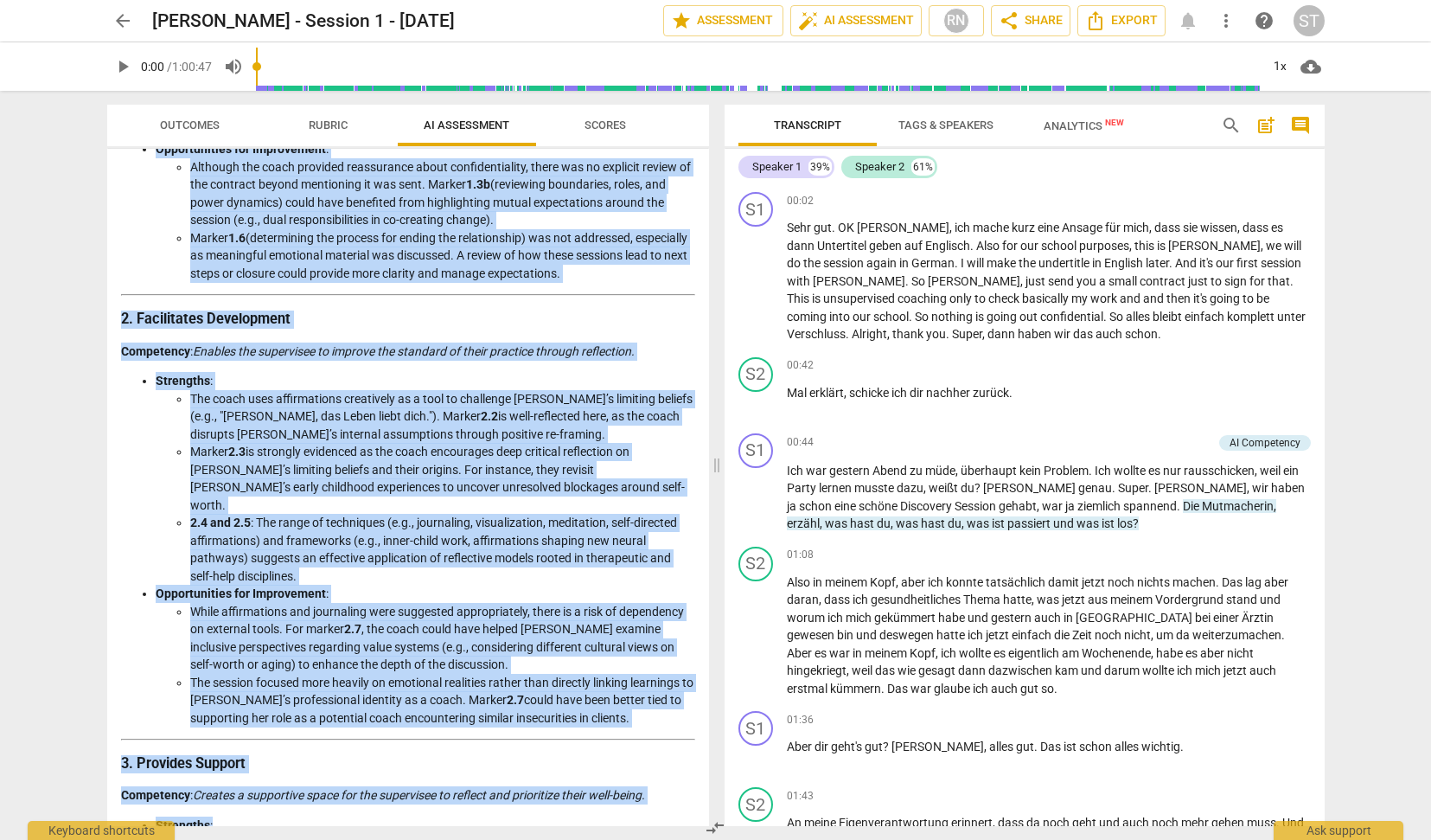
drag, startPoint x: 123, startPoint y: 204, endPoint x: 521, endPoint y: 656, distance: 602.3
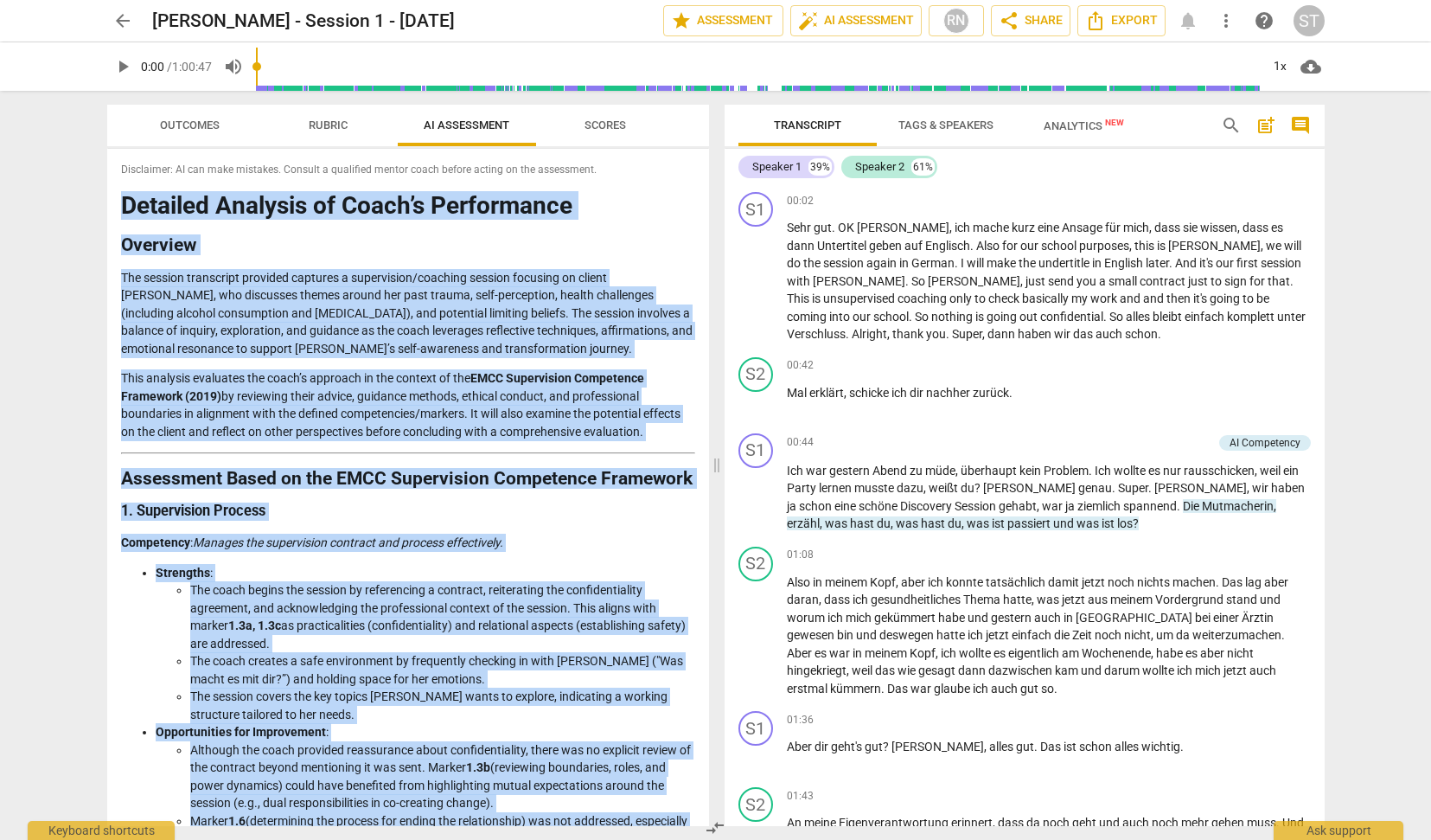
click at [309, 296] on p "The session transcript provided captures a supervision/coaching session focusin…" at bounding box center [408, 314] width 575 height 89
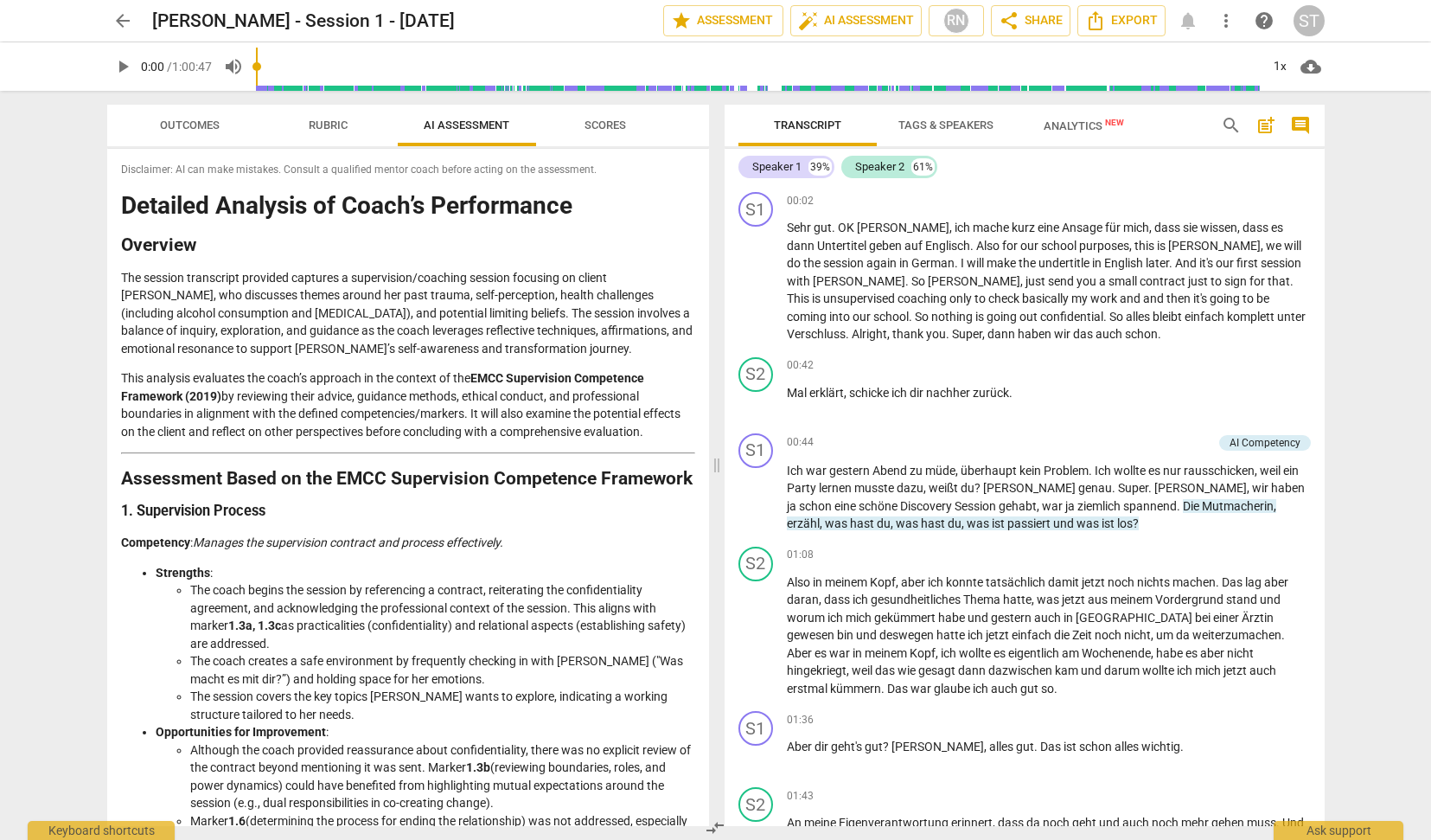
click at [120, 521] on div "Disclaimer: AI can make mistakes. Consult a qualified mentor coach before actin…" at bounding box center [408, 487] width 602 height 677
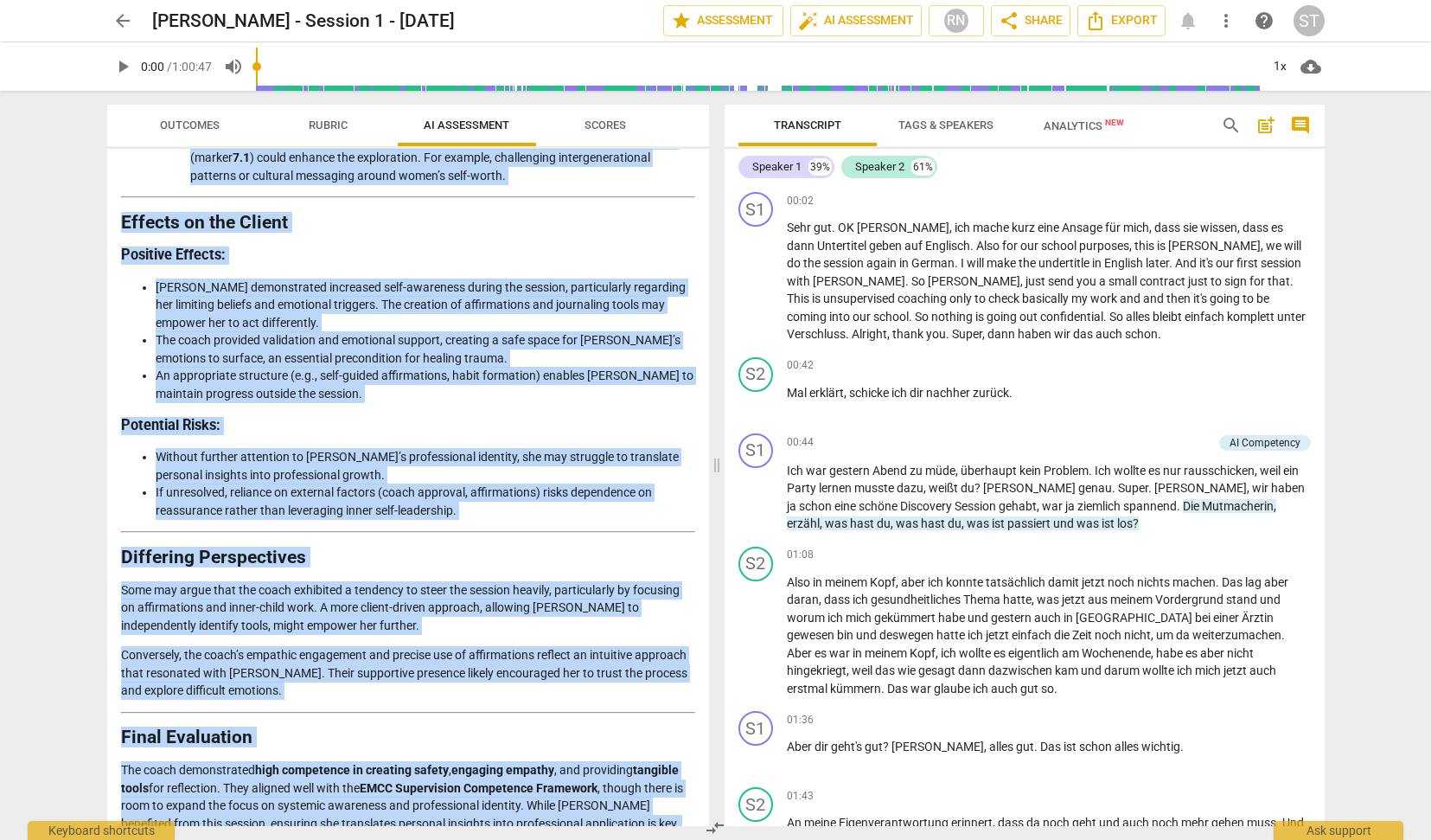
scroll to position [2343, 0]
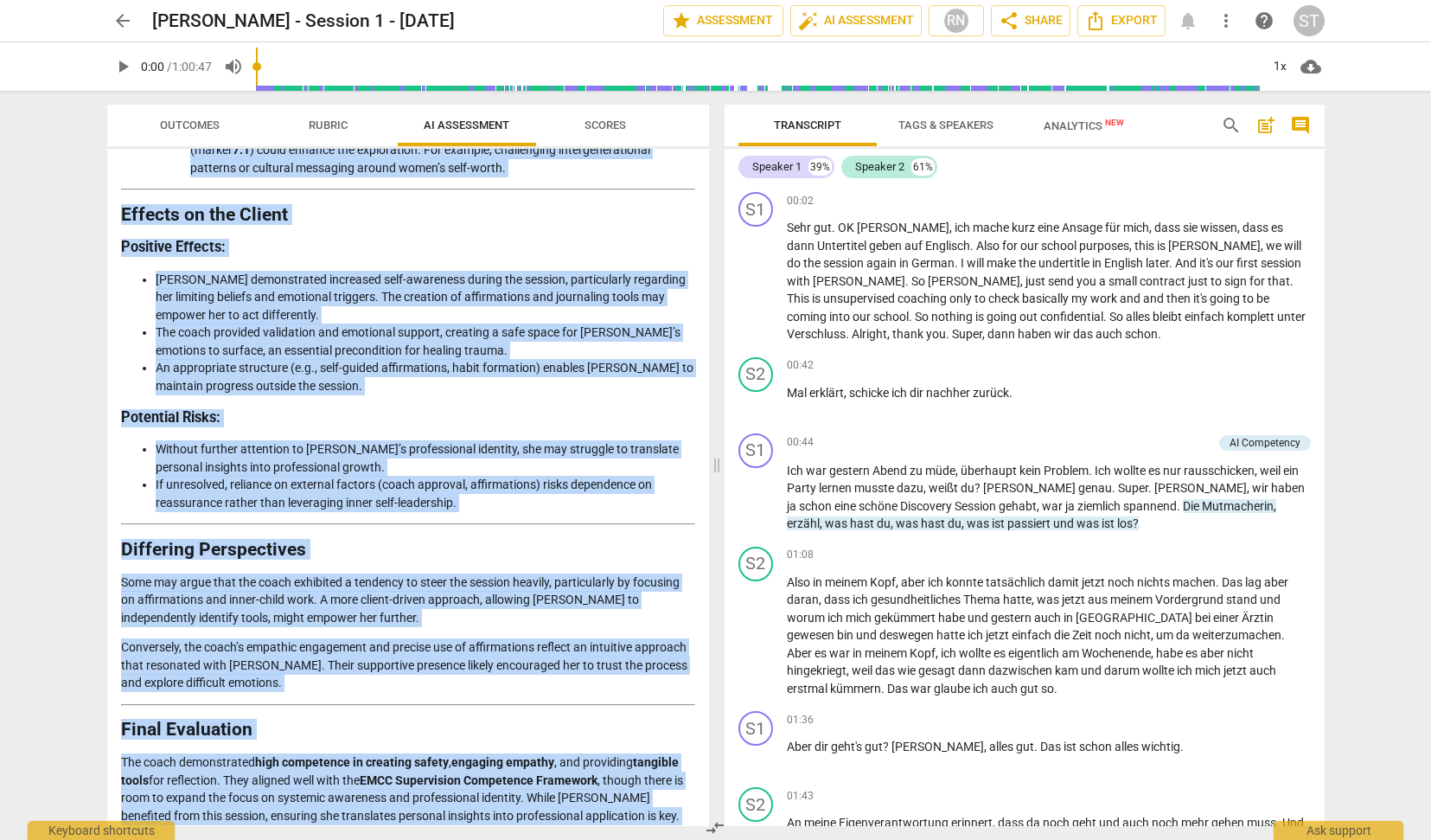
drag, startPoint x: 122, startPoint y: 522, endPoint x: 346, endPoint y: 825, distance: 376.8
click at [346, 825] on div "Disclaimer: AI can make mistakes. Consult a qualified mentor coach before actin…" at bounding box center [408, 487] width 602 height 677
copy div "6. Loremipsumd Sitamet Consectetu : Adipisc eli seddoeiusmo temporin utl etdolo…"
click at [133, 26] on span "arrow_back" at bounding box center [122, 21] width 31 height 21
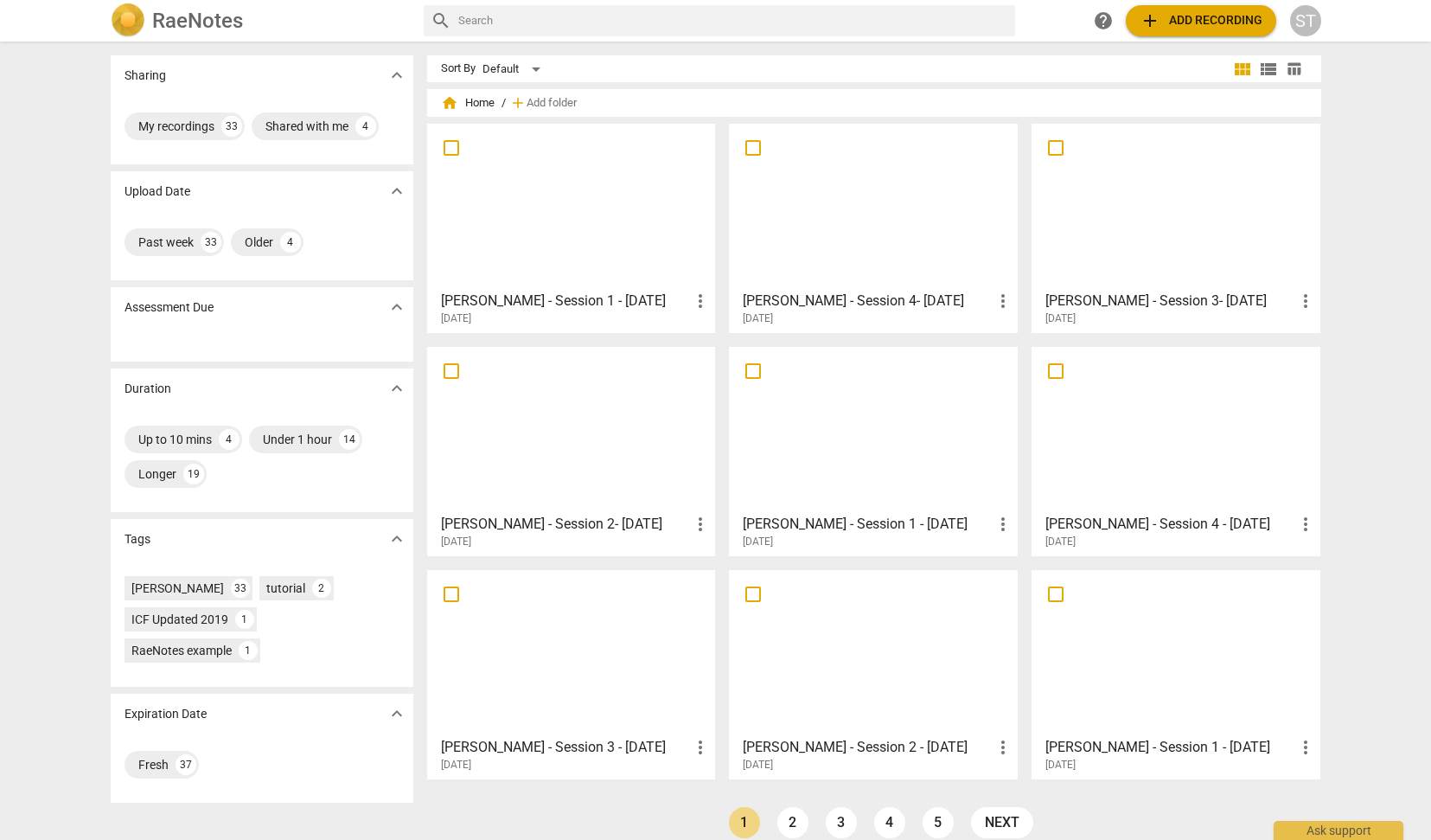
click at [1203, 29] on span "add Add recording" at bounding box center [1200, 21] width 122 height 21
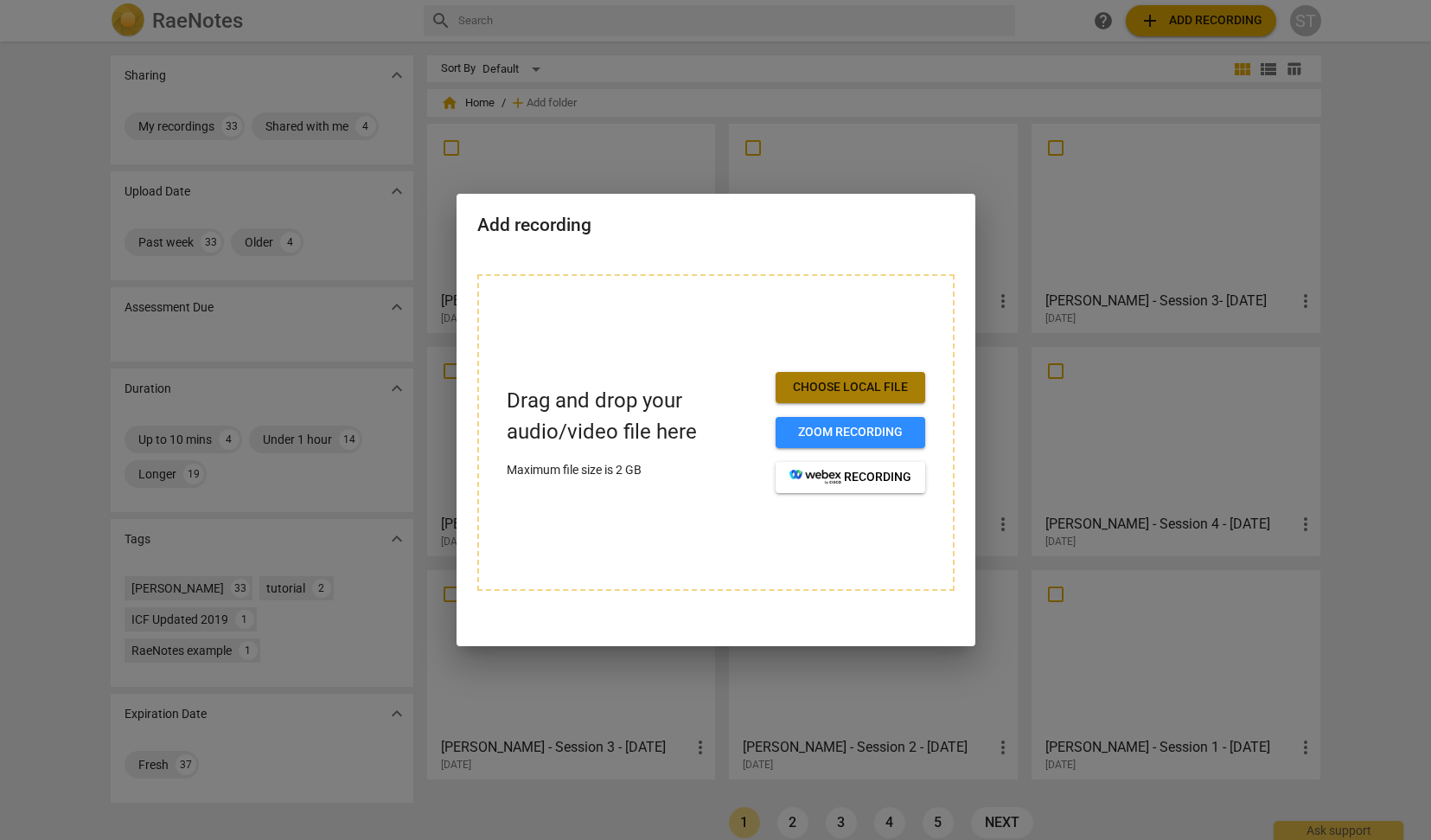
click at [903, 381] on span "Choose local file" at bounding box center [850, 387] width 122 height 17
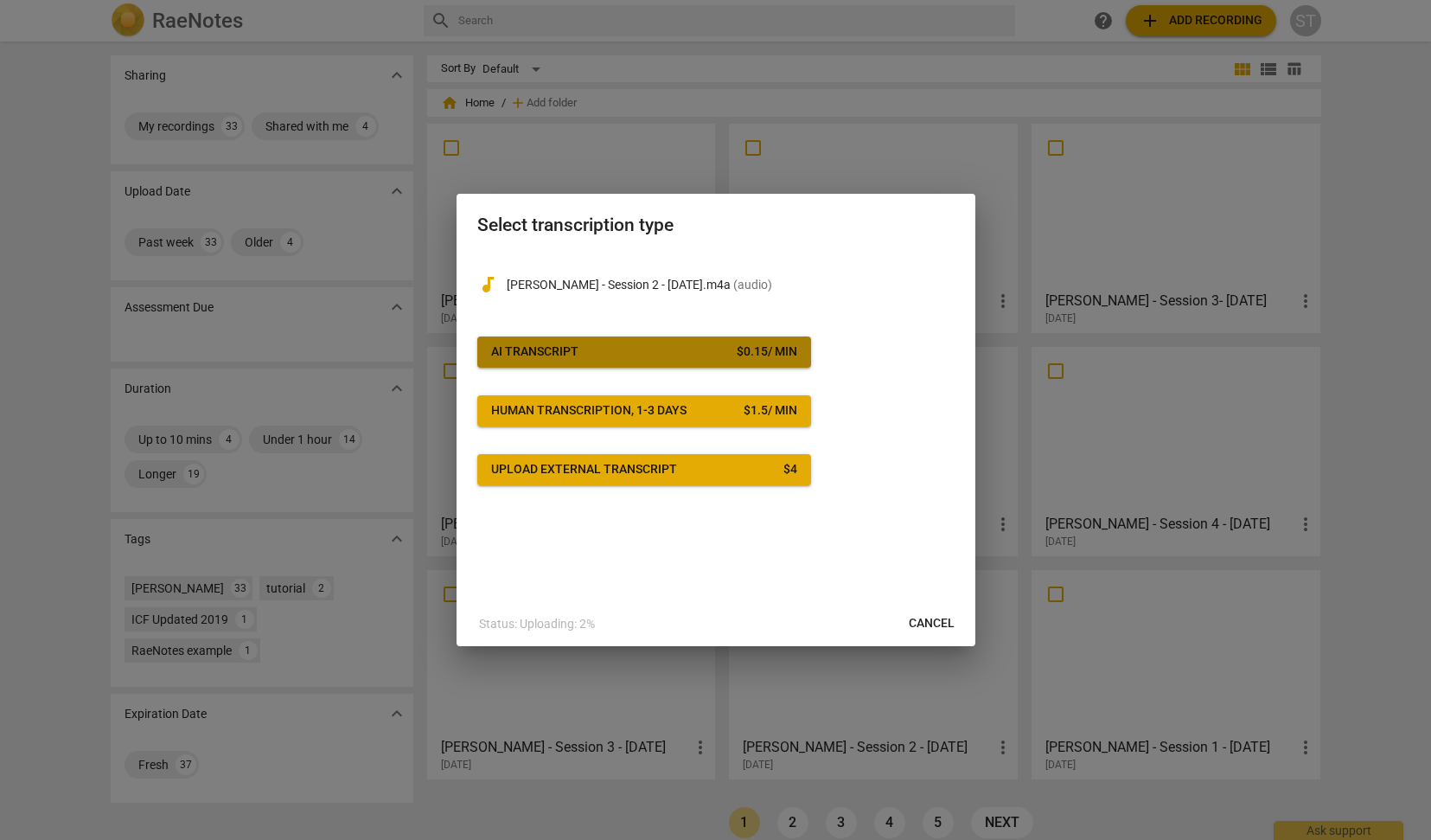
click at [728, 344] on span "AI Transcript $ 0.15 / min" at bounding box center [644, 351] width 307 height 17
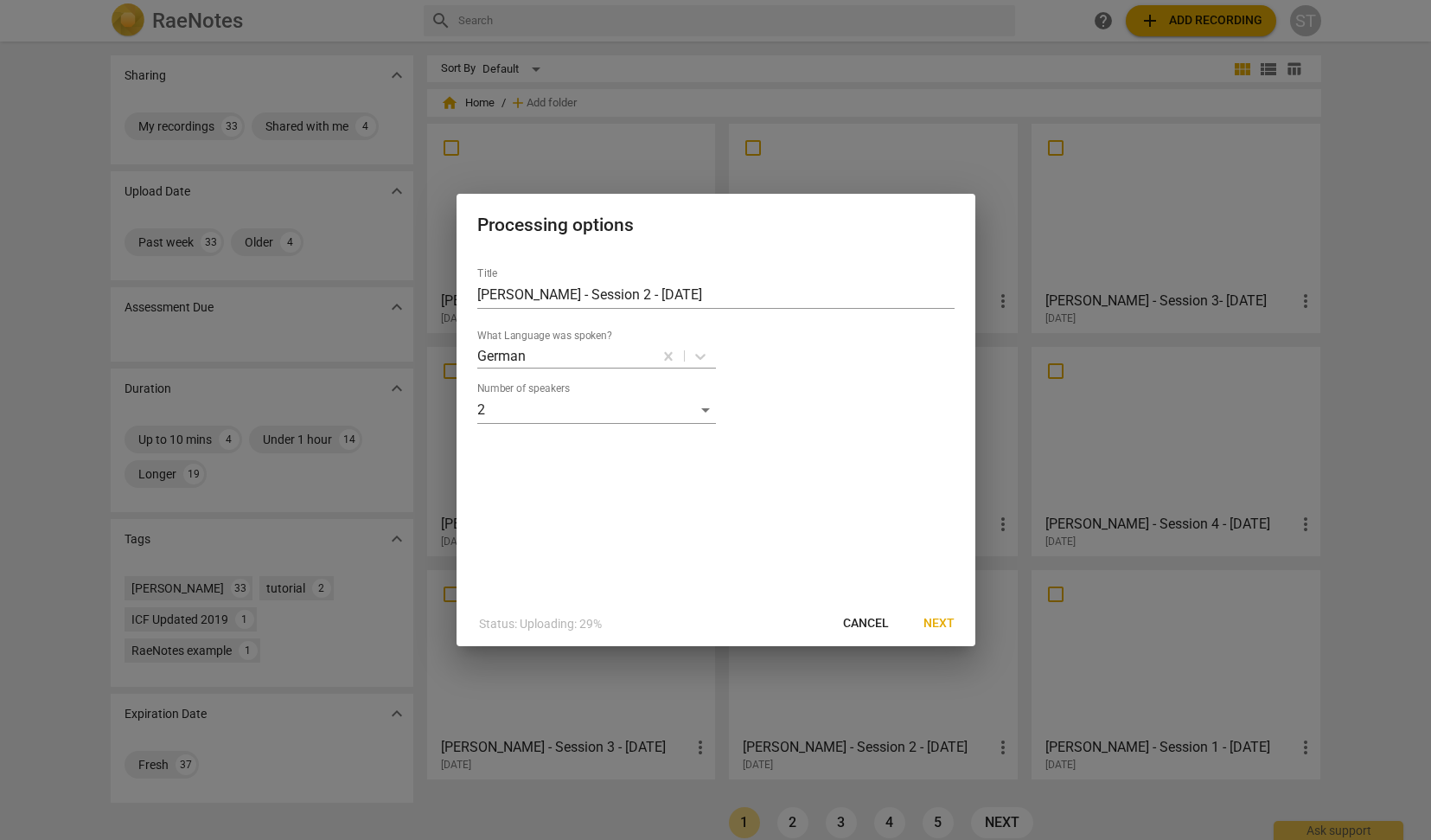
click at [945, 618] on span "Next" at bounding box center [939, 623] width 31 height 17
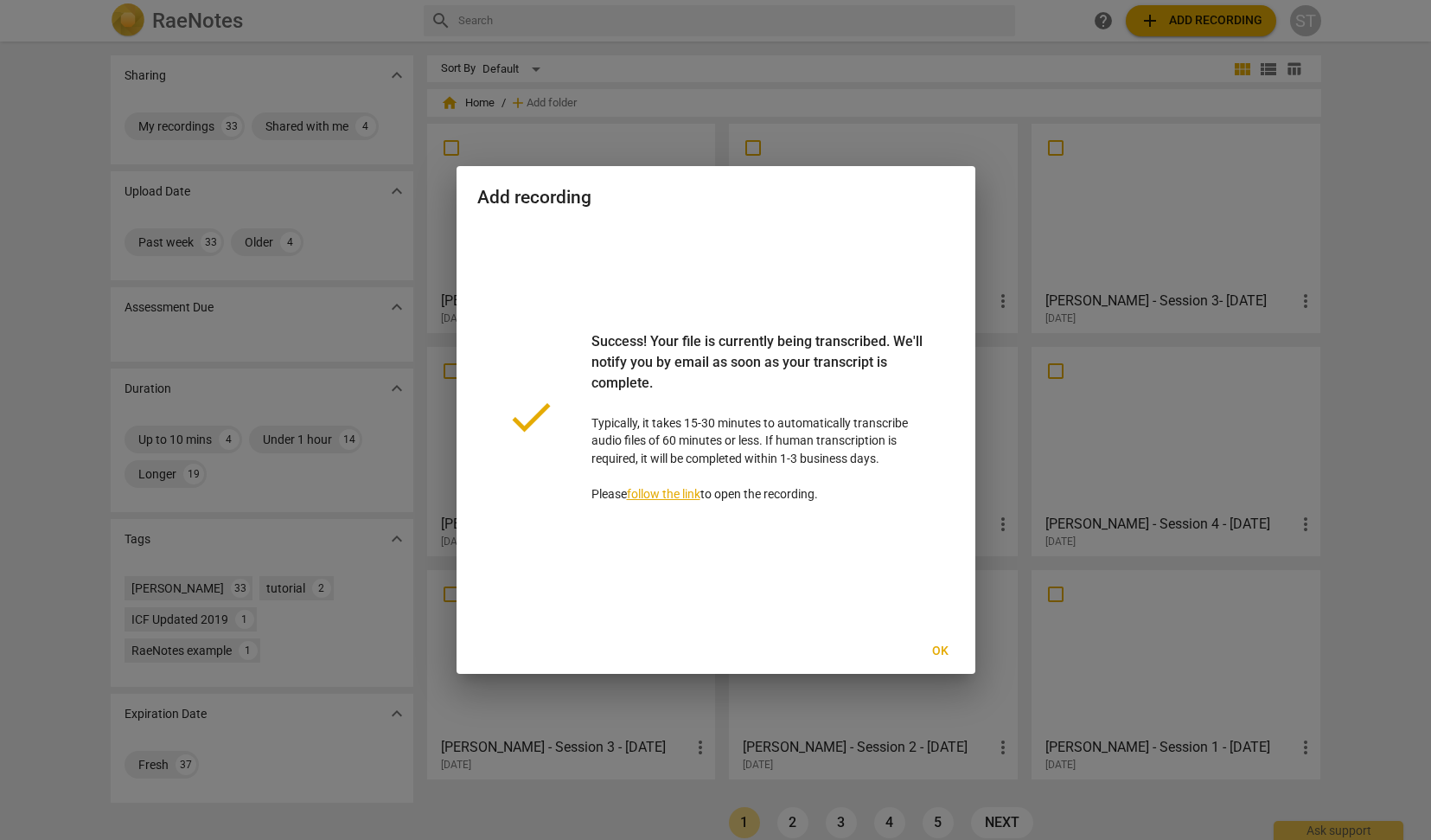
click at [945, 642] on button "Ok" at bounding box center [941, 651] width 55 height 31
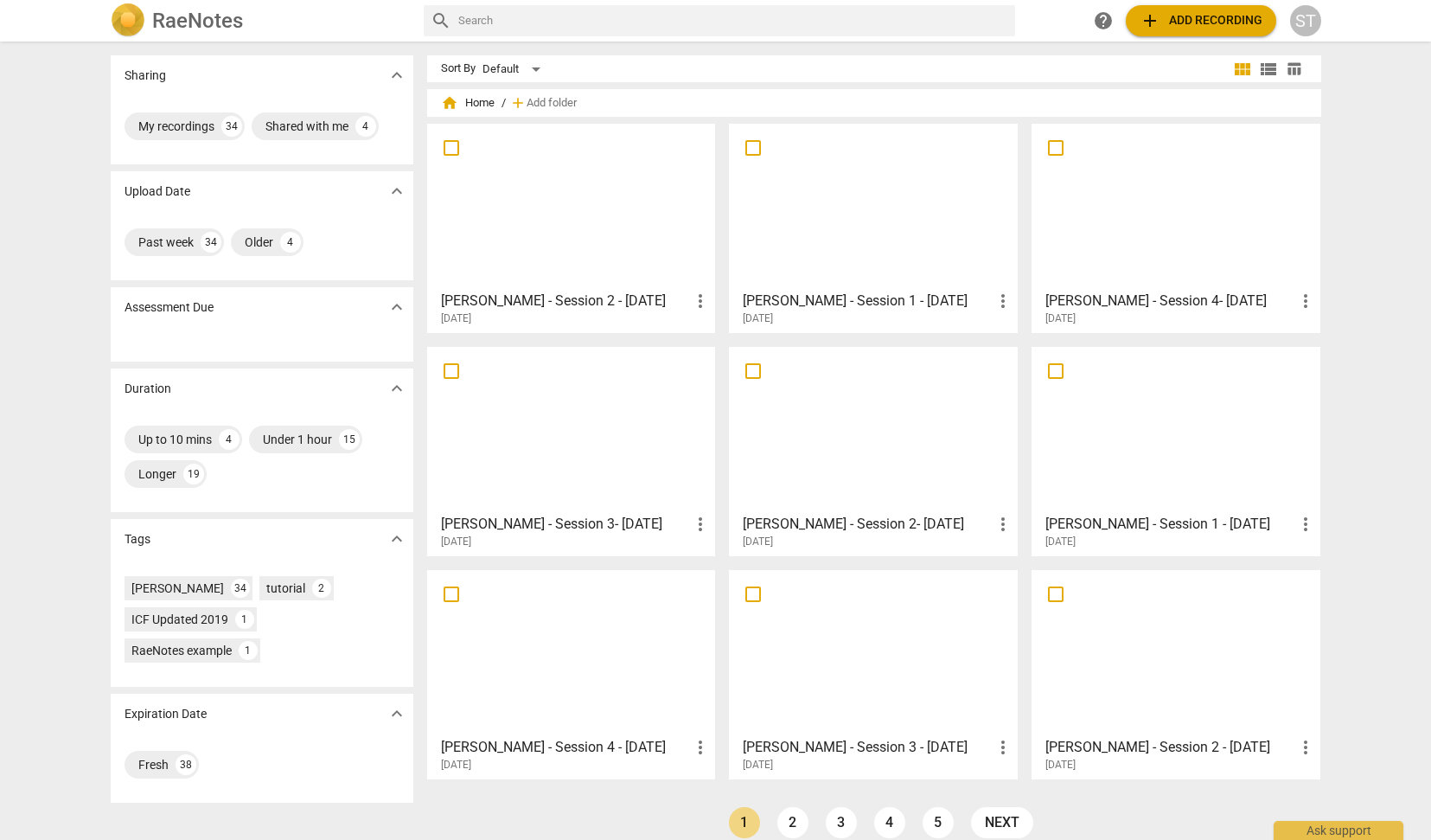
click at [633, 173] on div at bounding box center [572, 206] width 277 height 153
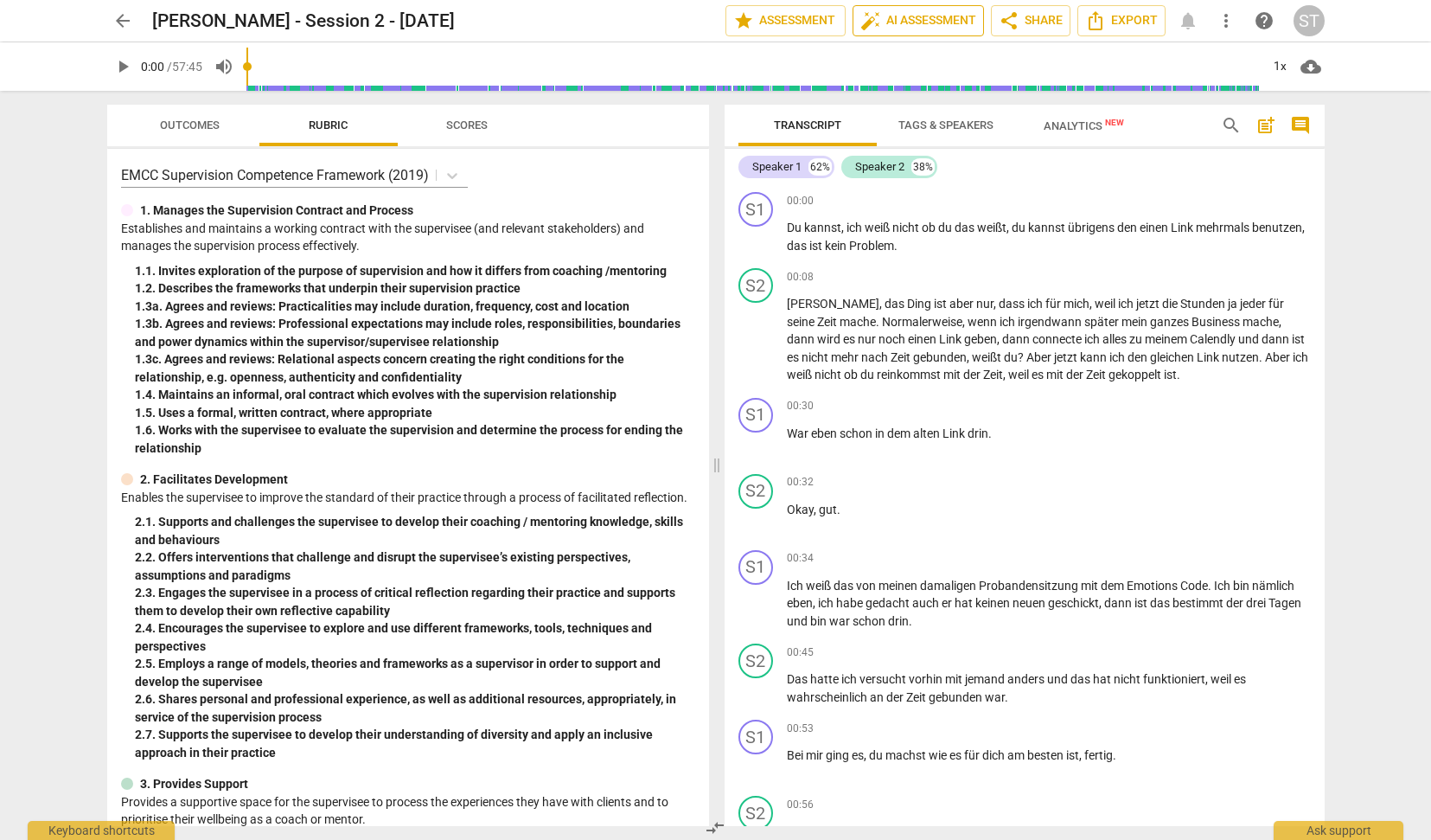
click at [905, 24] on span "auto_fix_high AI Assessment" at bounding box center [919, 21] width 116 height 21
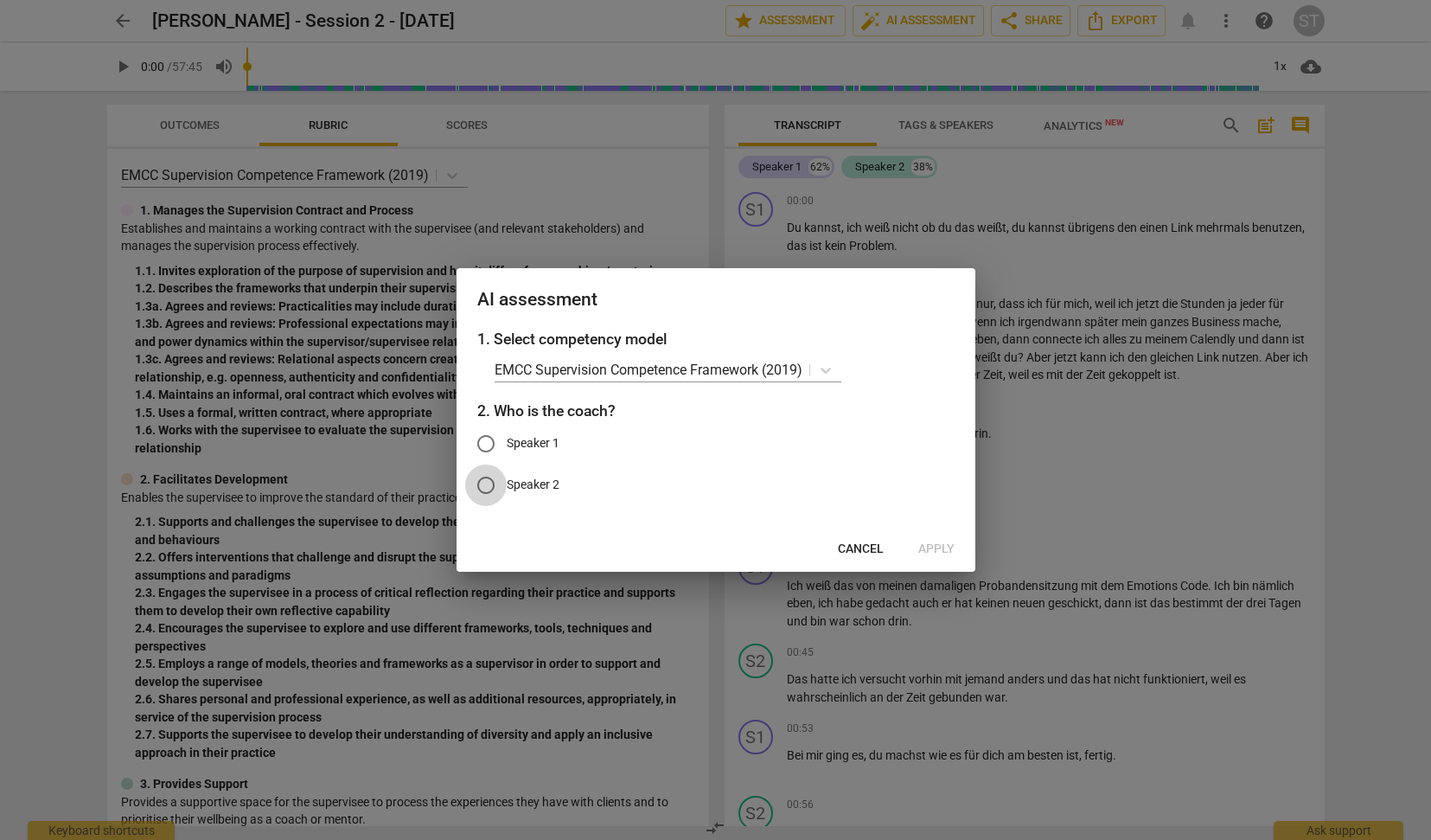
click at [491, 487] on input "Speaker 2" at bounding box center [486, 485] width 41 height 41
radio input "true"
click at [938, 547] on span "Apply" at bounding box center [937, 549] width 37 height 17
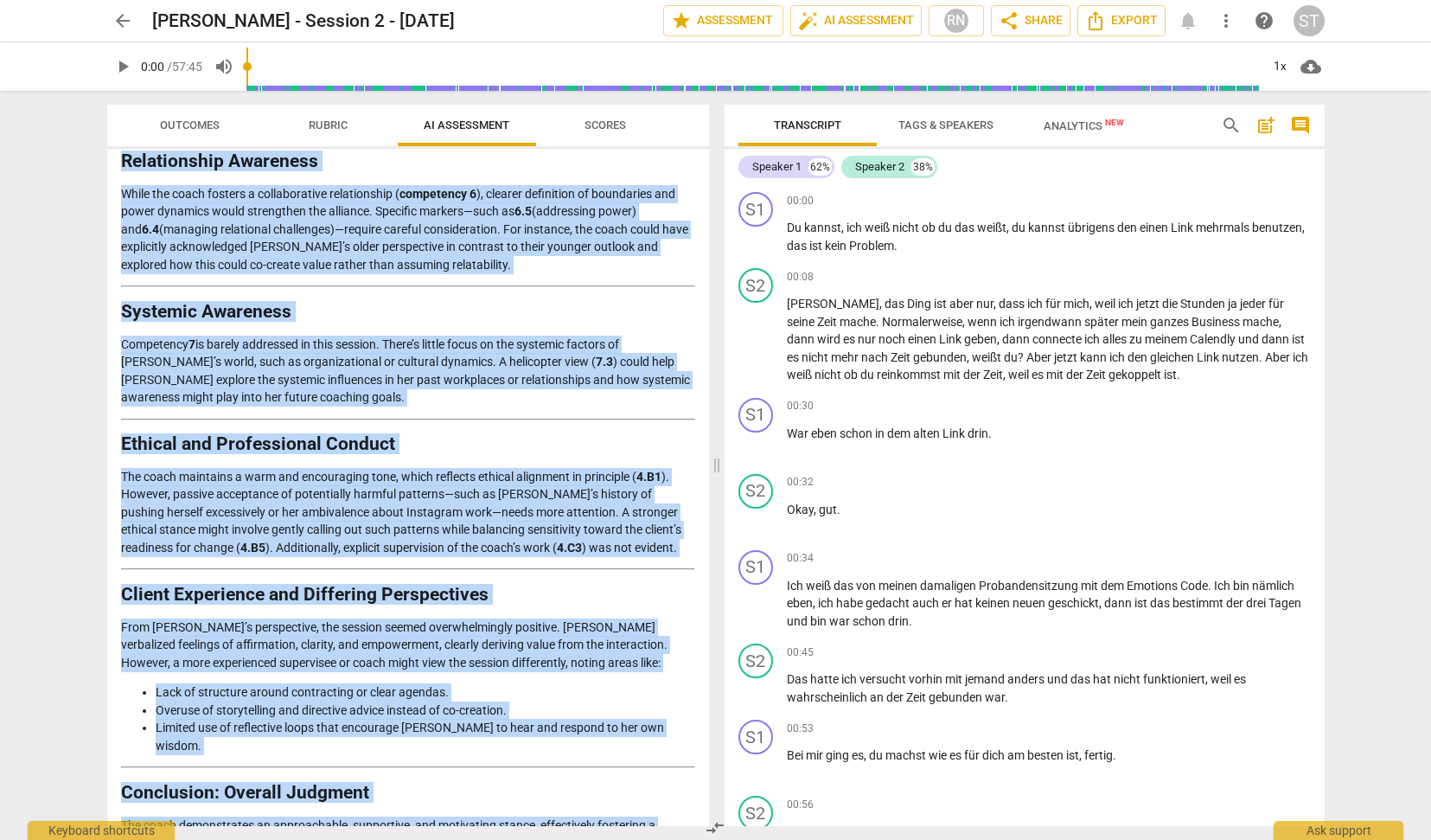
scroll to position [1873, 0]
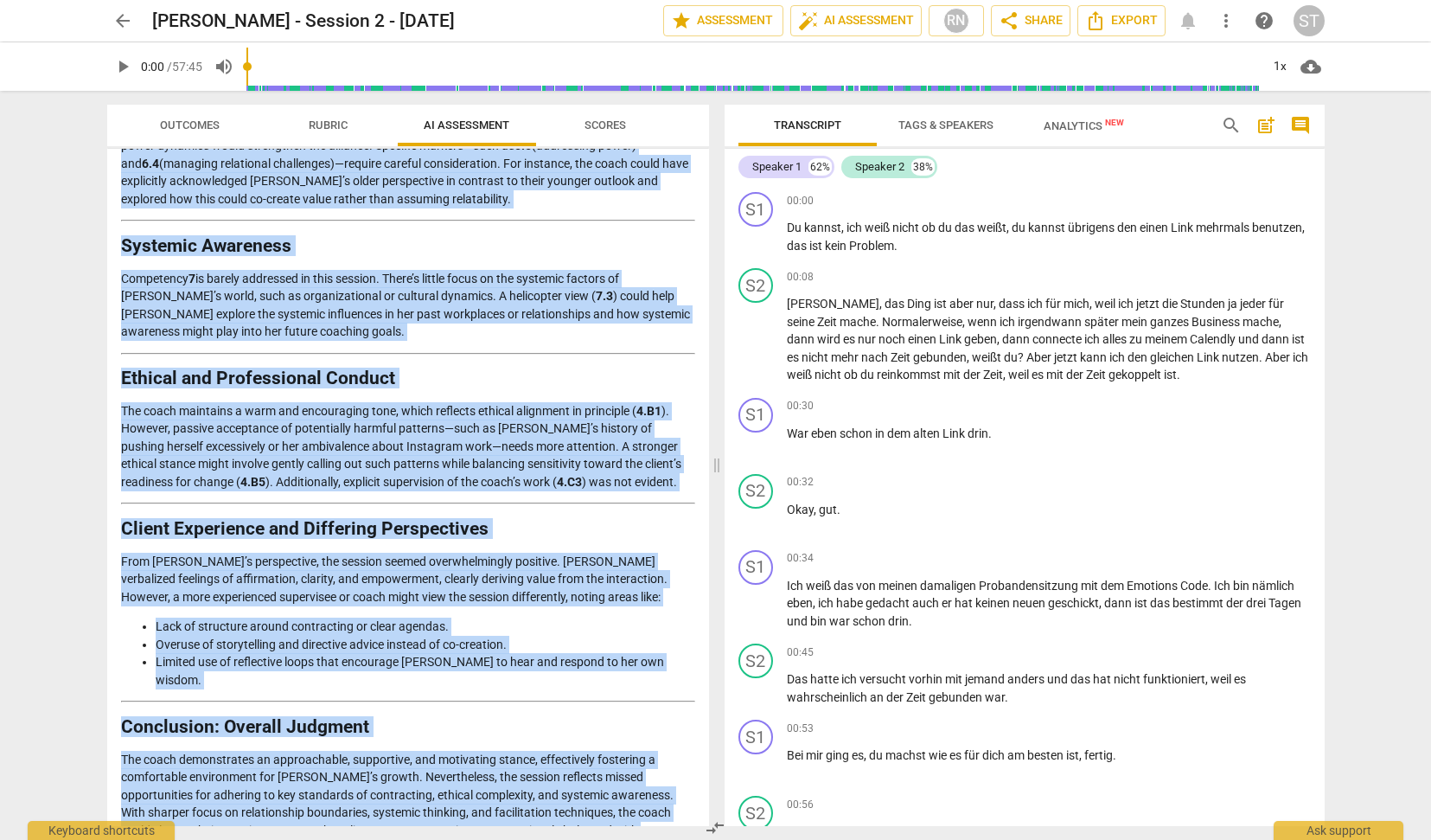
drag, startPoint x: 122, startPoint y: 206, endPoint x: 260, endPoint y: 825, distance: 634.2
click at [260, 825] on div "Disclaimer: AI can make mistakes. Consult a qualified mentor coach before actin…" at bounding box center [408, 487] width 602 height 677
copy div "Loremips Dolorsi Ametcons: Adipisci Elitseddoe Temporincidi Utla etdolore magna…"
